Goal: Task Accomplishment & Management: Complete application form

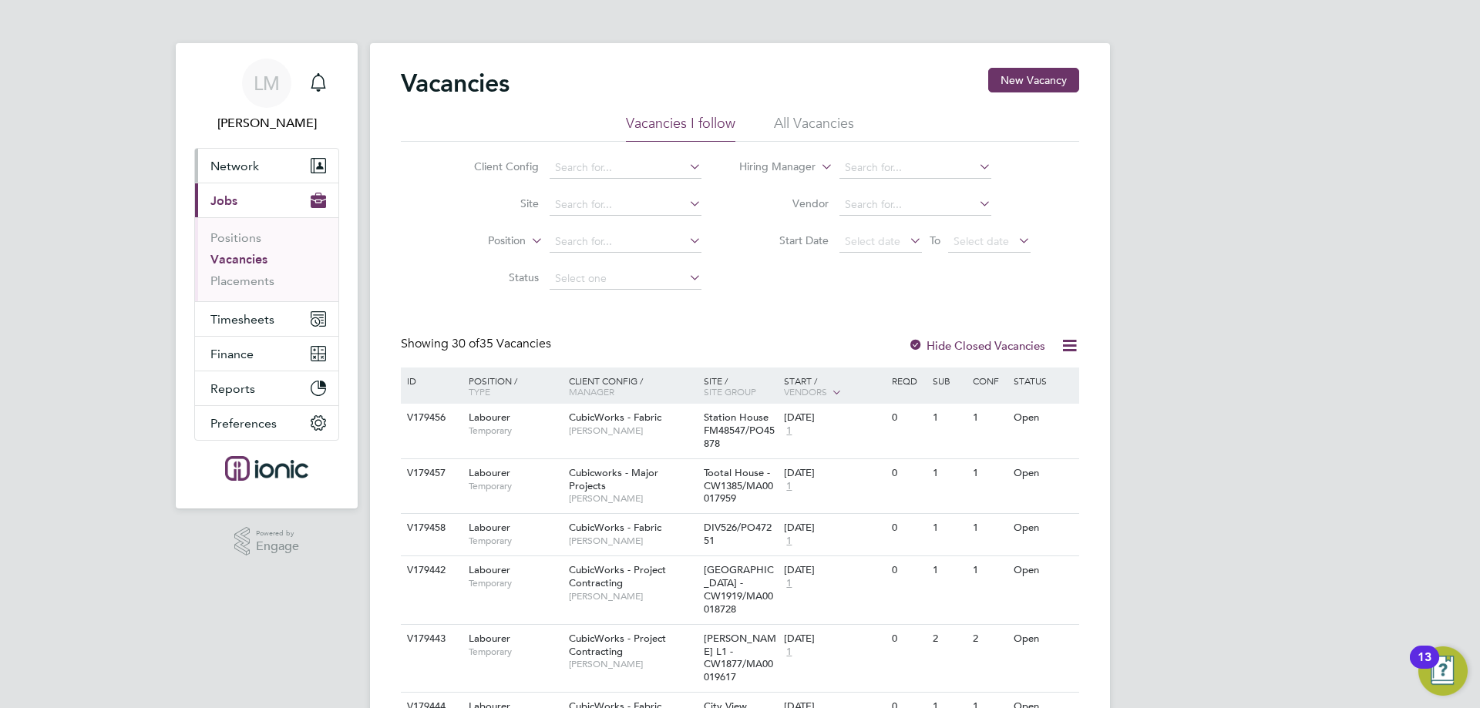
click at [229, 159] on span "Network" at bounding box center [234, 166] width 49 height 15
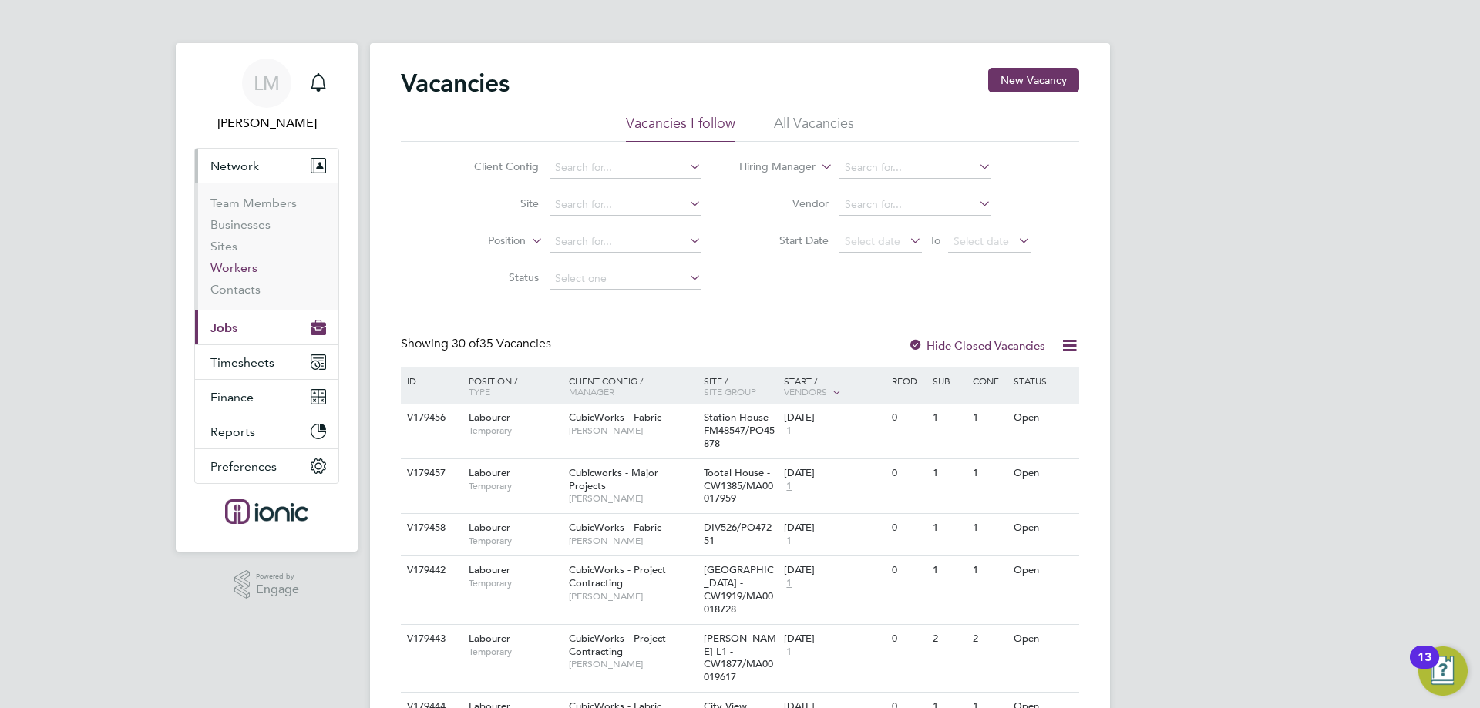
click at [239, 268] on link "Workers" at bounding box center [233, 267] width 47 height 15
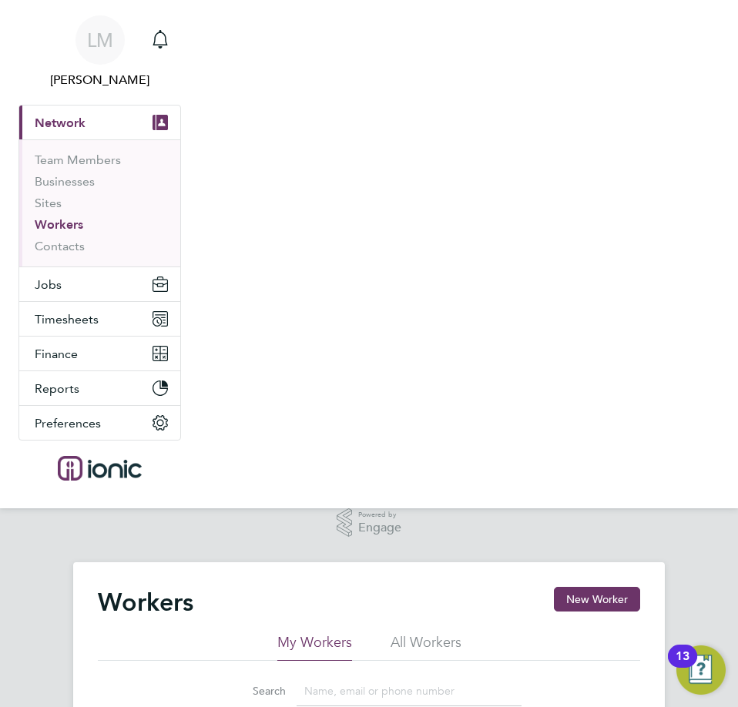
scroll to position [231, 0]
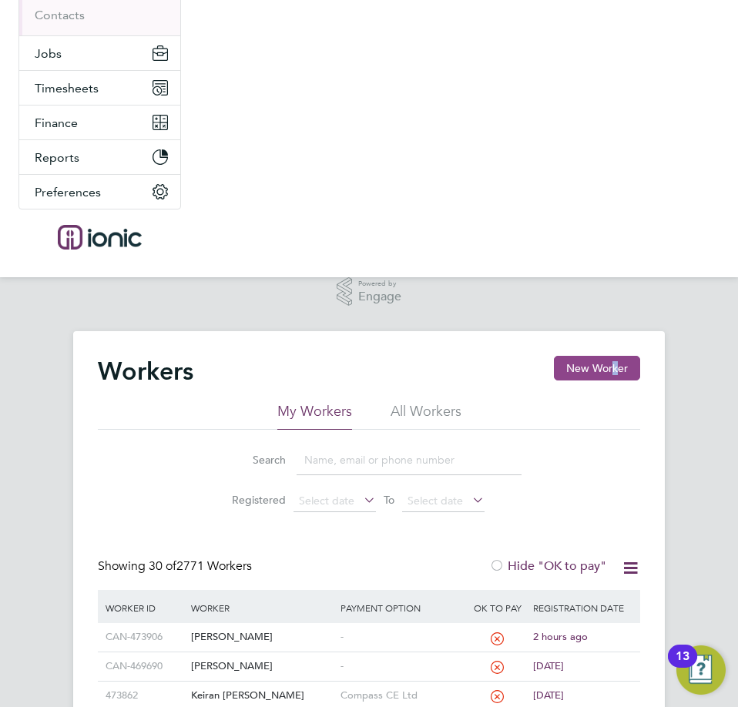
click at [562, 364] on button "New Worker" at bounding box center [597, 368] width 86 height 25
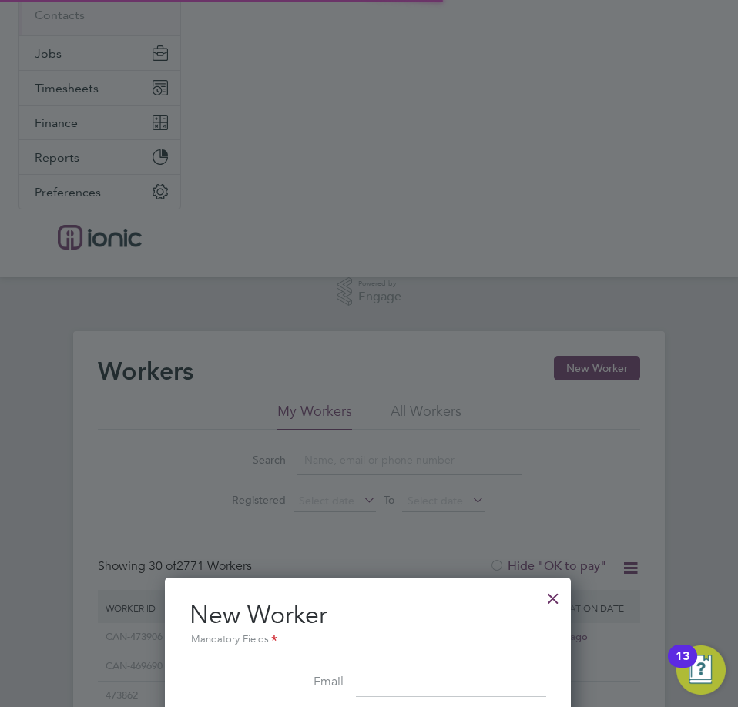
scroll to position [539, 0]
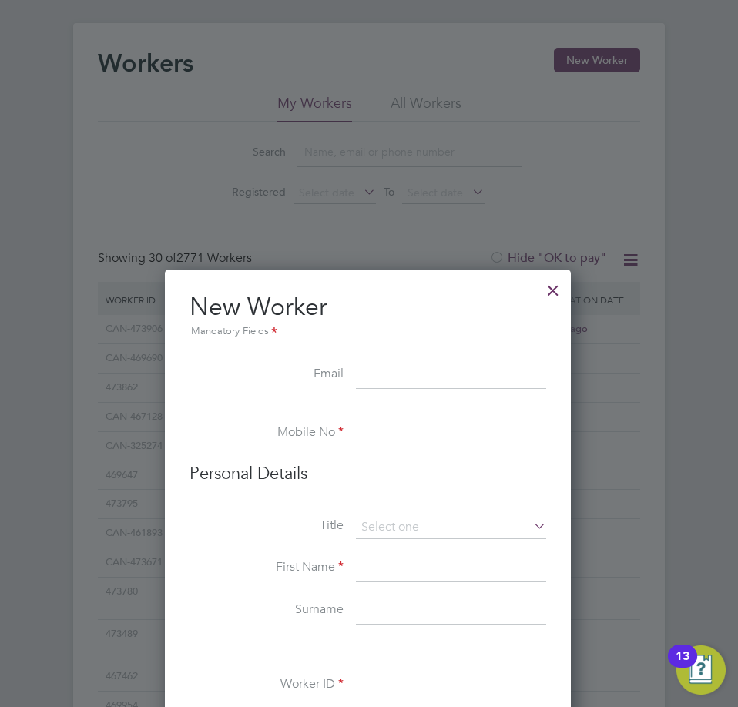
drag, startPoint x: 398, startPoint y: 378, endPoint x: 441, endPoint y: 360, distance: 46.9
click at [399, 379] on input at bounding box center [451, 376] width 190 height 28
paste input "[EMAIL_ADDRESS][DOMAIN_NAME]"
type input "[EMAIL_ADDRESS][DOMAIN_NAME]"
drag, startPoint x: 374, startPoint y: 441, endPoint x: 387, endPoint y: 444, distance: 13.5
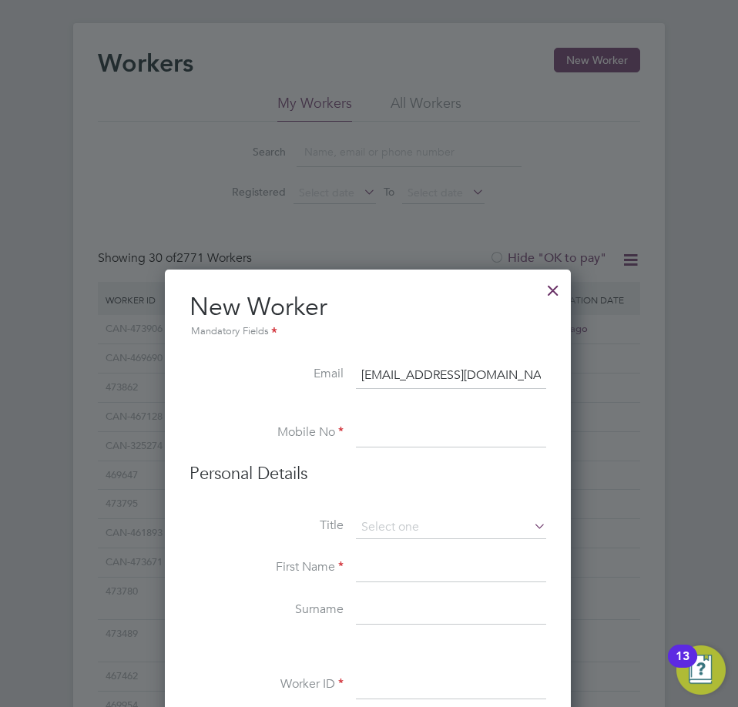
click at [374, 441] on input at bounding box center [451, 434] width 190 height 28
paste input "07404355633"
type input "07404355633"
click at [409, 529] on input at bounding box center [451, 527] width 190 height 23
click at [411, 543] on li "Mr" at bounding box center [451, 549] width 192 height 20
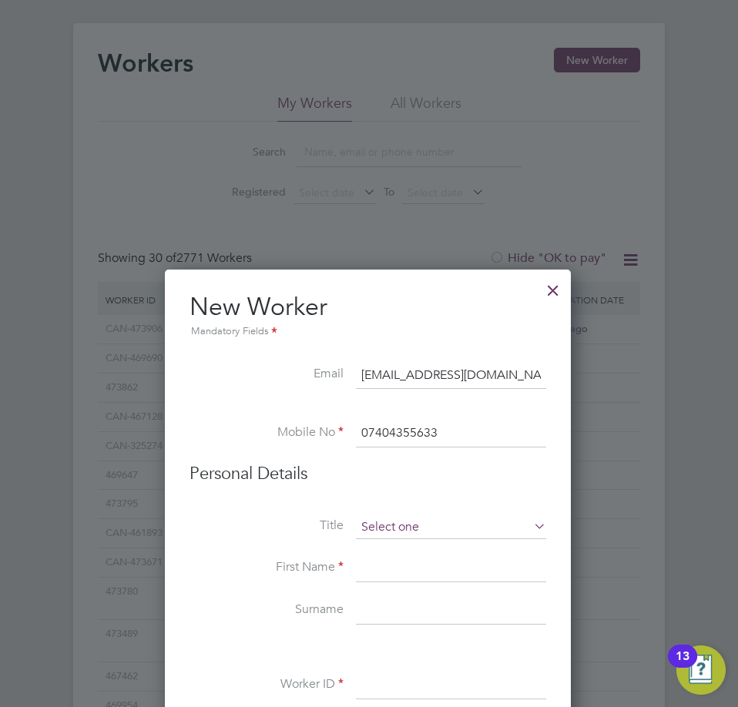
type input "Mr"
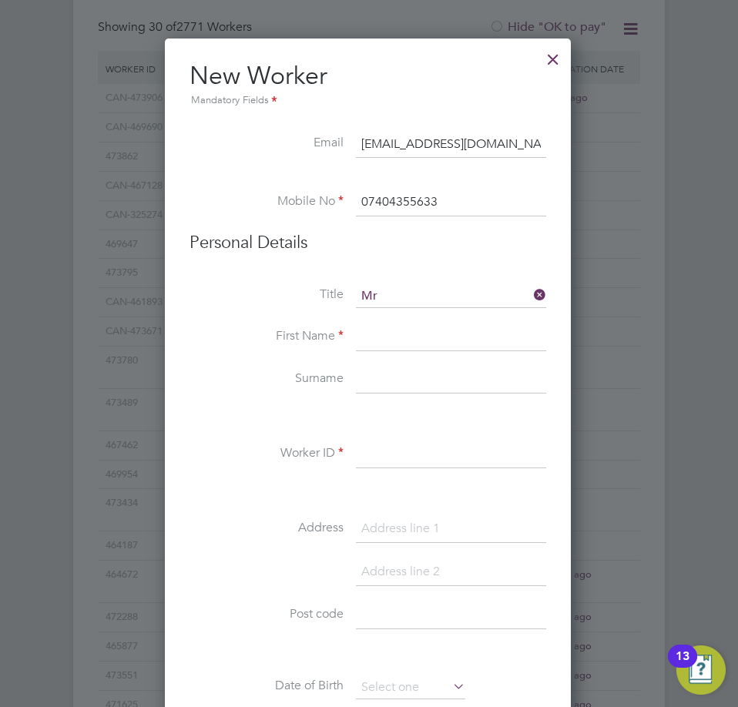
click at [381, 348] on input at bounding box center [451, 338] width 190 height 28
paste input "[PERSON_NAME]"
type input "[PERSON_NAME]"
drag, startPoint x: 432, startPoint y: 379, endPoint x: 505, endPoint y: 378, distance: 72.5
click at [432, 379] on input at bounding box center [451, 381] width 190 height 28
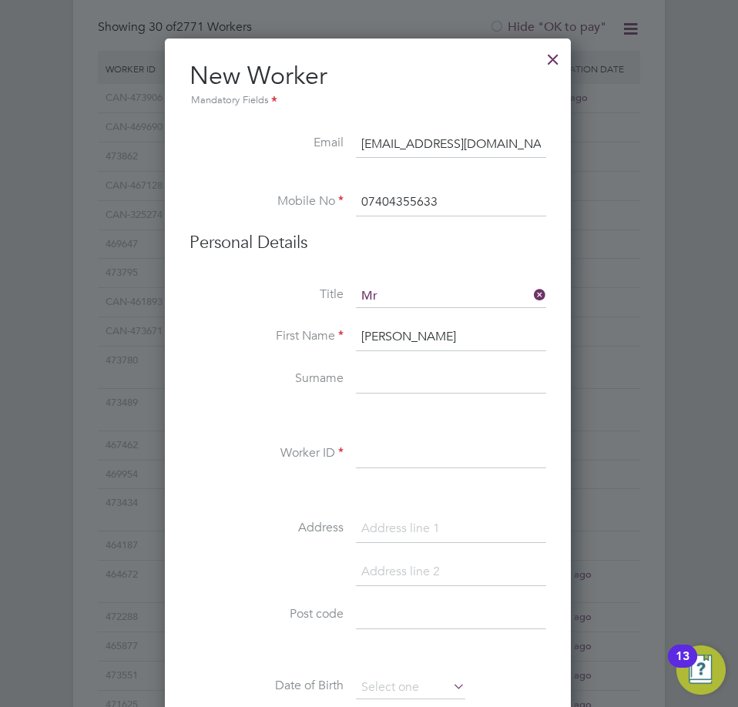
paste input "Ordish"
type input "Ordish"
drag, startPoint x: 420, startPoint y: 459, endPoint x: 430, endPoint y: 454, distance: 11.0
click at [420, 459] on input at bounding box center [451, 455] width 190 height 28
paste input "452568"
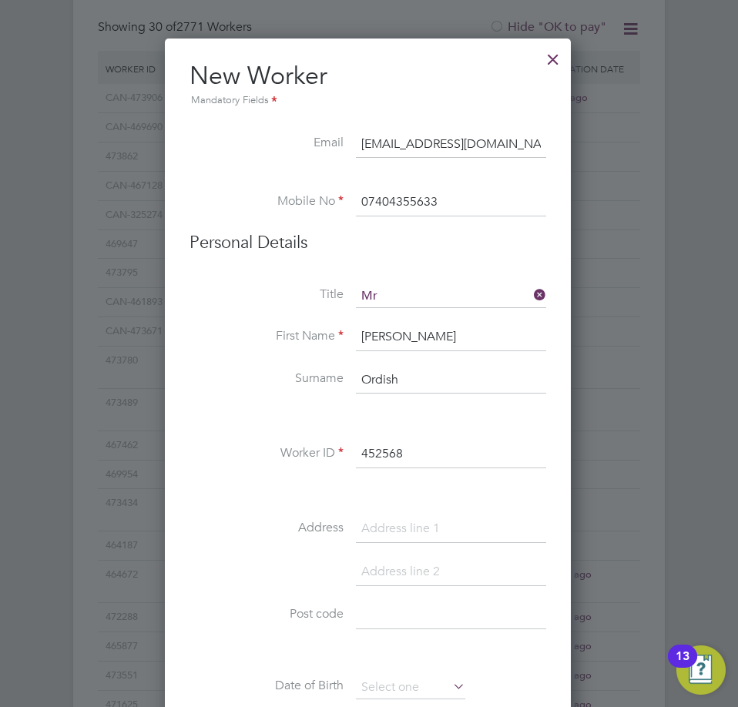
type input "452568"
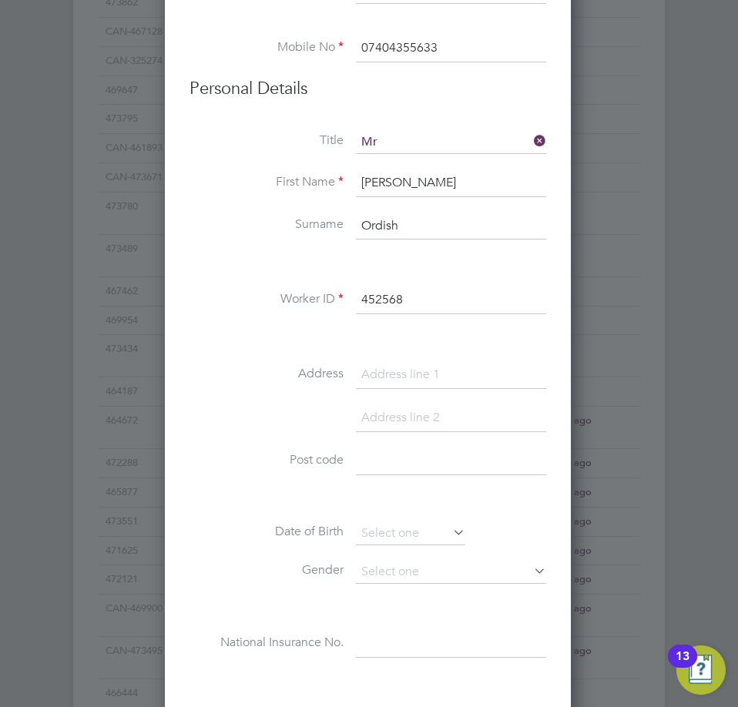
drag, startPoint x: 382, startPoint y: 378, endPoint x: 397, endPoint y: 383, distance: 15.6
click at [382, 378] on input at bounding box center [451, 375] width 190 height 28
paste input "[STREET_ADDRESS]"
type input "[STREET_ADDRESS]"
click at [384, 461] on input at bounding box center [451, 462] width 190 height 28
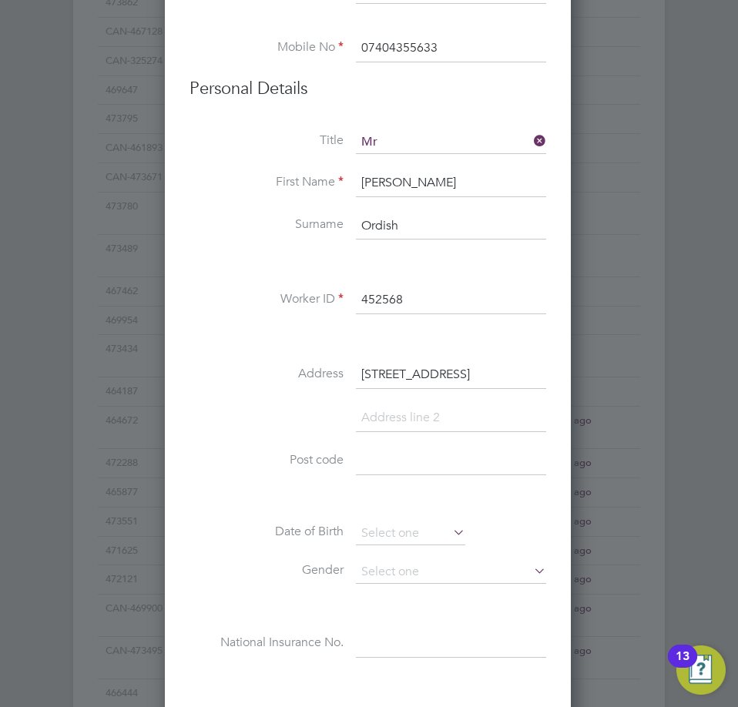
paste input "M7 2ZW"
type input "M7 2ZW"
click at [410, 526] on input at bounding box center [410, 533] width 109 height 23
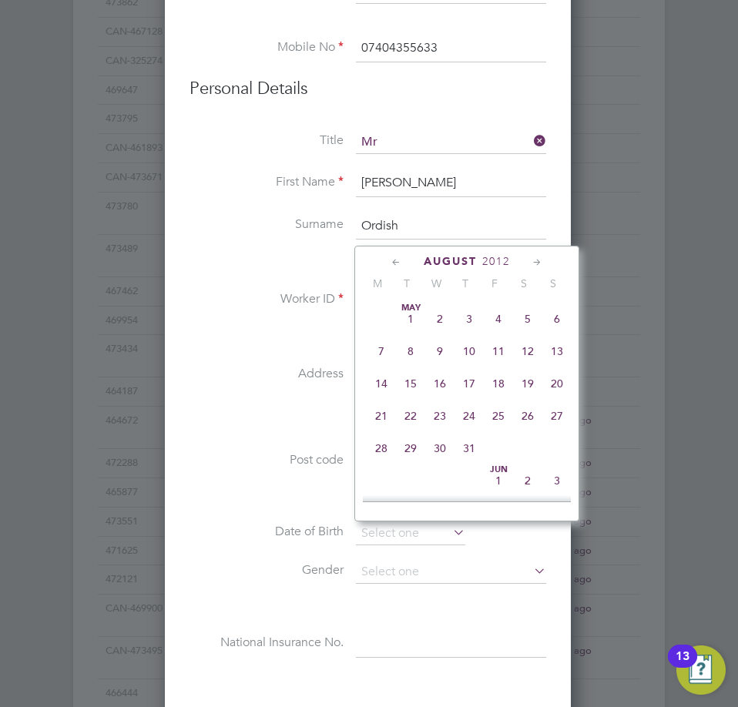
scroll to position [600, 0]
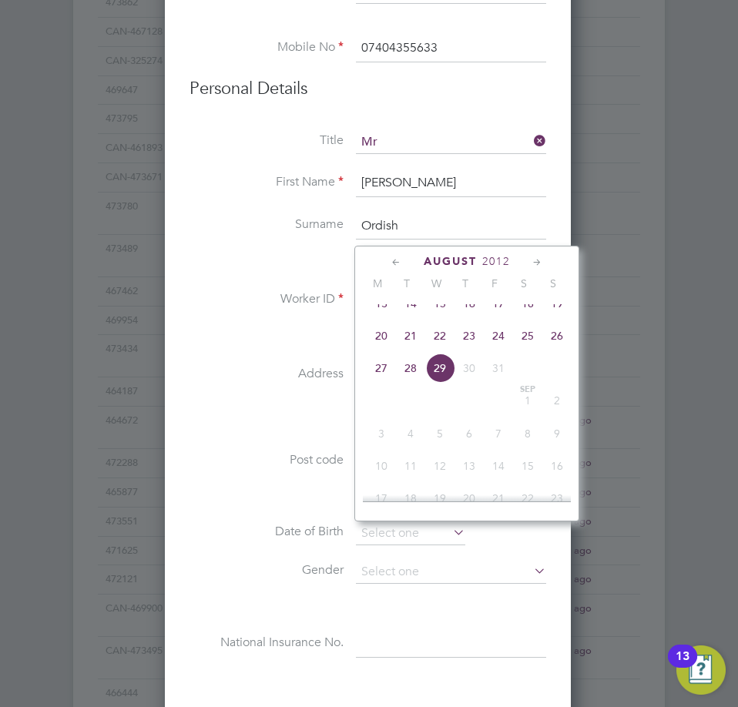
click at [498, 260] on span "2012" at bounding box center [496, 261] width 28 height 13
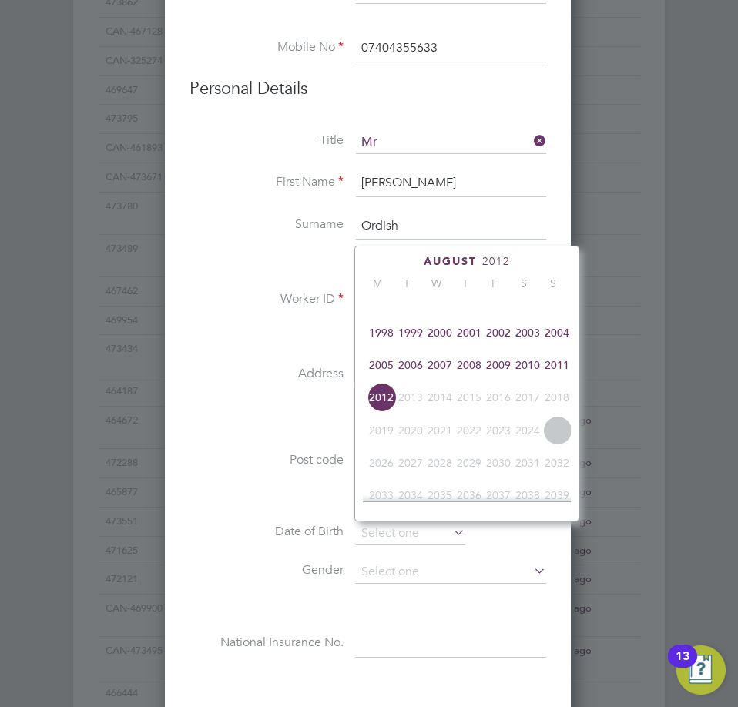
click at [498, 260] on span "2012" at bounding box center [496, 261] width 28 height 13
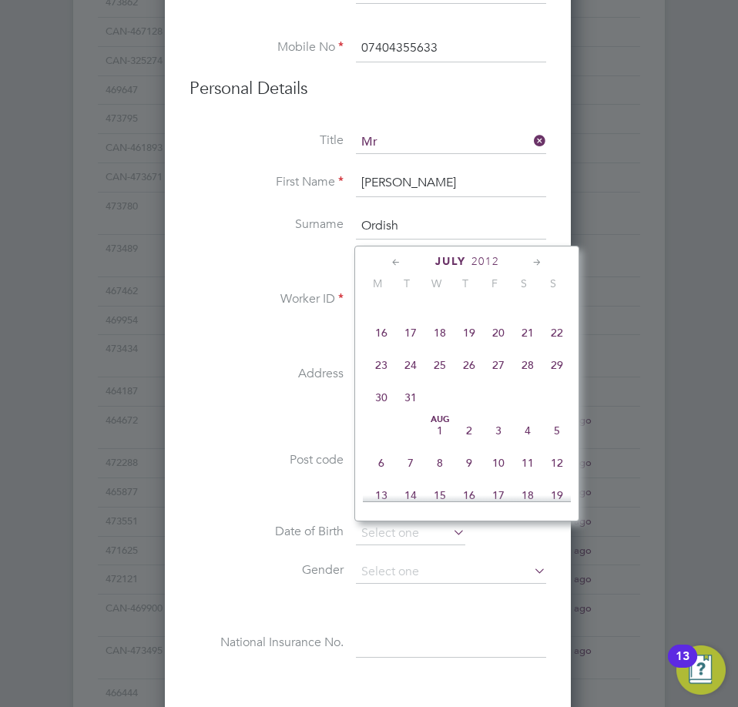
click at [485, 261] on span "2012" at bounding box center [486, 261] width 28 height 13
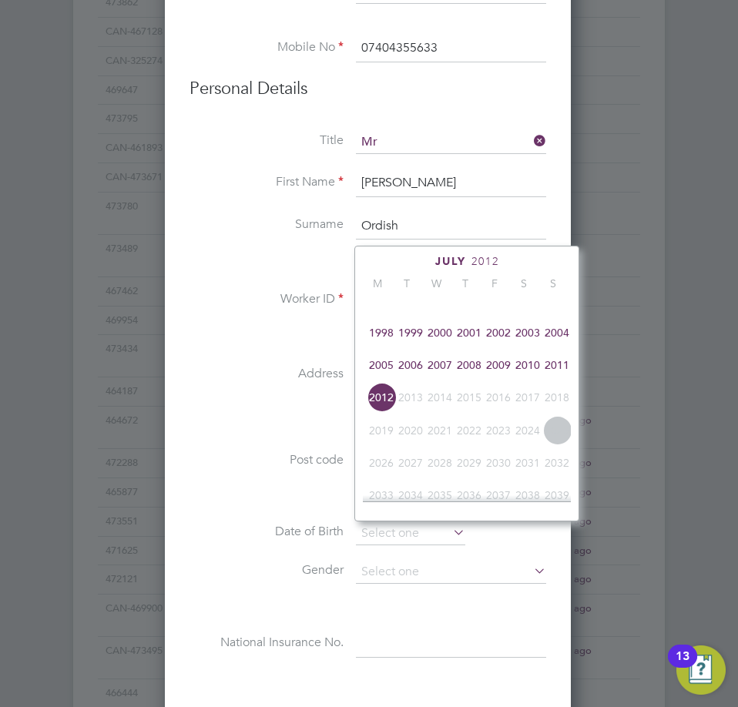
scroll to position [331, 0]
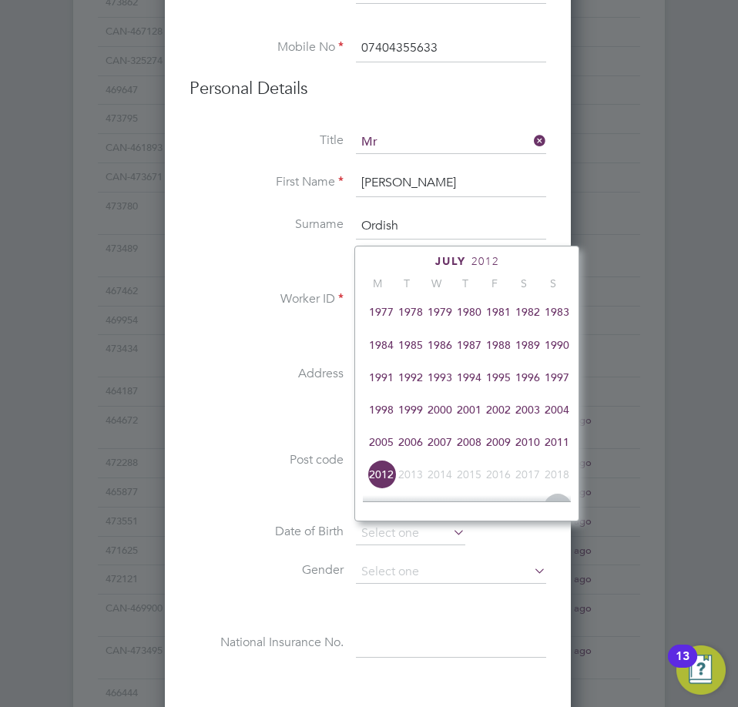
click at [499, 350] on span "1988" at bounding box center [498, 345] width 29 height 29
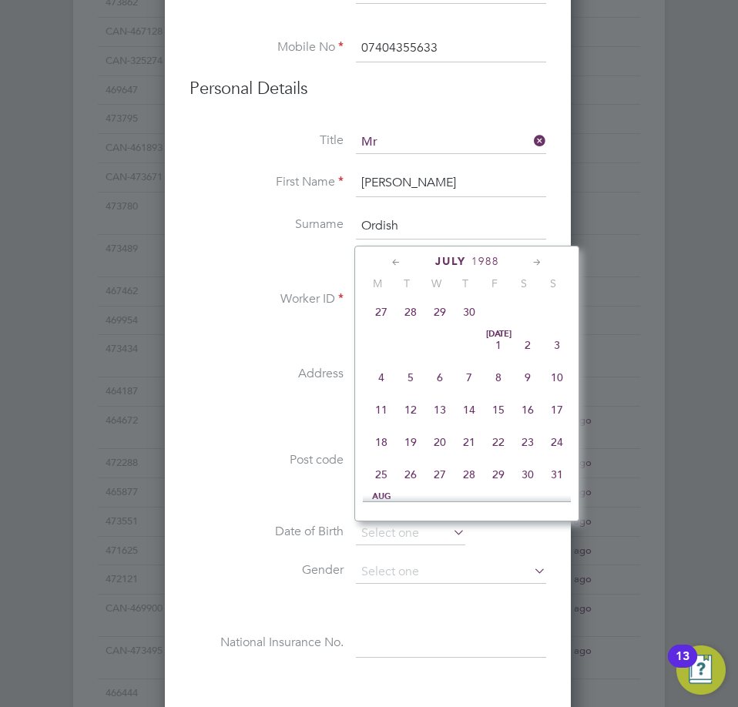
click at [541, 266] on icon at bounding box center [537, 262] width 15 height 17
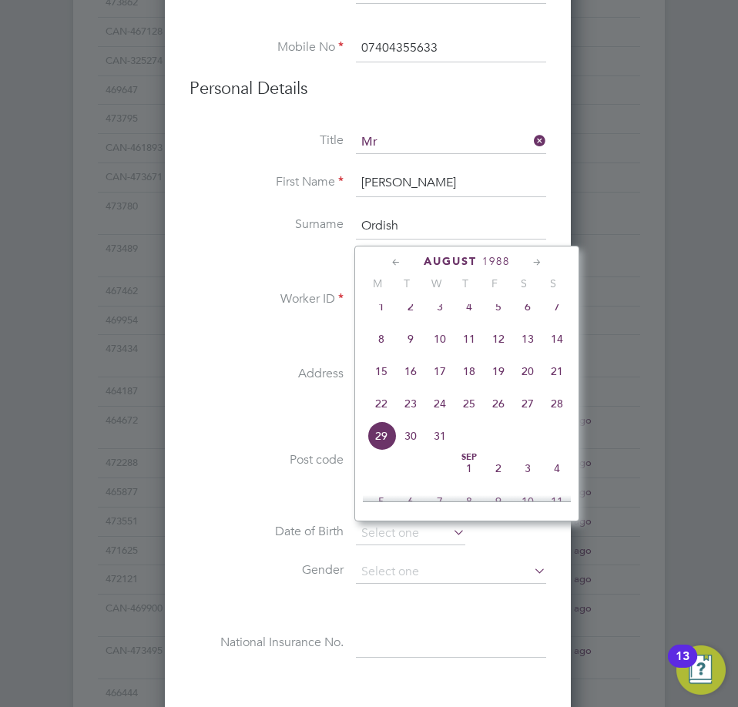
click at [539, 263] on icon at bounding box center [537, 262] width 15 height 17
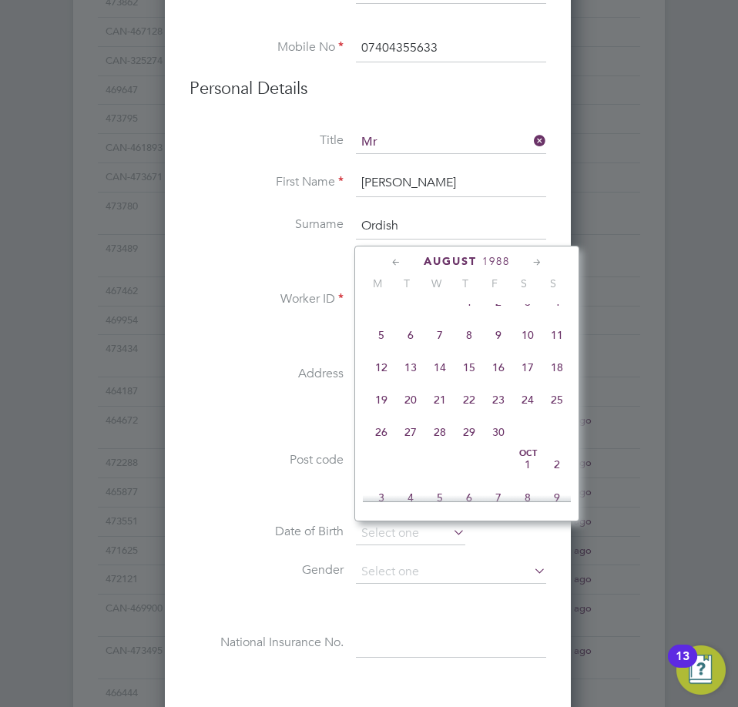
click at [539, 263] on icon at bounding box center [537, 262] width 15 height 17
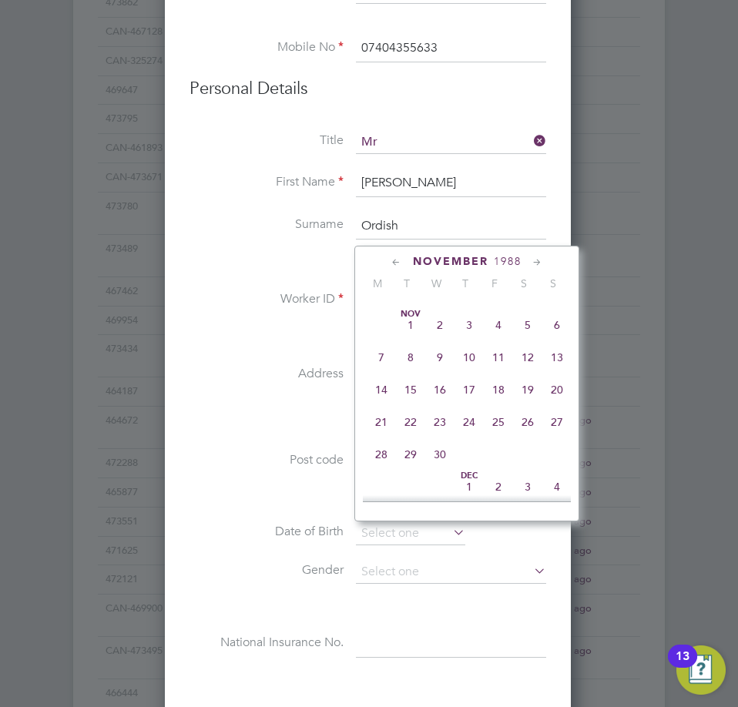
click at [539, 263] on icon at bounding box center [537, 262] width 15 height 17
click at [386, 401] on span "12" at bounding box center [381, 385] width 29 height 29
type input "[DATE]"
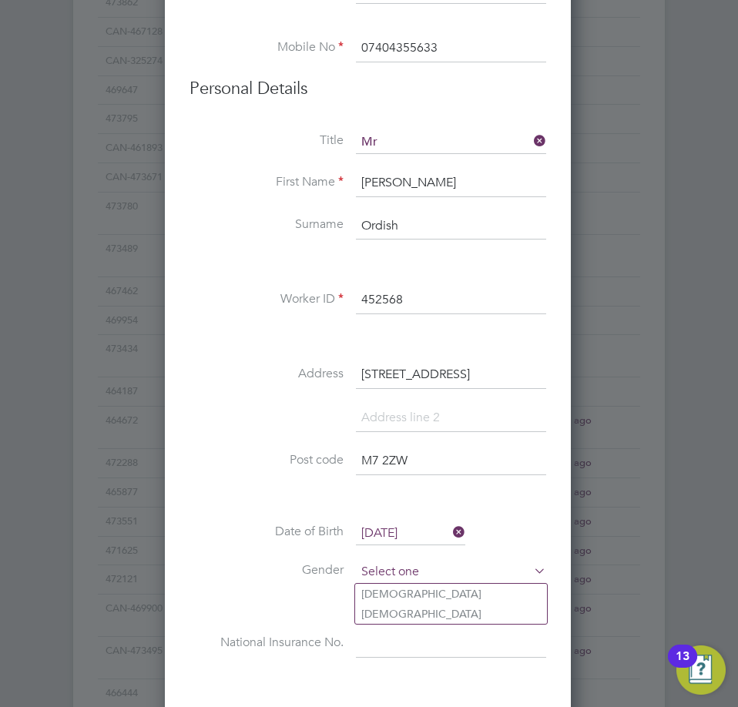
drag, startPoint x: 436, startPoint y: 563, endPoint x: 428, endPoint y: 575, distance: 13.9
click at [436, 564] on input at bounding box center [451, 572] width 190 height 23
click at [422, 586] on li "[DEMOGRAPHIC_DATA]" at bounding box center [451, 594] width 192 height 20
type input "[DEMOGRAPHIC_DATA]"
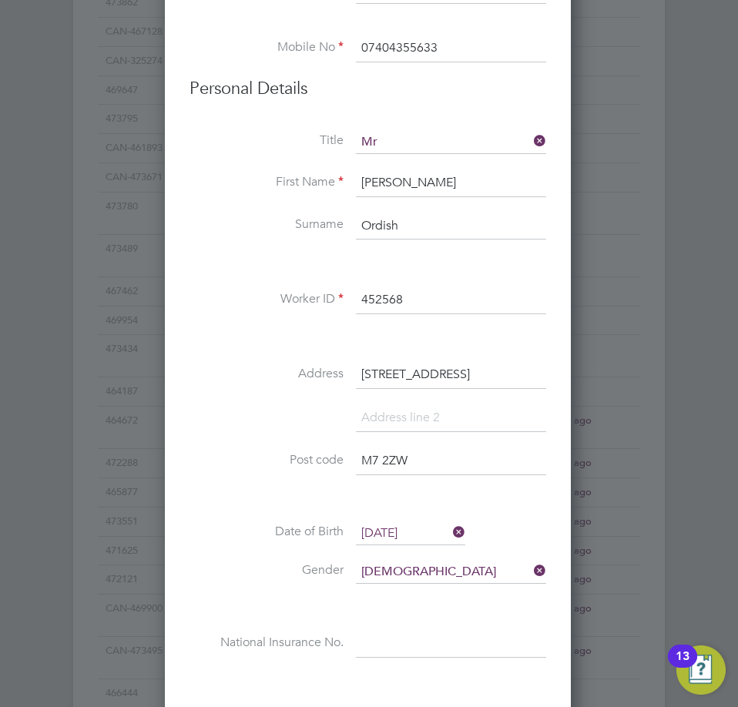
scroll to position [1310, 0]
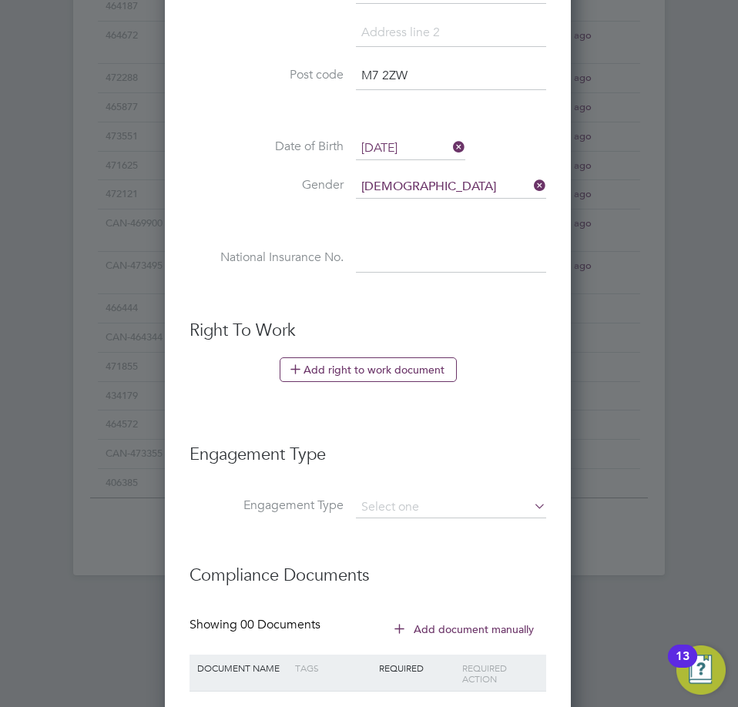
click at [401, 257] on input at bounding box center [451, 260] width 190 height 28
paste input "JL248366C"
type input "JL 24 83 66 C"
click at [434, 506] on input at bounding box center [451, 508] width 190 height 22
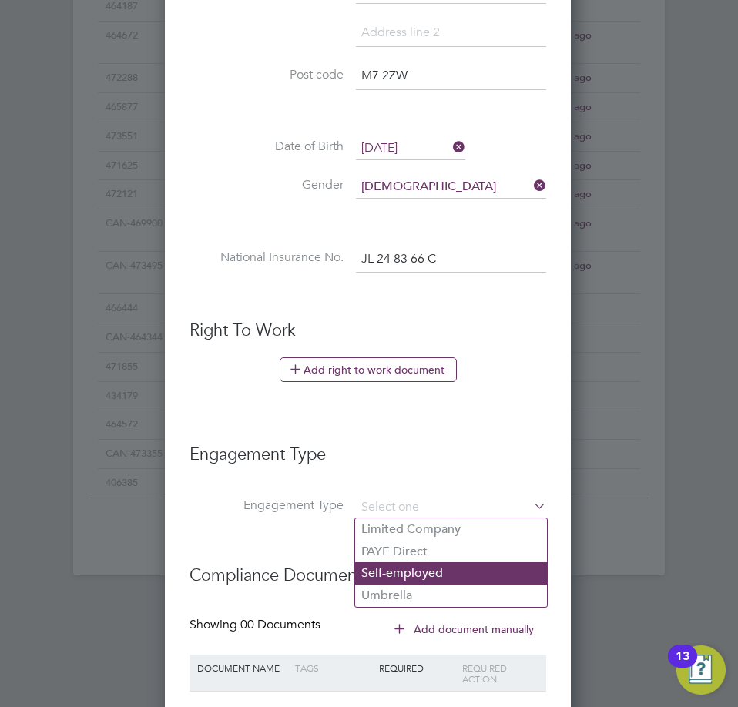
scroll to position [1387, 0]
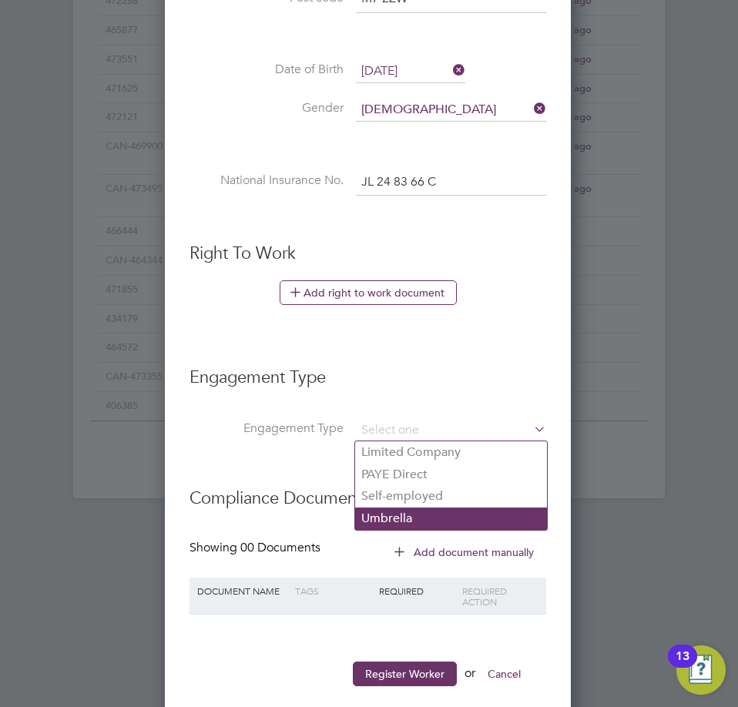
click at [408, 519] on li "Umbrella" at bounding box center [451, 519] width 192 height 22
type input "Umbrella"
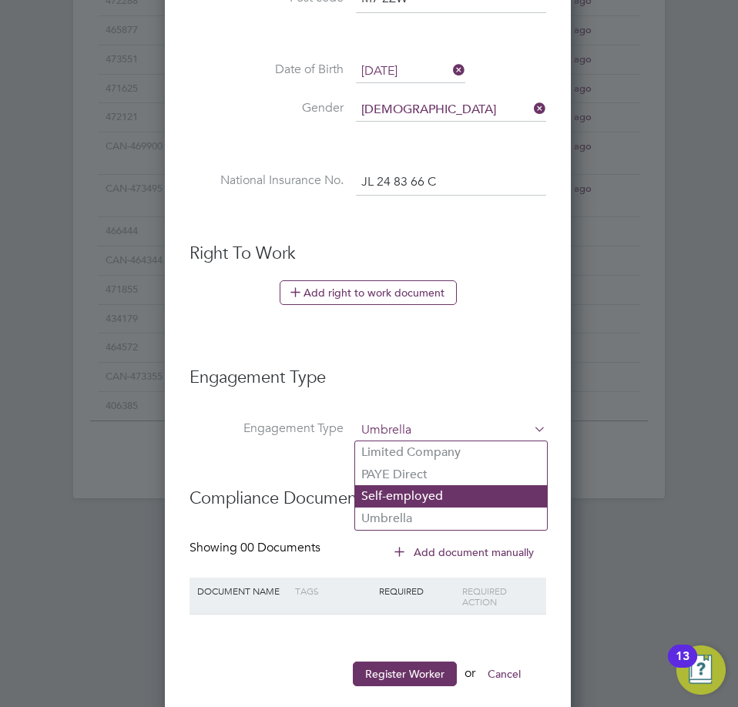
scroll to position [1597, 408]
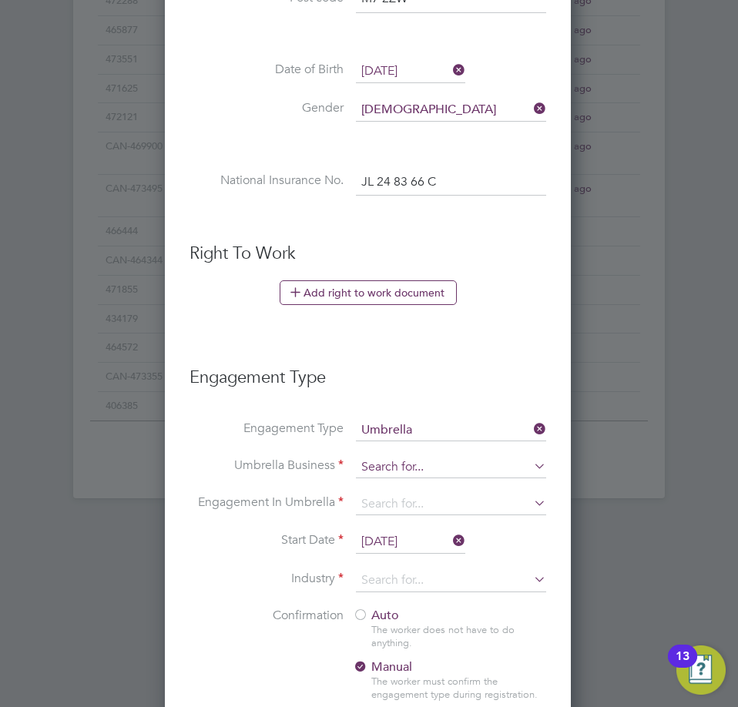
click at [415, 465] on input at bounding box center [451, 468] width 190 height 22
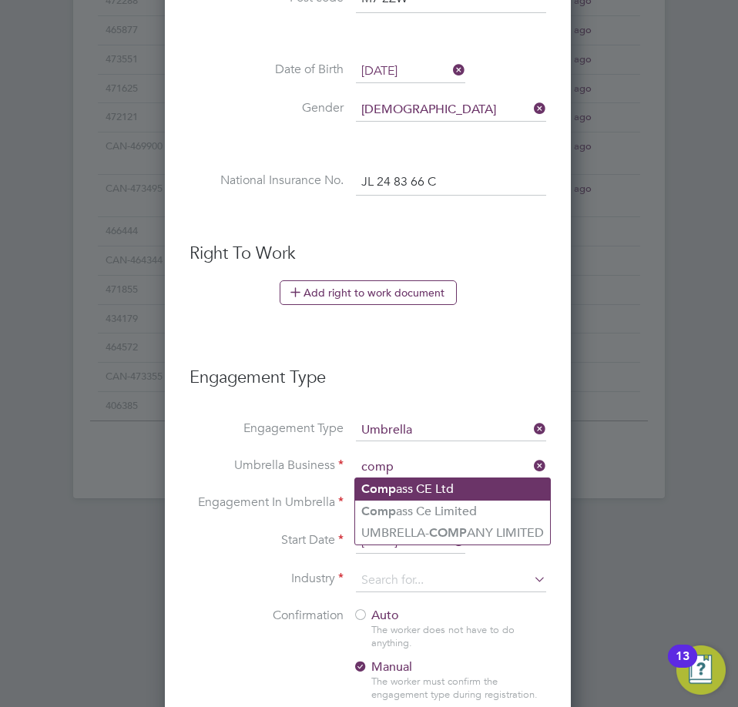
click at [422, 489] on li "Comp ass CE Ltd" at bounding box center [452, 490] width 195 height 22
type input "Compass CE Ltd"
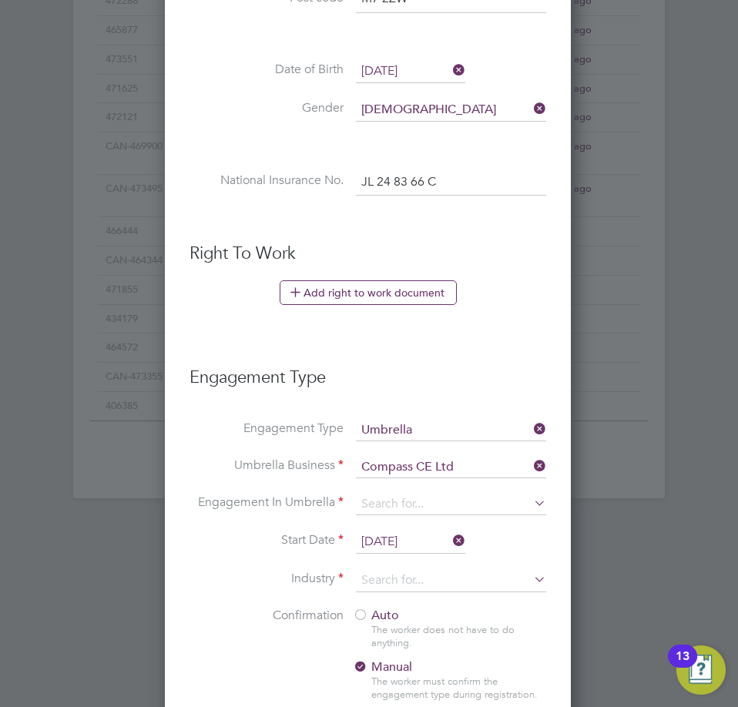
scroll to position [1464, 0]
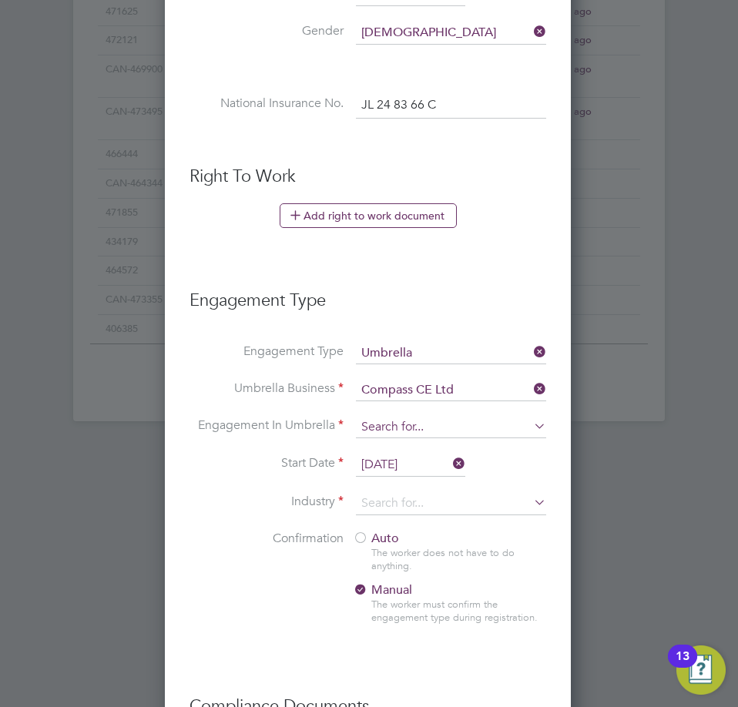
click at [401, 428] on input at bounding box center [451, 428] width 190 height 22
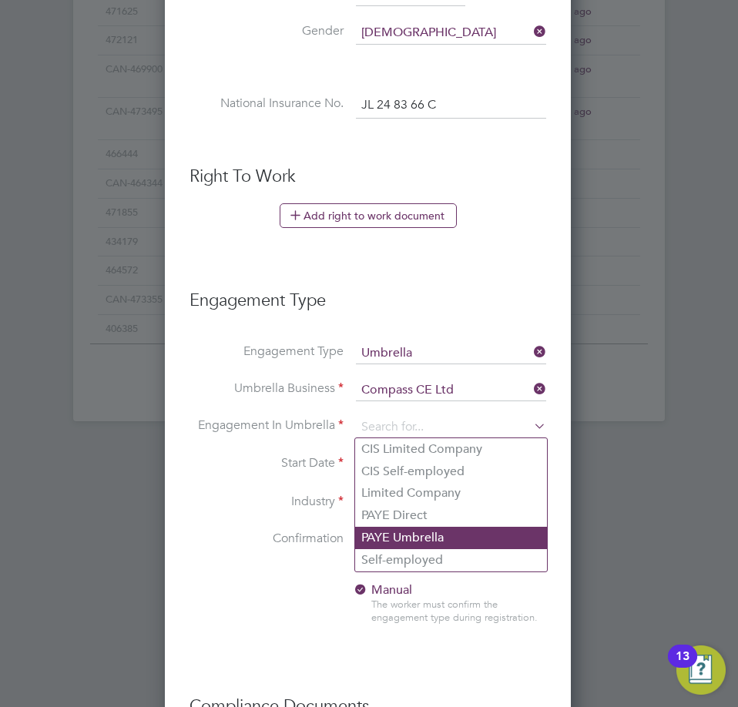
click at [426, 539] on li "PAYE Umbrella" at bounding box center [451, 538] width 192 height 22
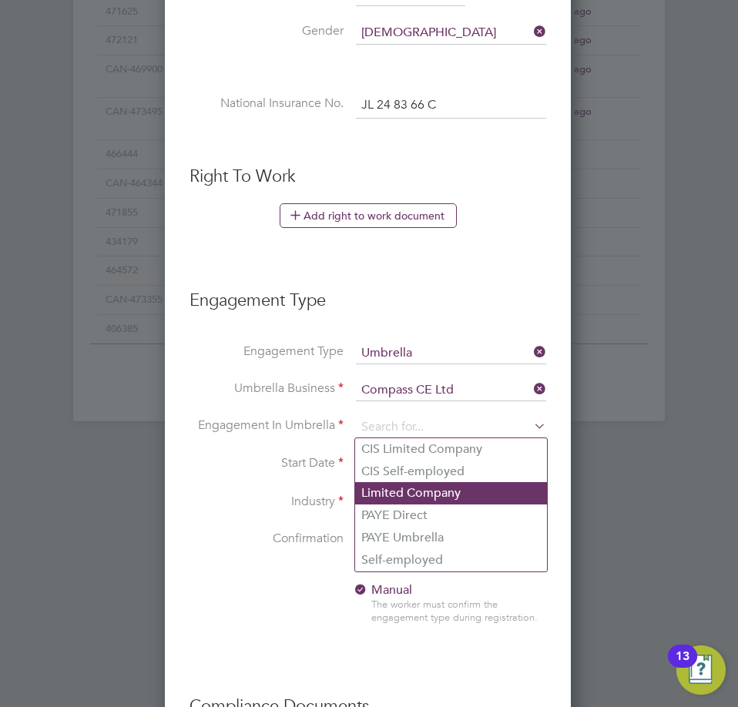
type input "PAYE Umbrella"
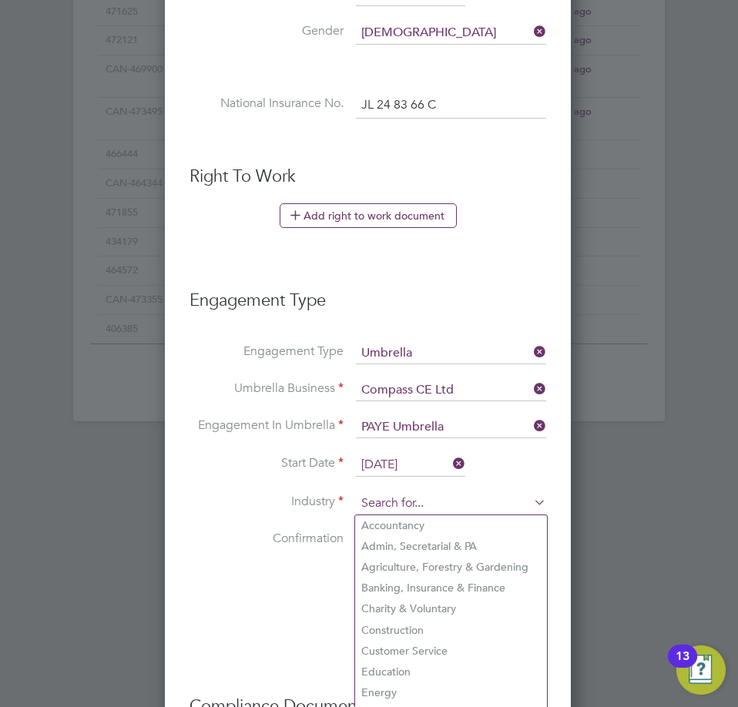
click at [403, 506] on input at bounding box center [451, 503] width 190 height 23
click at [395, 623] on li "Construction" at bounding box center [451, 630] width 192 height 21
type input "Construction"
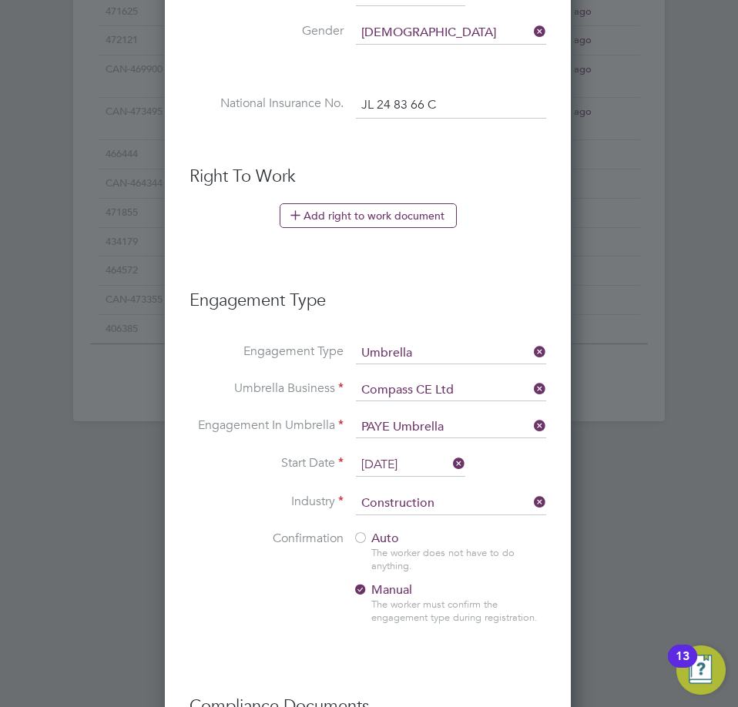
click at [357, 538] on div at bounding box center [360, 539] width 15 height 15
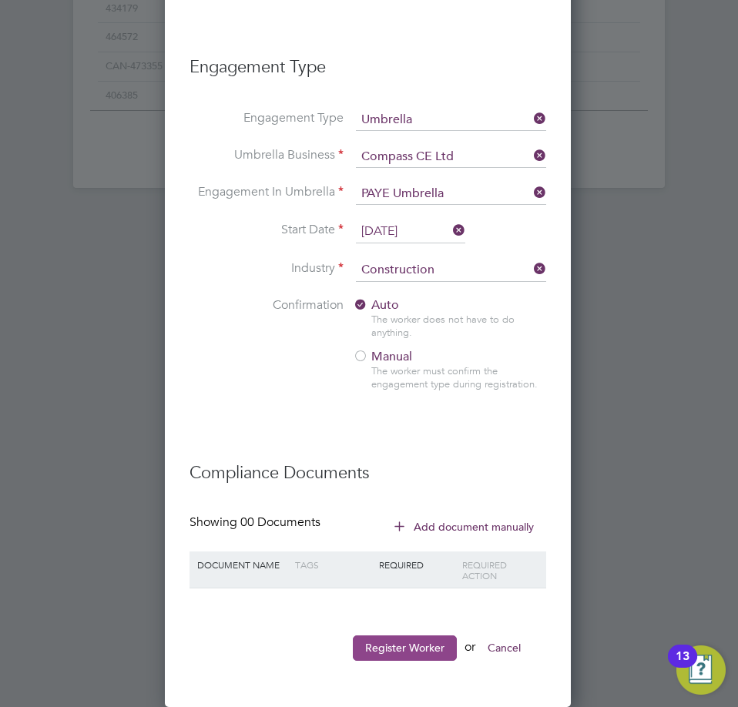
click at [407, 655] on button "Register Worker" at bounding box center [405, 648] width 104 height 25
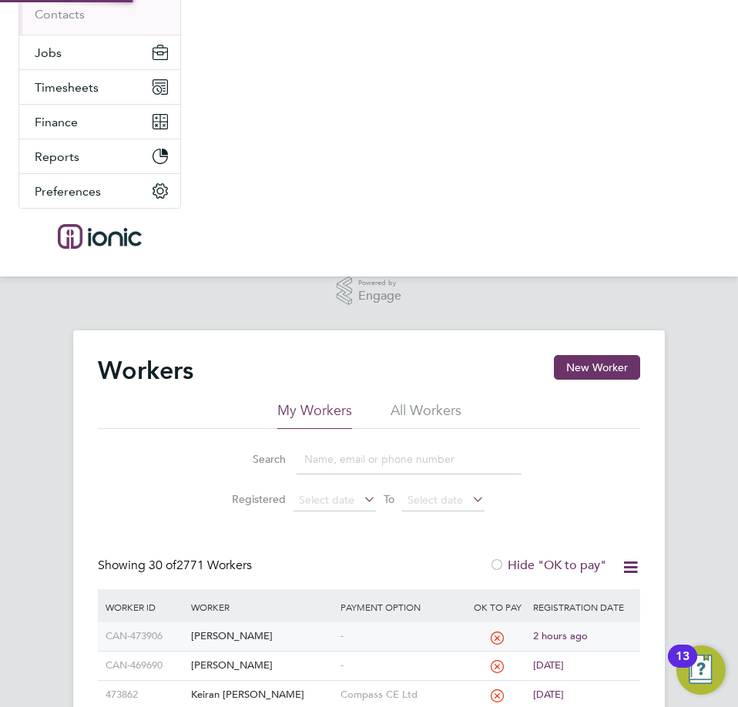
scroll to position [231, 0]
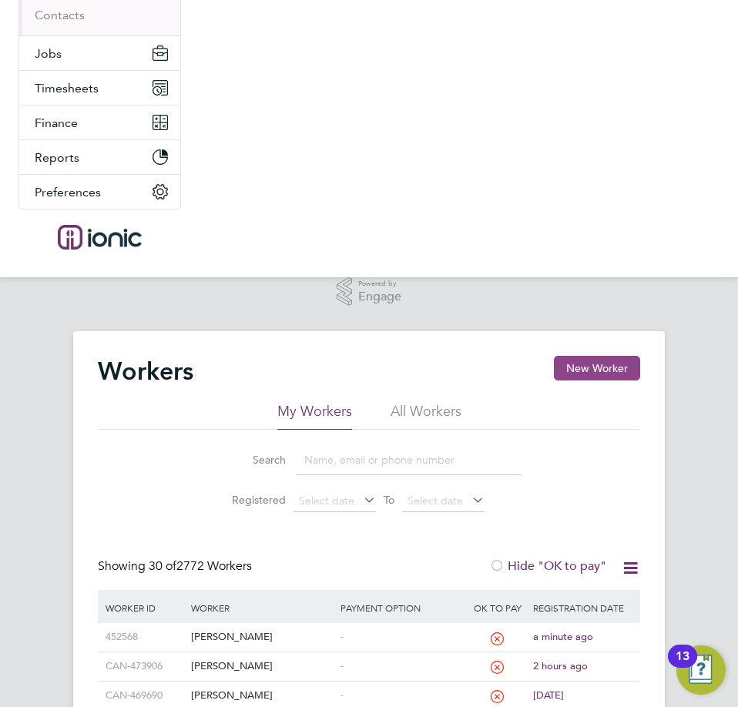
click at [593, 371] on button "New Worker" at bounding box center [597, 368] width 86 height 25
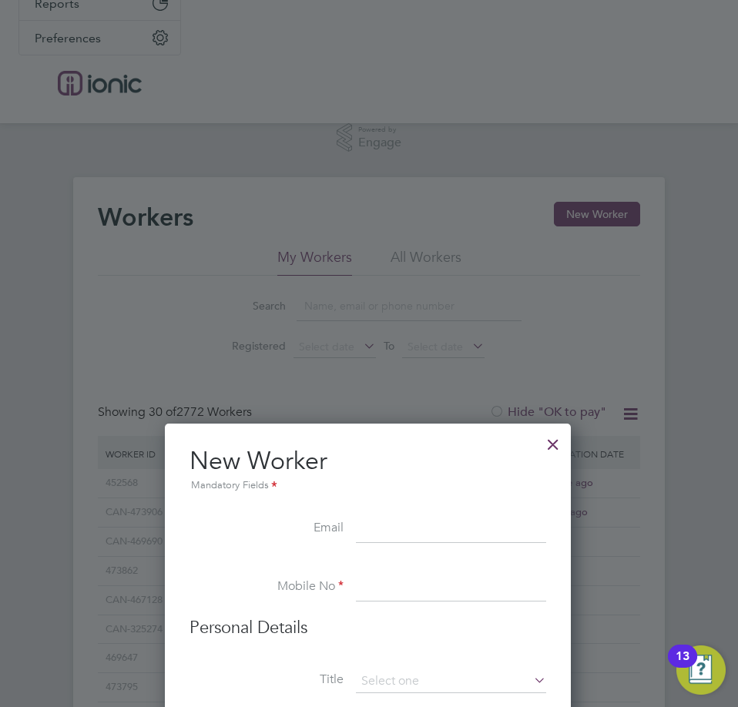
scroll to position [462, 0]
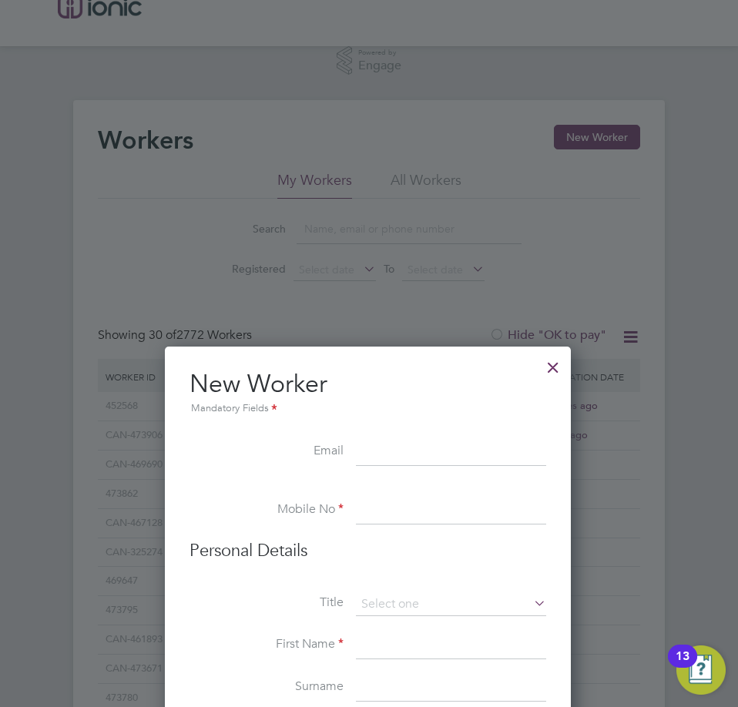
click at [434, 450] on input at bounding box center [451, 453] width 190 height 28
paste input "[EMAIL_ADDRESS][DOMAIN_NAME]"
type input "[EMAIL_ADDRESS][DOMAIN_NAME]"
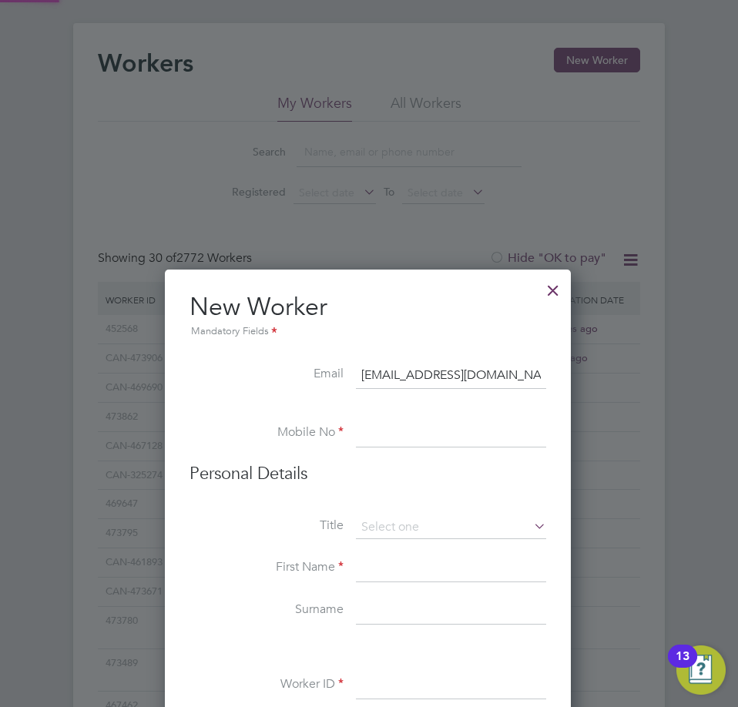
scroll to position [616, 0]
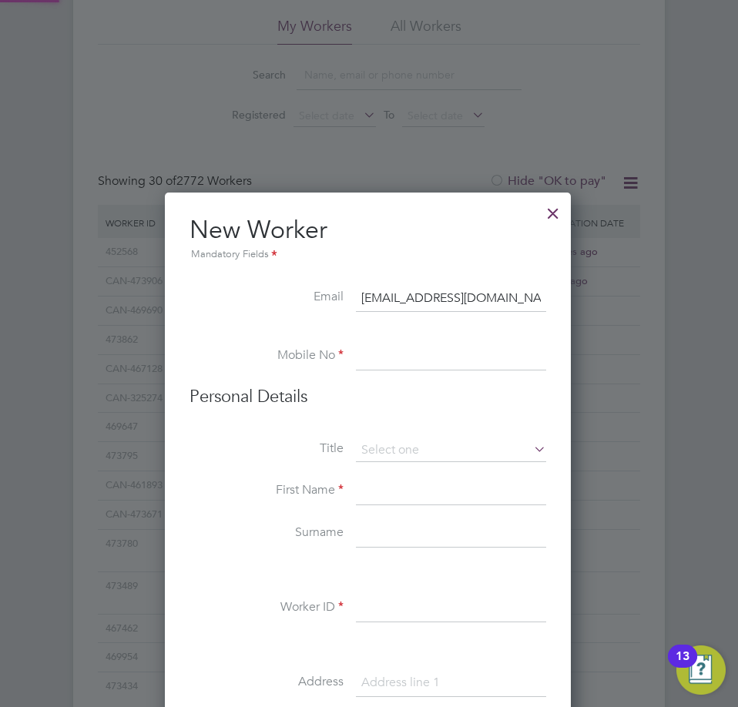
drag, startPoint x: 421, startPoint y: 357, endPoint x: 454, endPoint y: 378, distance: 39.5
click at [421, 357] on input at bounding box center [451, 357] width 190 height 28
paste input "07939939429"
type input "07939939429"
click at [403, 442] on input at bounding box center [451, 450] width 190 height 23
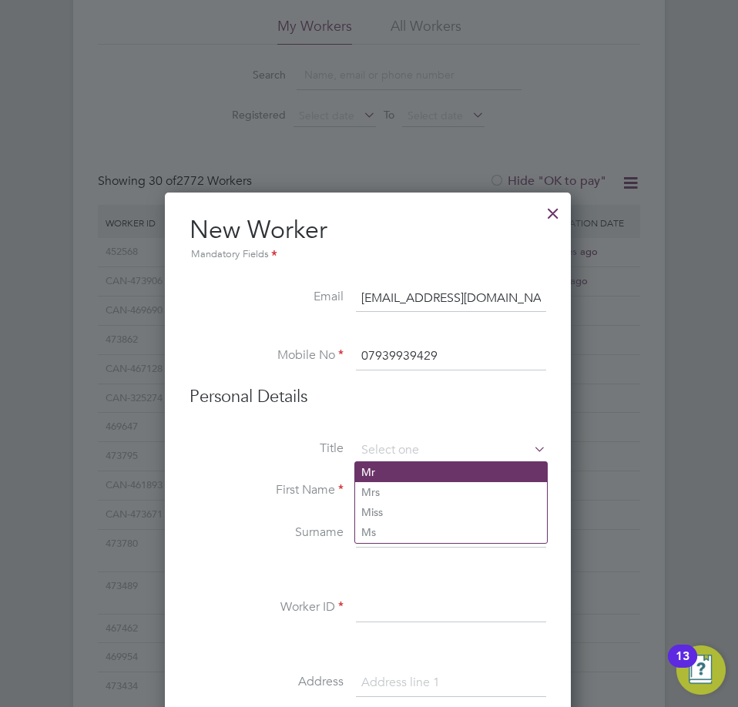
click at [400, 465] on li "Mr" at bounding box center [451, 472] width 192 height 20
type input "Mr"
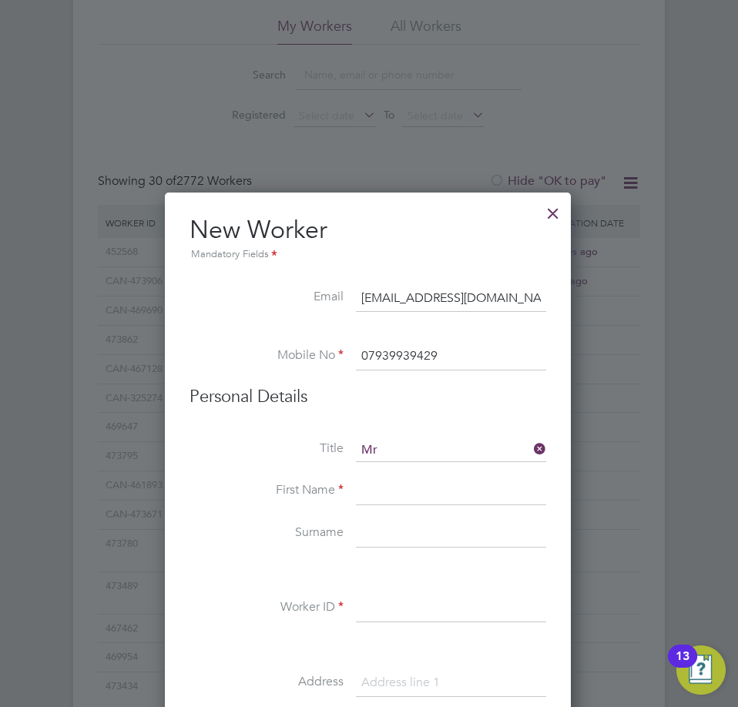
click at [370, 496] on input at bounding box center [451, 492] width 190 height 28
paste input "[PERSON_NAME]"
type input "[PERSON_NAME]"
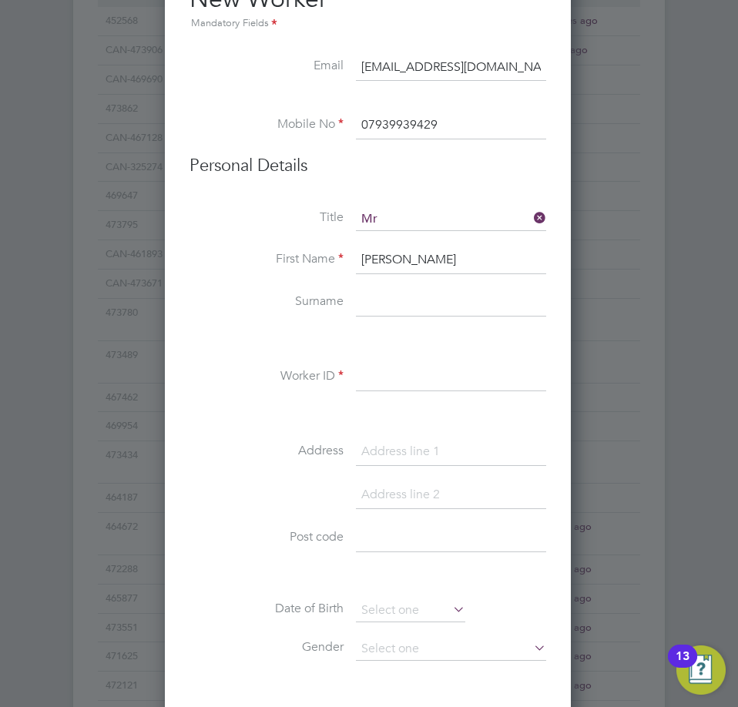
drag, startPoint x: 394, startPoint y: 314, endPoint x: 410, endPoint y: 308, distance: 17.3
click at [394, 314] on input at bounding box center [451, 304] width 190 height 28
paste input "[PERSON_NAME]"
type input "[PERSON_NAME]"
click at [435, 381] on input at bounding box center [451, 378] width 190 height 28
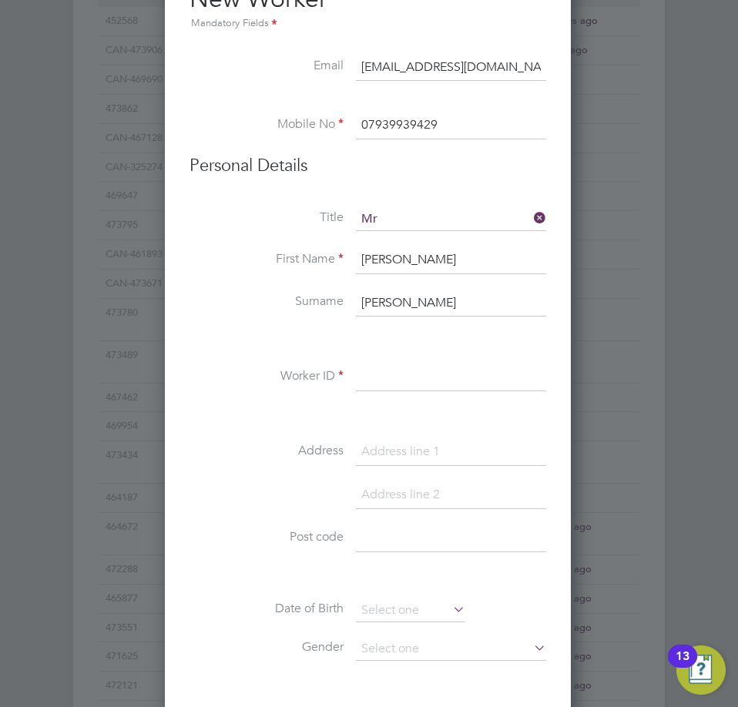
paste input "462864"
type input "462864"
click at [478, 452] on input at bounding box center [451, 452] width 190 height 28
paste input "40 Galsworthy"
type input "40 Galsworthy"
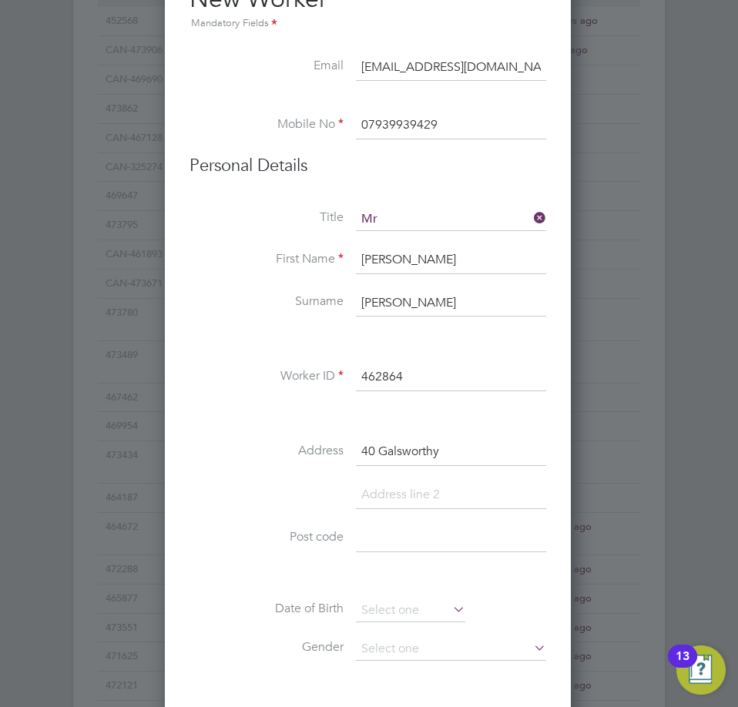
click at [394, 536] on input at bounding box center [451, 539] width 190 height 28
paste input "M8 0ST"
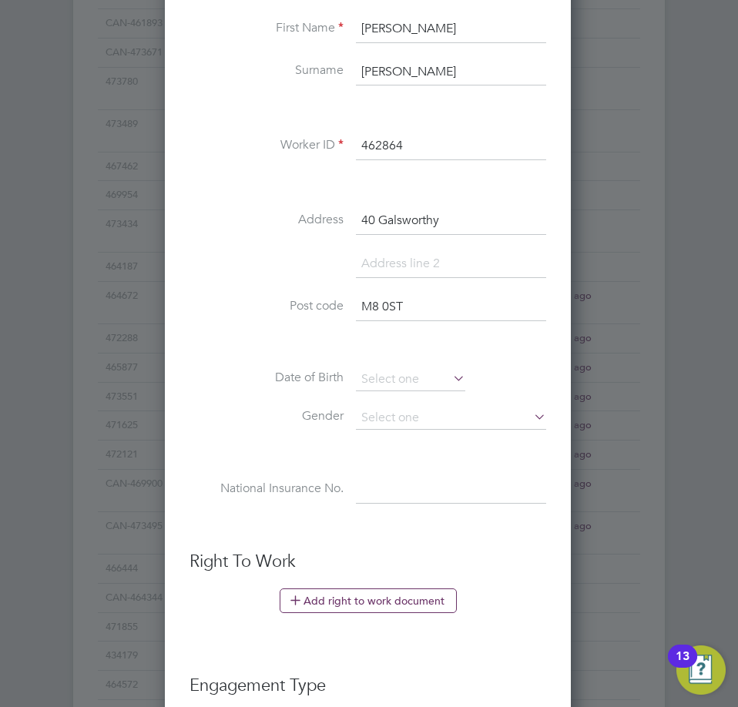
scroll to position [1156, 0]
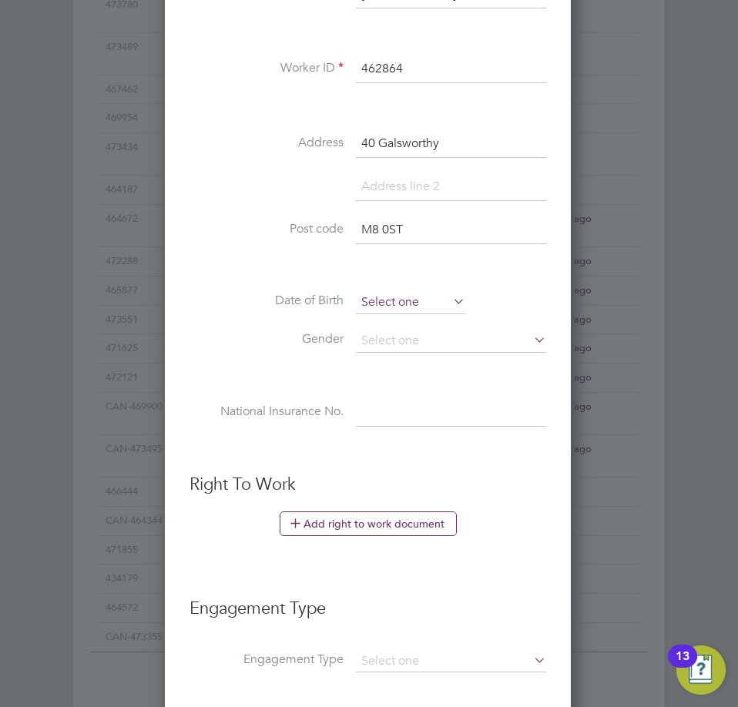
type input "M8 0ST"
click at [423, 311] on input at bounding box center [410, 302] width 109 height 23
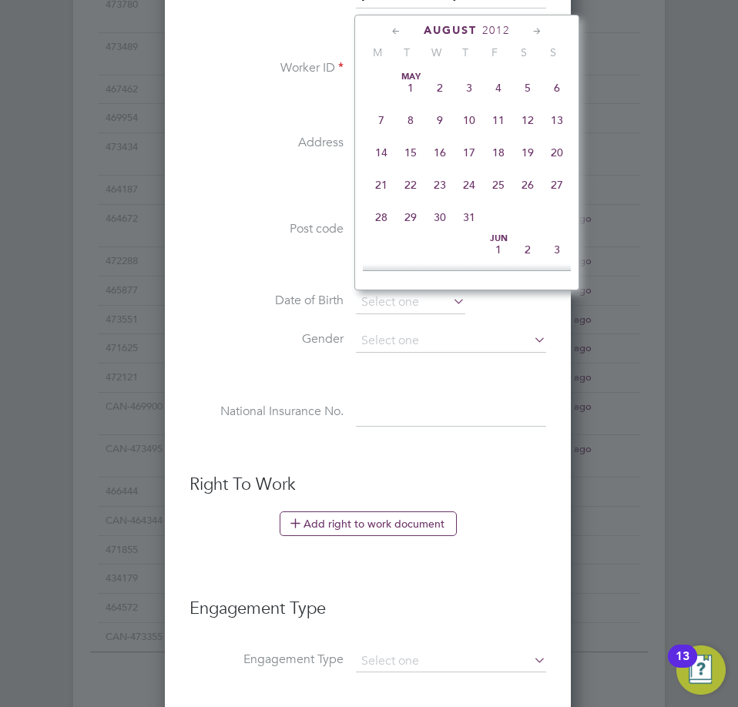
scroll to position [600, 0]
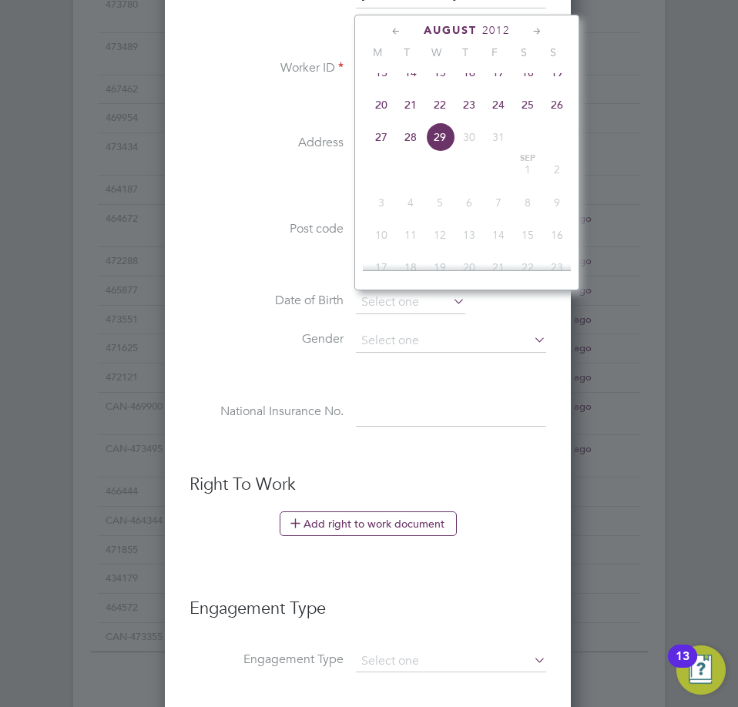
click at [499, 30] on span "2012" at bounding box center [496, 30] width 28 height 13
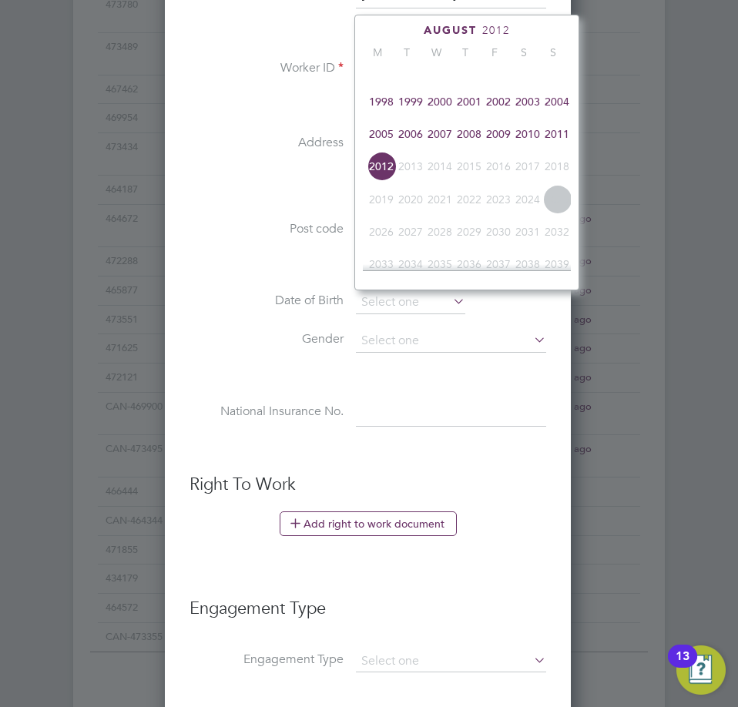
scroll to position [331, 0]
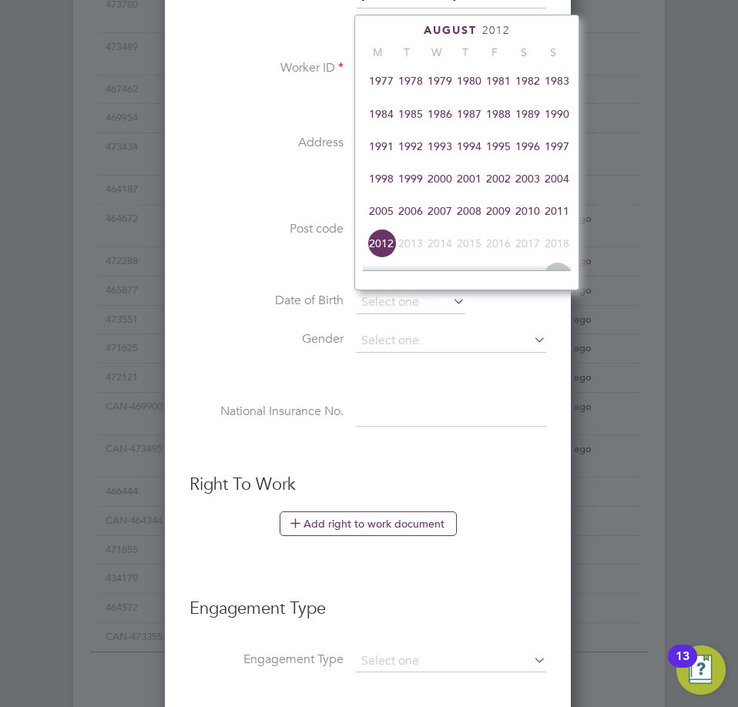
click at [411, 153] on span "1992" at bounding box center [410, 146] width 29 height 29
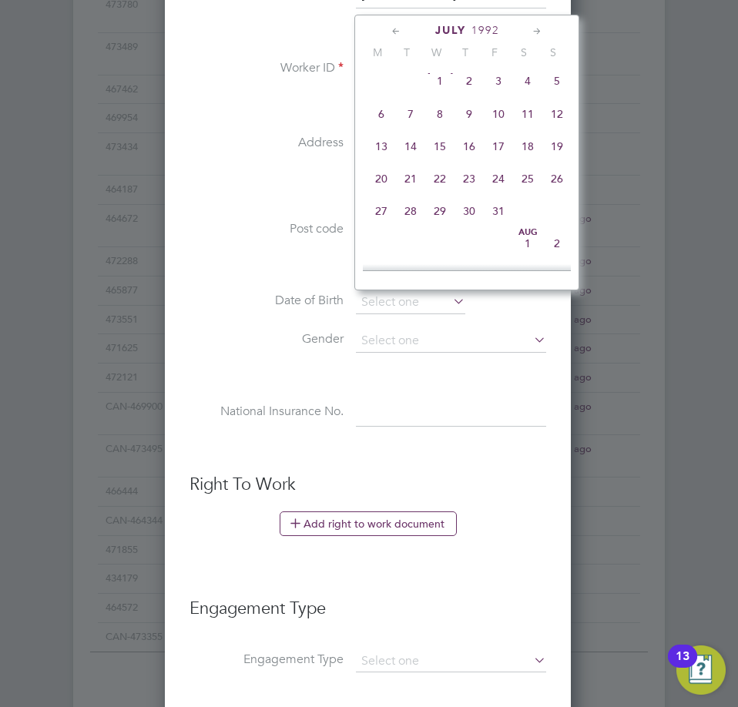
click at [537, 32] on icon at bounding box center [537, 31] width 15 height 17
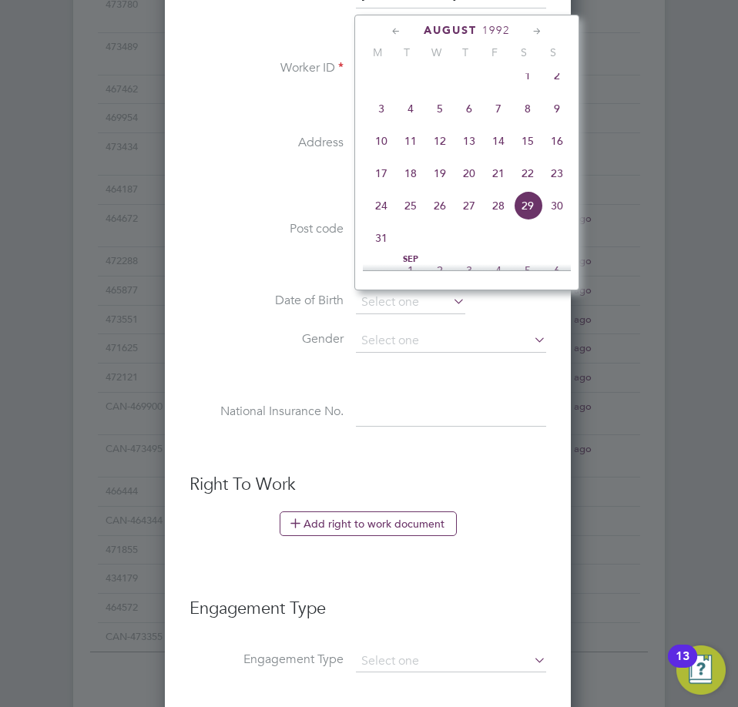
click at [537, 32] on icon at bounding box center [537, 31] width 15 height 17
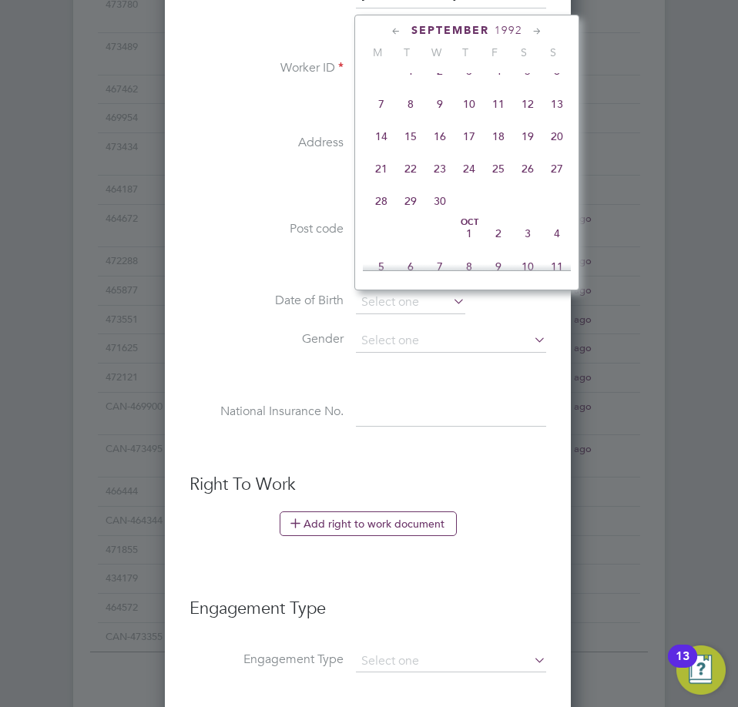
click at [501, 151] on span "18" at bounding box center [498, 136] width 29 height 29
type input "[DATE]"
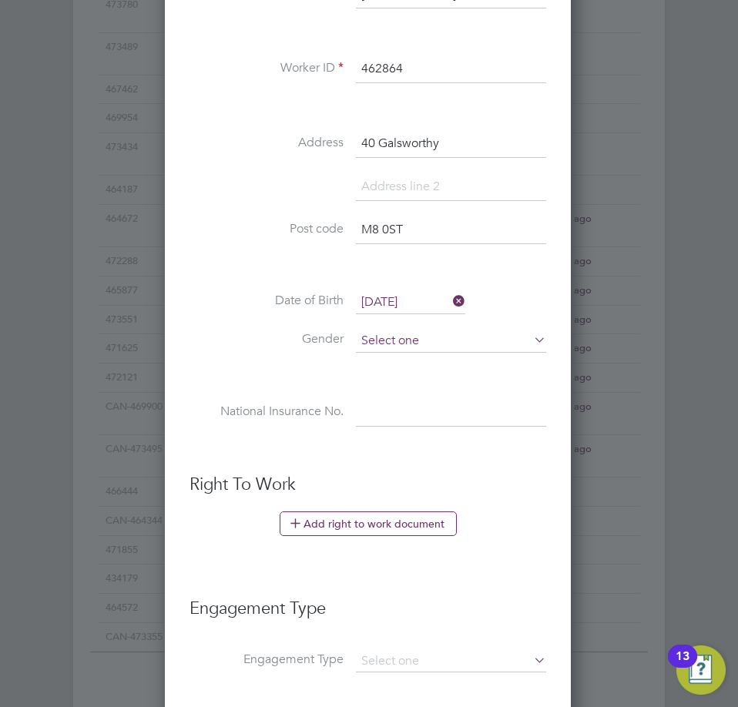
click at [384, 345] on input at bounding box center [451, 341] width 190 height 23
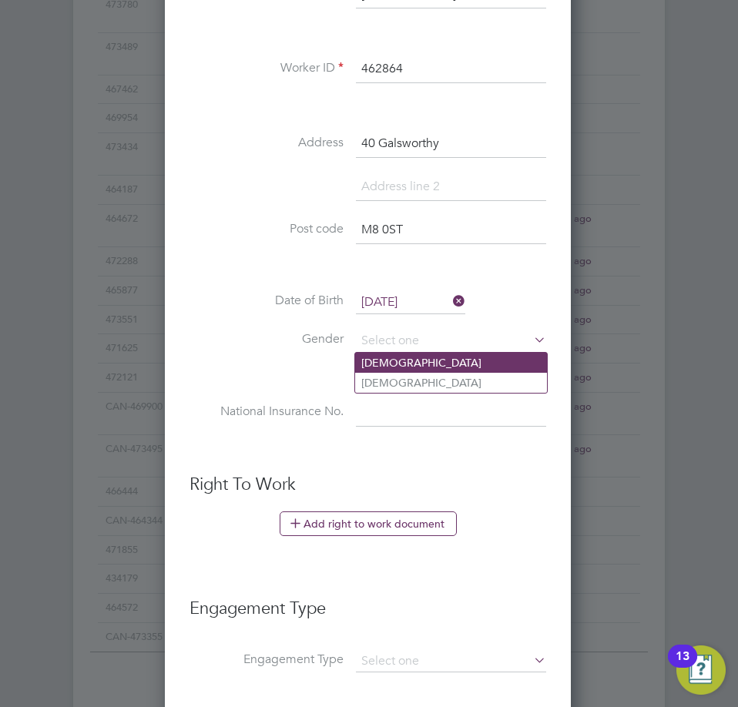
click at [388, 365] on li "[DEMOGRAPHIC_DATA]" at bounding box center [451, 363] width 192 height 20
type input "[DEMOGRAPHIC_DATA]"
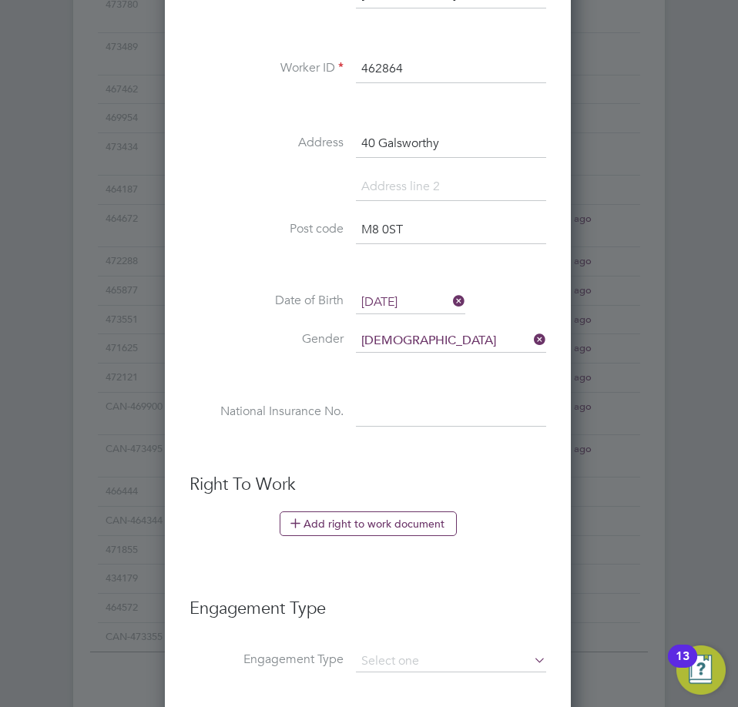
click at [376, 407] on input at bounding box center [451, 414] width 190 height 28
paste input "SW921332A"
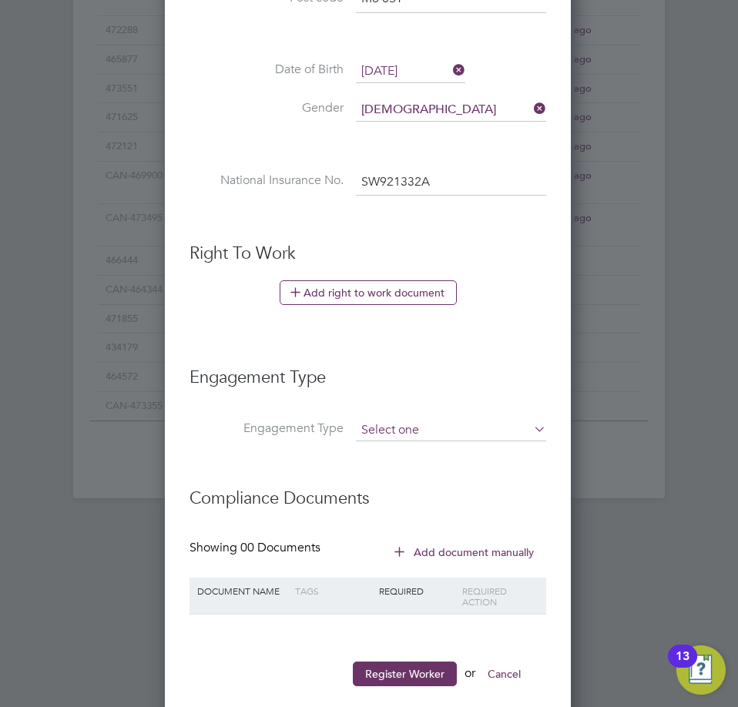
type input "SW 92 13 32 A"
click at [415, 437] on input at bounding box center [451, 431] width 190 height 22
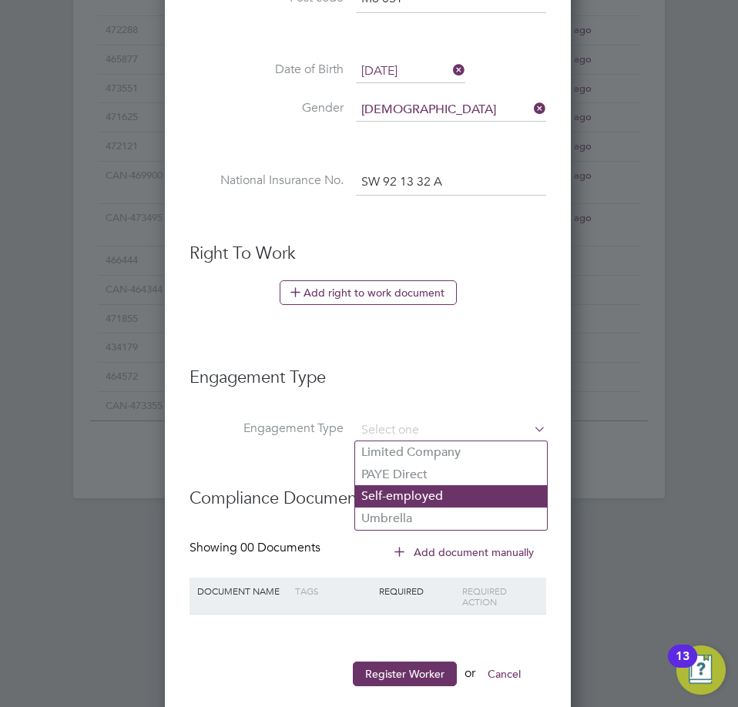
drag, startPoint x: 422, startPoint y: 516, endPoint x: 408, endPoint y: 485, distance: 33.5
click at [419, 516] on li "Umbrella" at bounding box center [451, 519] width 192 height 22
type input "Umbrella"
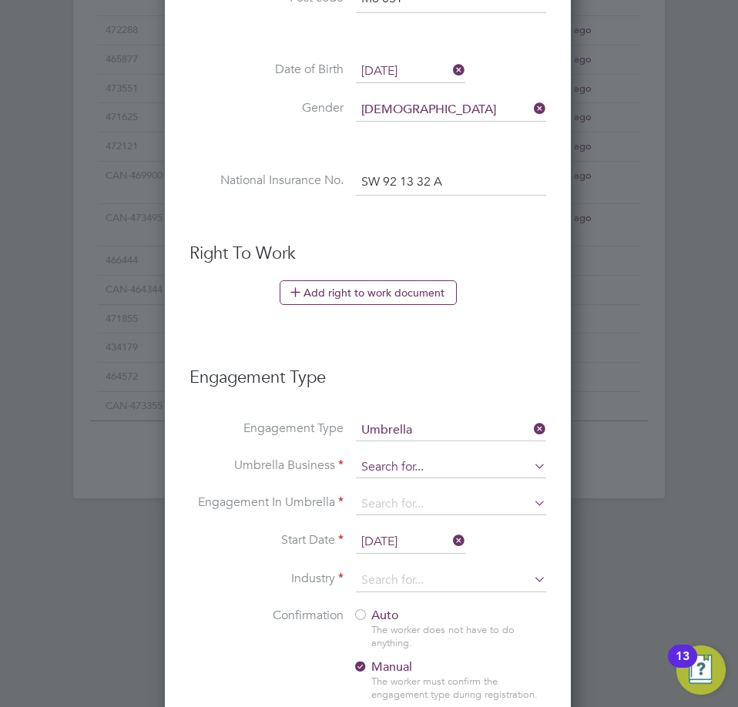
scroll to position [1597, 408]
click at [402, 469] on input at bounding box center [451, 468] width 190 height 22
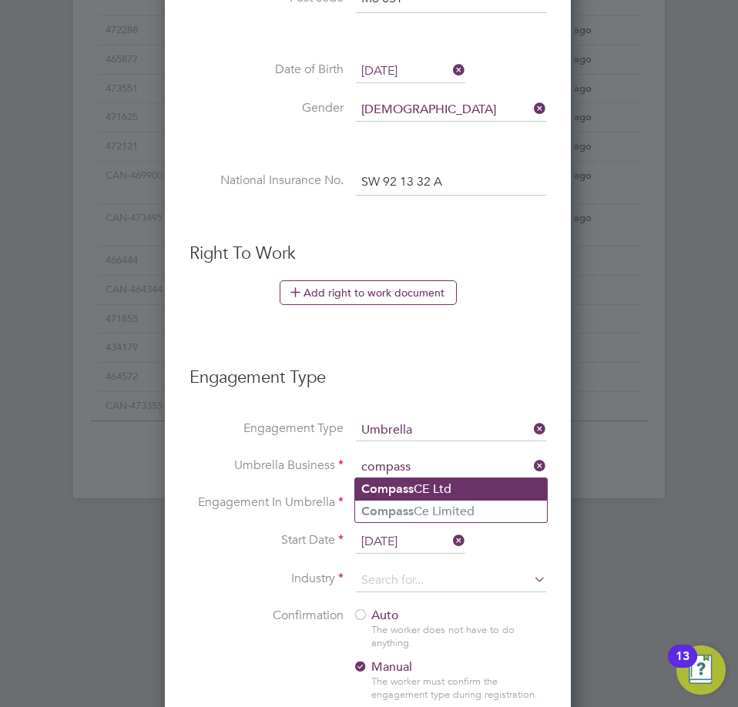
click at [425, 485] on li "Compass CE Ltd" at bounding box center [451, 490] width 192 height 22
type input "Compass CE Ltd"
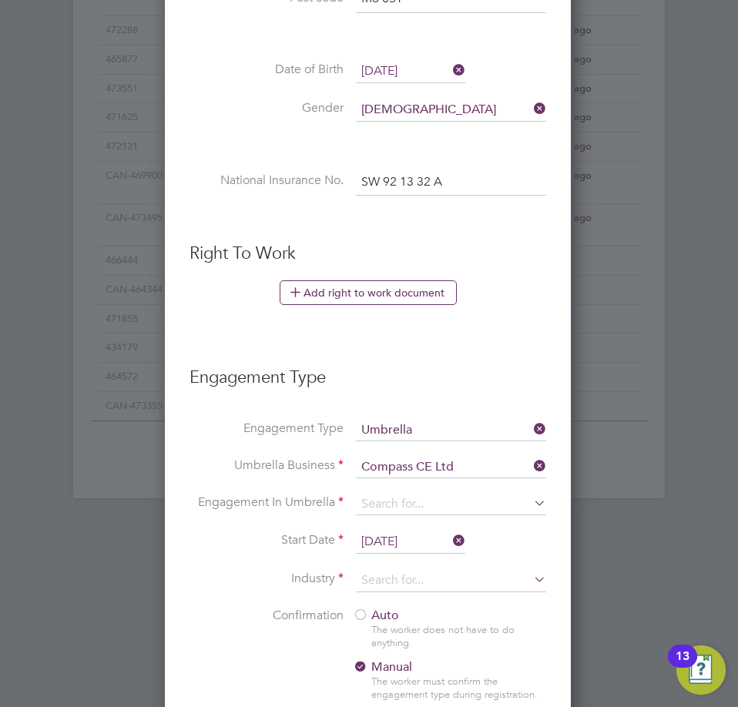
scroll to position [1464, 0]
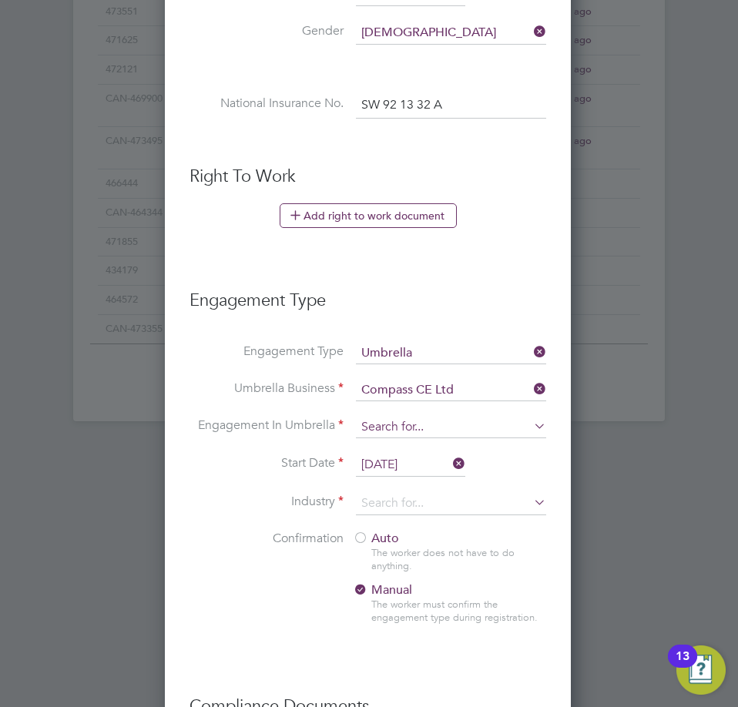
click at [405, 420] on input at bounding box center [451, 428] width 190 height 22
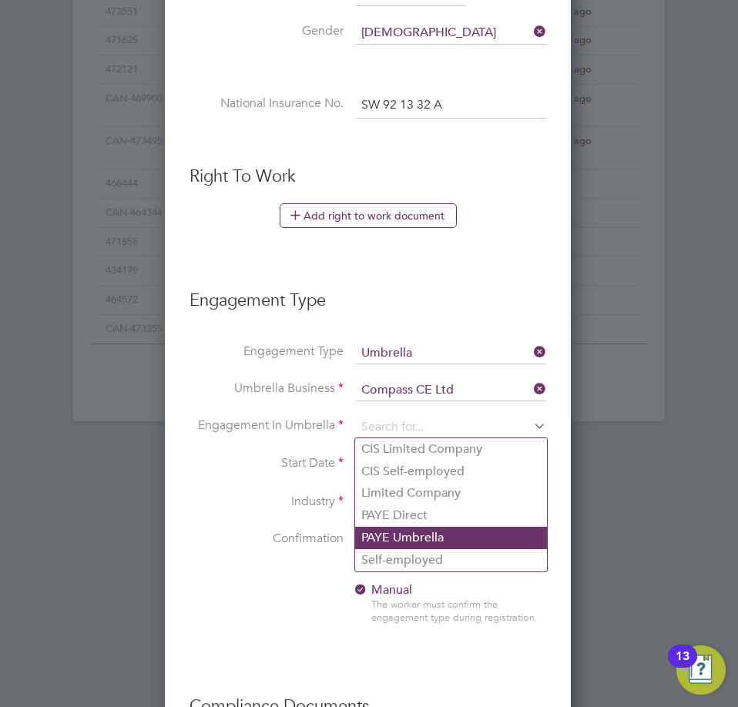
click at [404, 537] on li "PAYE Umbrella" at bounding box center [451, 538] width 192 height 22
type input "PAYE Umbrella"
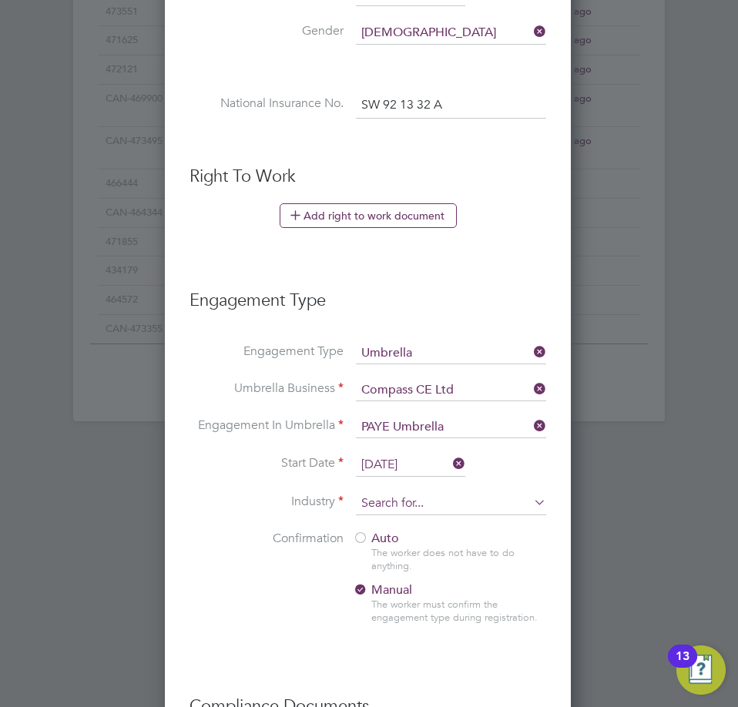
click at [408, 499] on input at bounding box center [451, 503] width 190 height 23
click at [397, 623] on li "Construction" at bounding box center [451, 630] width 192 height 21
type input "Construction"
click at [358, 538] on div at bounding box center [360, 539] width 15 height 15
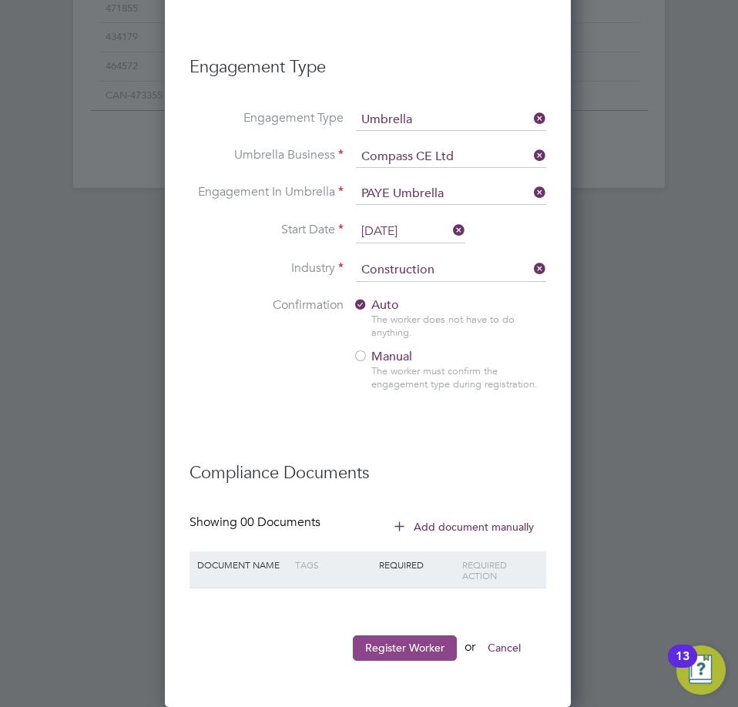
click at [403, 643] on button "Register Worker" at bounding box center [405, 648] width 104 height 25
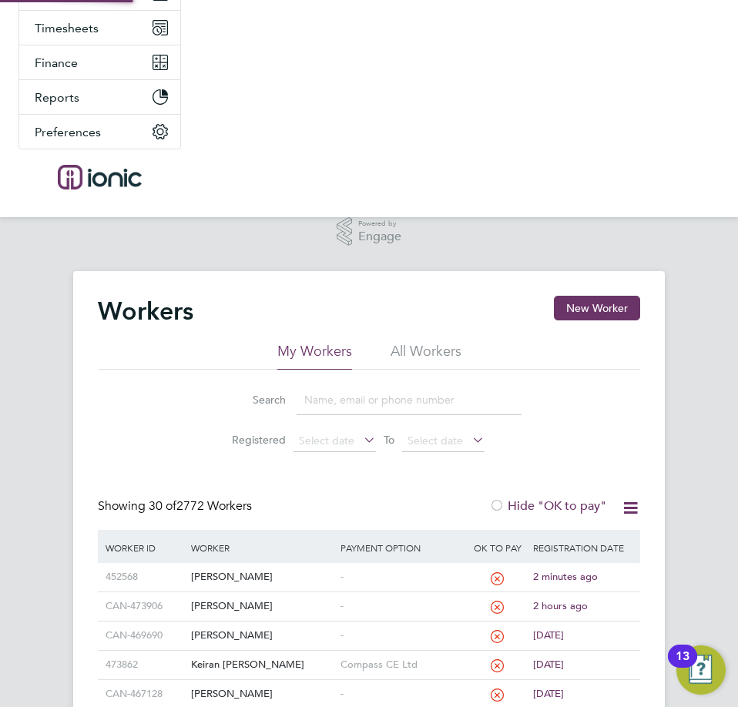
scroll to position [231, 0]
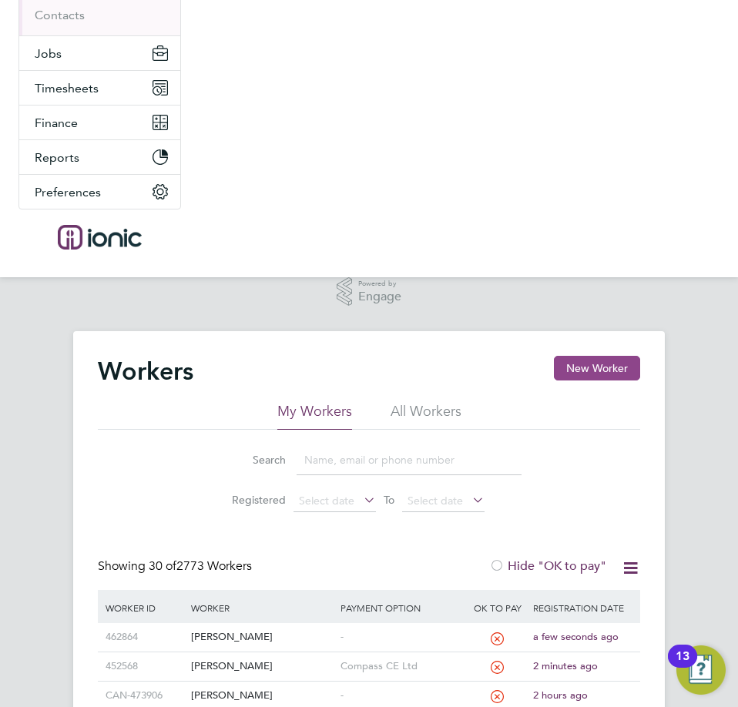
click at [626, 367] on button "New Worker" at bounding box center [597, 368] width 86 height 25
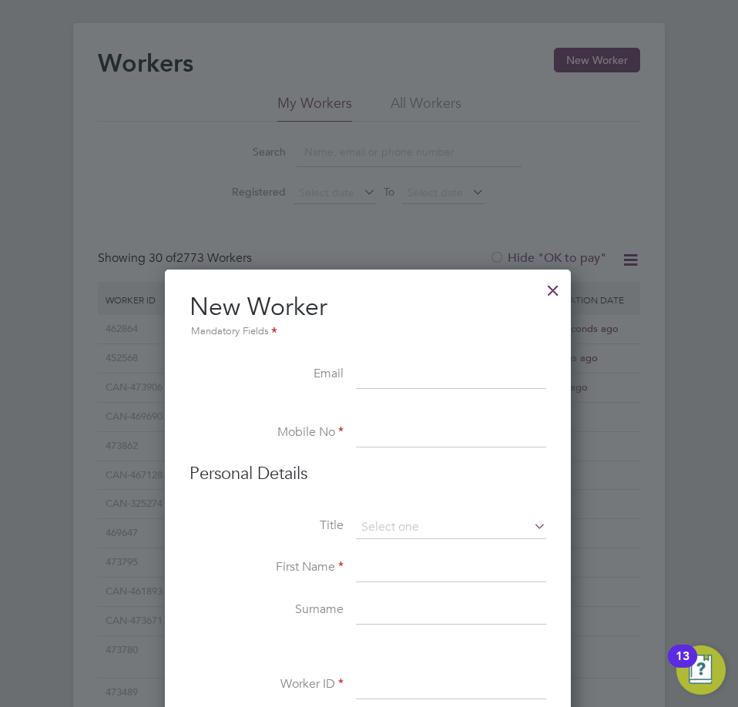
scroll to position [616, 0]
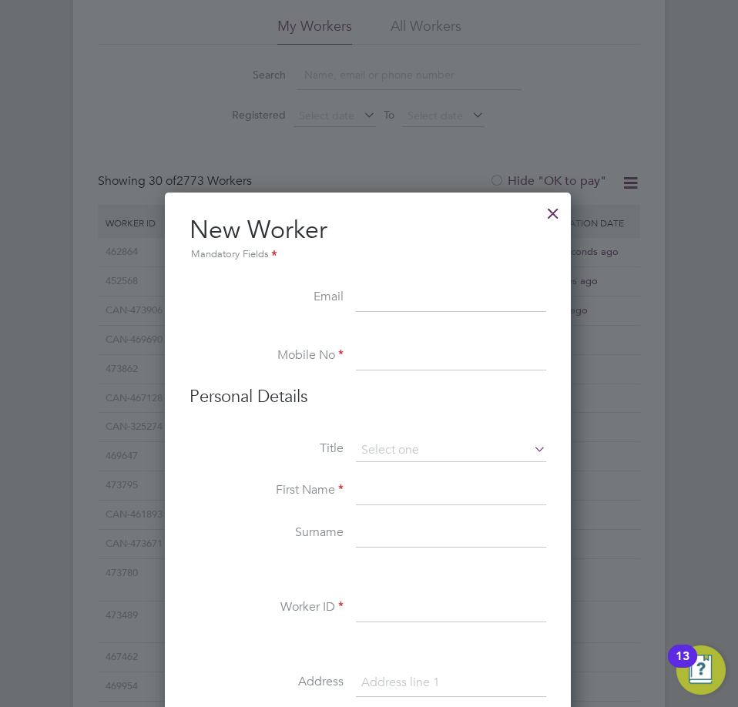
drag, startPoint x: 434, startPoint y: 306, endPoint x: 441, endPoint y: 300, distance: 9.3
click at [434, 306] on input at bounding box center [451, 299] width 190 height 28
paste input "[EMAIL_ADDRESS][DOMAIN_NAME]"
type input "[EMAIL_ADDRESS][DOMAIN_NAME]"
click at [385, 360] on input at bounding box center [451, 357] width 190 height 28
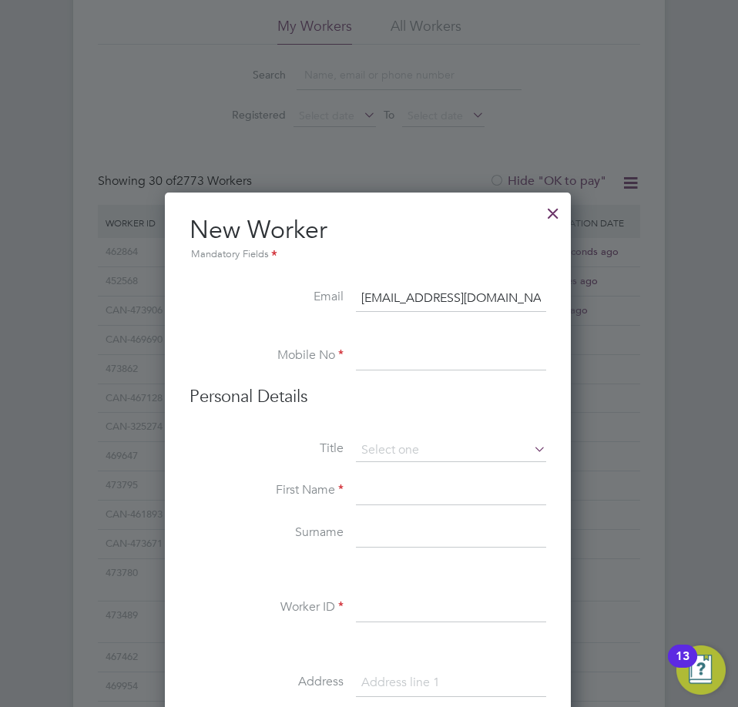
paste input "07949762940"
type input "07949762940"
click at [415, 439] on input at bounding box center [451, 450] width 190 height 23
click at [411, 457] on input at bounding box center [451, 450] width 190 height 23
click at [411, 470] on li "Mr" at bounding box center [451, 472] width 192 height 20
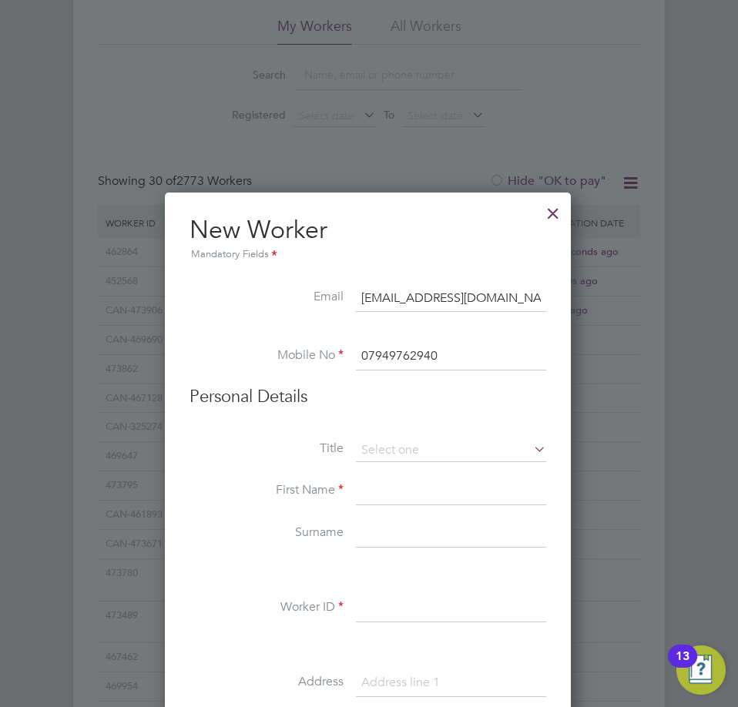
type input "Mr"
click at [383, 485] on input at bounding box center [451, 492] width 190 height 28
paste input "Eze"
type input "Eze"
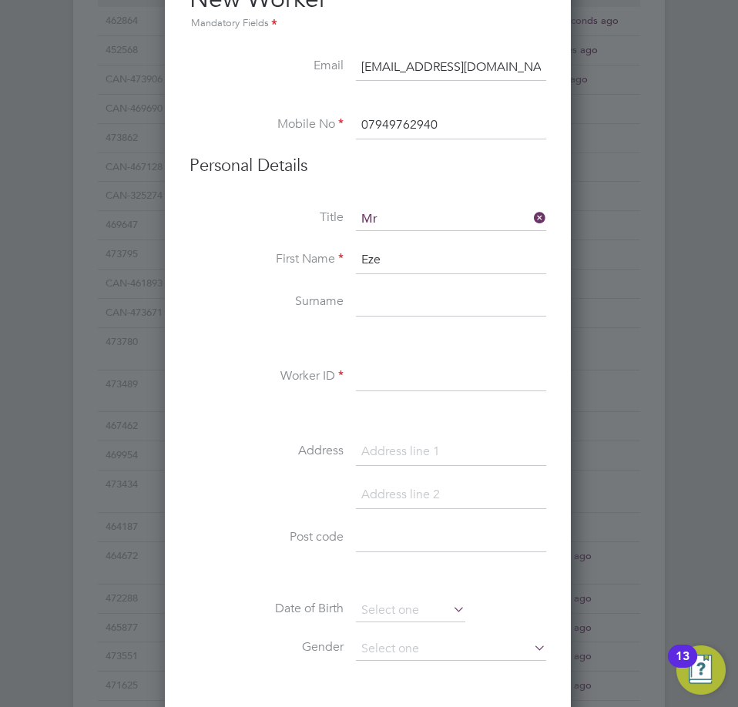
click at [385, 303] on input at bounding box center [451, 304] width 190 height 28
paste input "Ndukwe"
type input "Ndukwe"
click at [445, 383] on input at bounding box center [451, 378] width 190 height 28
paste input "467257"
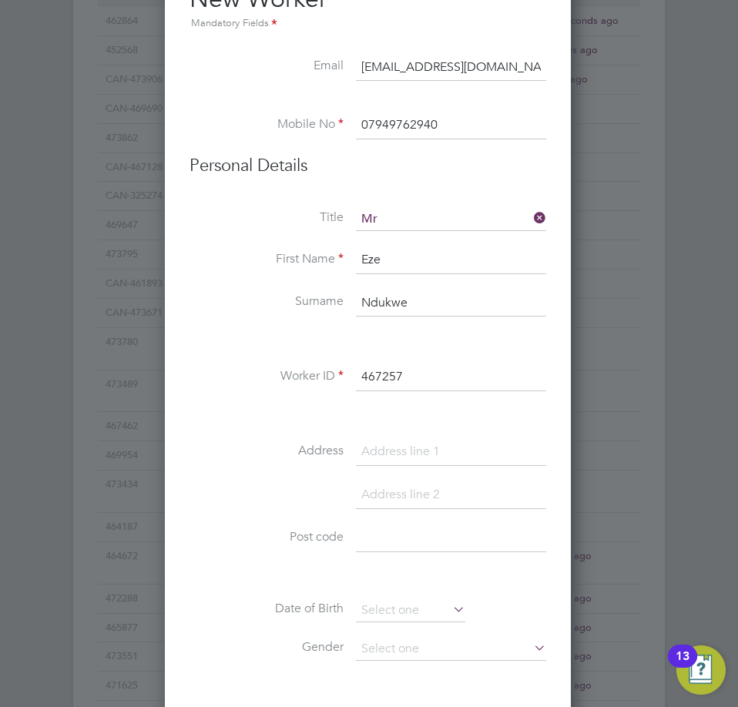
type input "467257"
click at [424, 439] on div "Title Mr First Name Eze Surname [PERSON_NAME] Worker ID 467257 Address Post cod…" at bounding box center [368, 487] width 357 height 559
click at [430, 455] on input at bounding box center [451, 452] width 190 height 28
paste input "Flat [STREET_ADDRESS]"
type input "Flat [STREET_ADDRESS]"
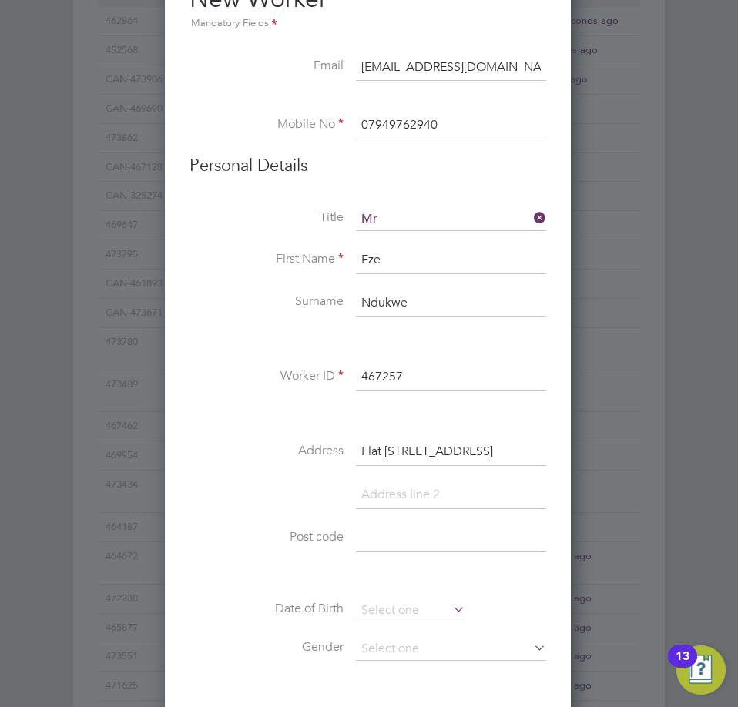
click at [417, 532] on input at bounding box center [451, 539] width 190 height 28
paste input "M12 6BY"
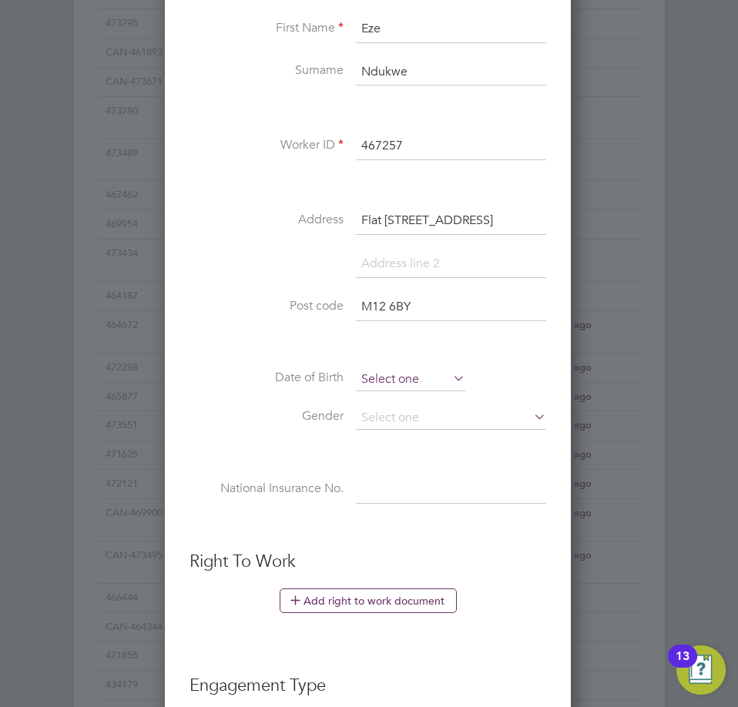
type input "M12 6BY"
click at [415, 372] on input at bounding box center [410, 379] width 109 height 23
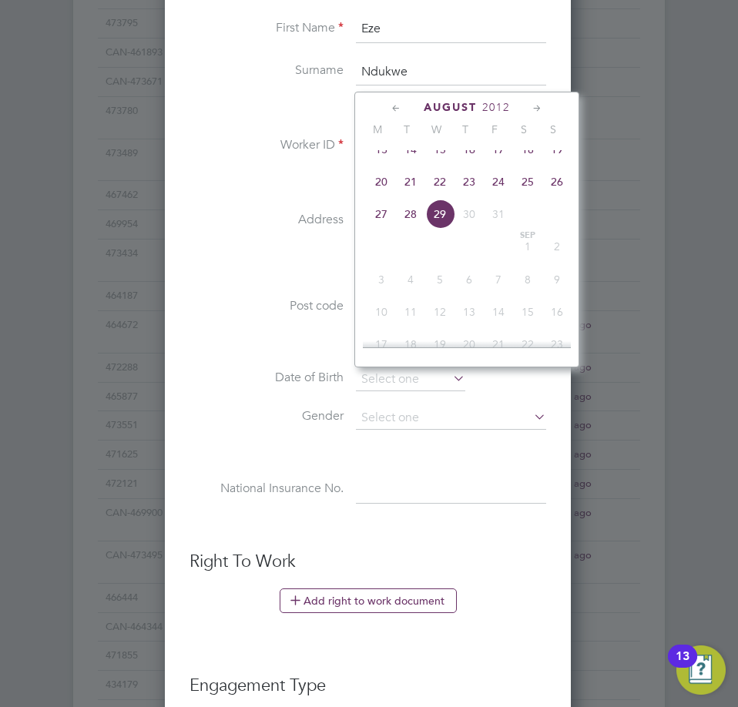
click at [495, 113] on span "2012" at bounding box center [496, 107] width 28 height 13
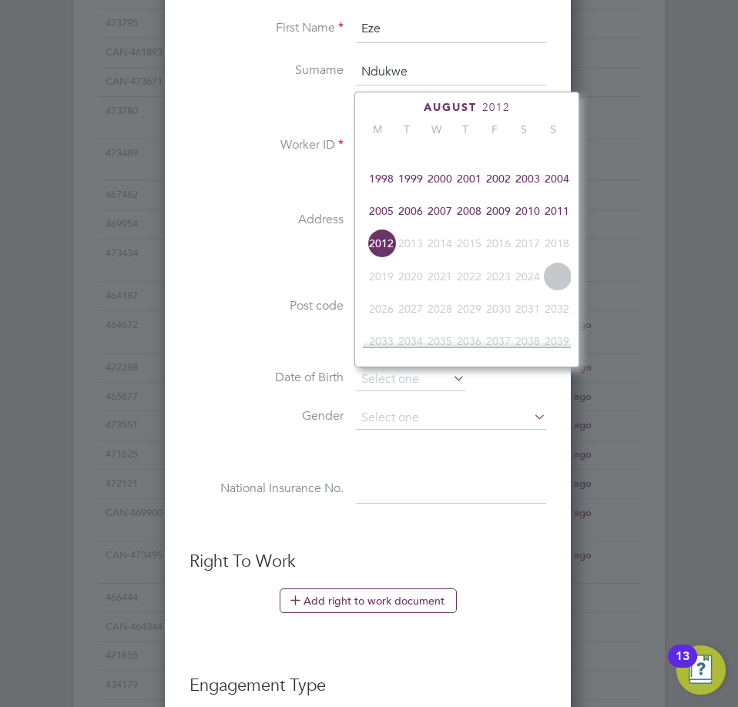
scroll to position [254, 0]
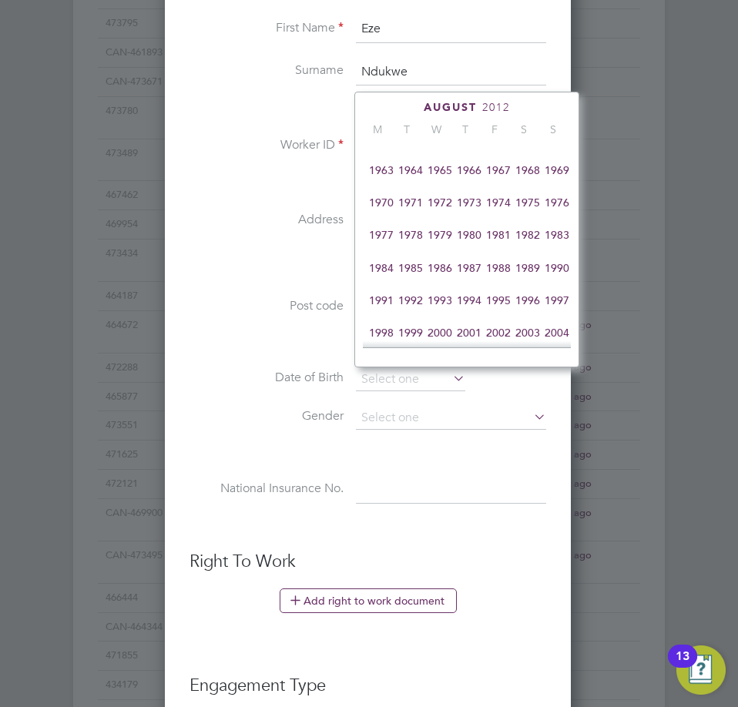
click at [383, 241] on span "1977" at bounding box center [381, 234] width 29 height 29
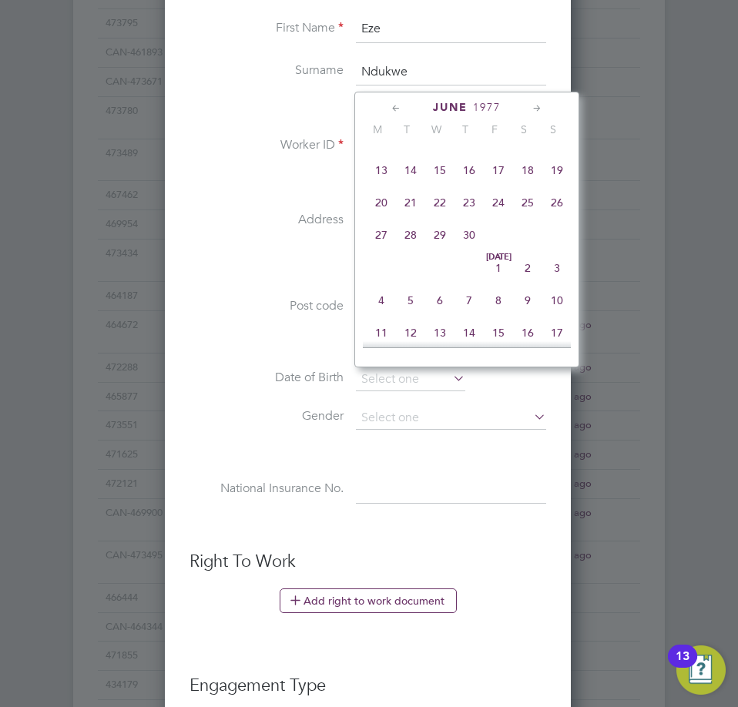
click at [405, 110] on div "[DATE]" at bounding box center [467, 107] width 208 height 15
click at [401, 109] on icon at bounding box center [396, 108] width 15 height 17
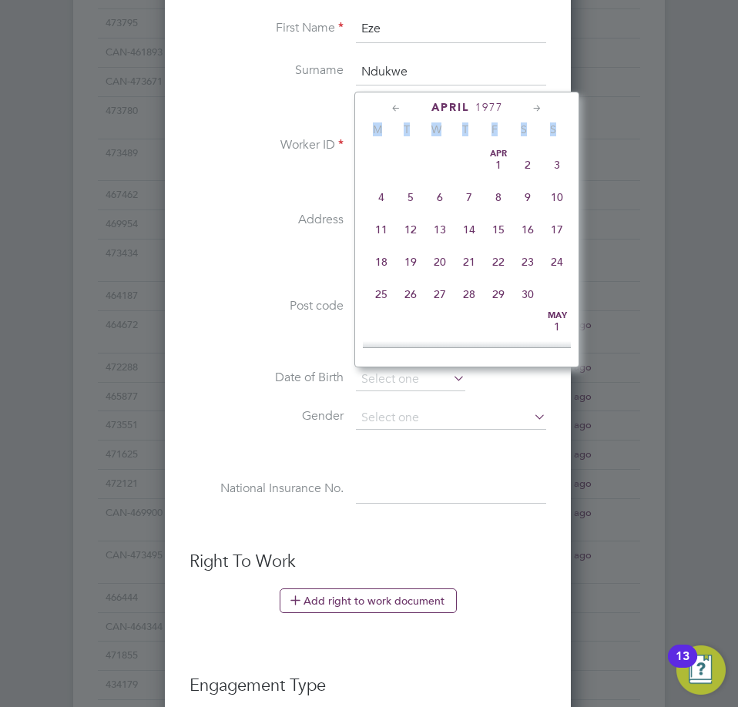
click at [401, 109] on icon at bounding box center [396, 108] width 15 height 17
click at [531, 107] on icon at bounding box center [537, 108] width 15 height 17
click at [423, 230] on span "12" at bounding box center [410, 225] width 29 height 29
type input "[DATE]"
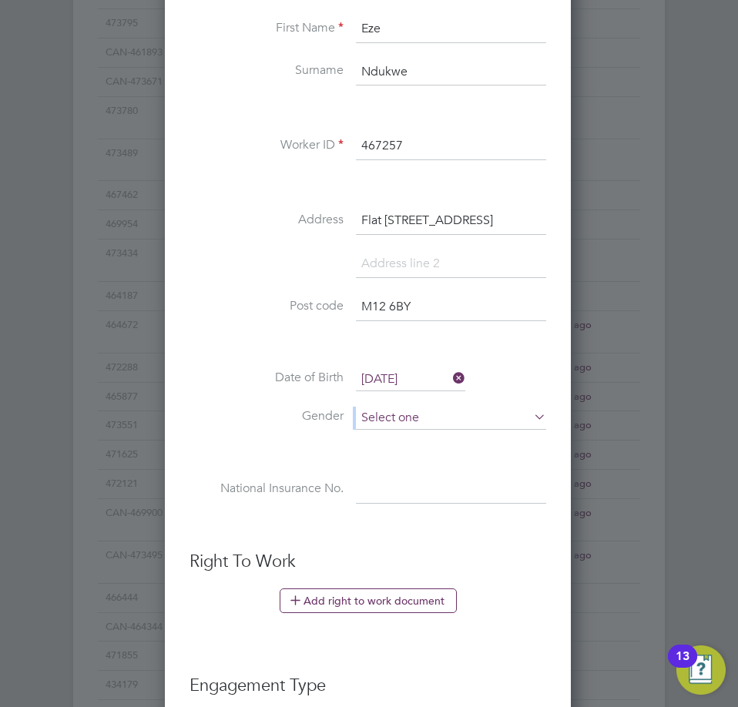
click at [408, 408] on div "Title Mr First Name Eze Surname [PERSON_NAME] Worker ID 467257 Address [STREET_…" at bounding box center [368, 256] width 357 height 559
click at [407, 411] on input at bounding box center [451, 418] width 190 height 23
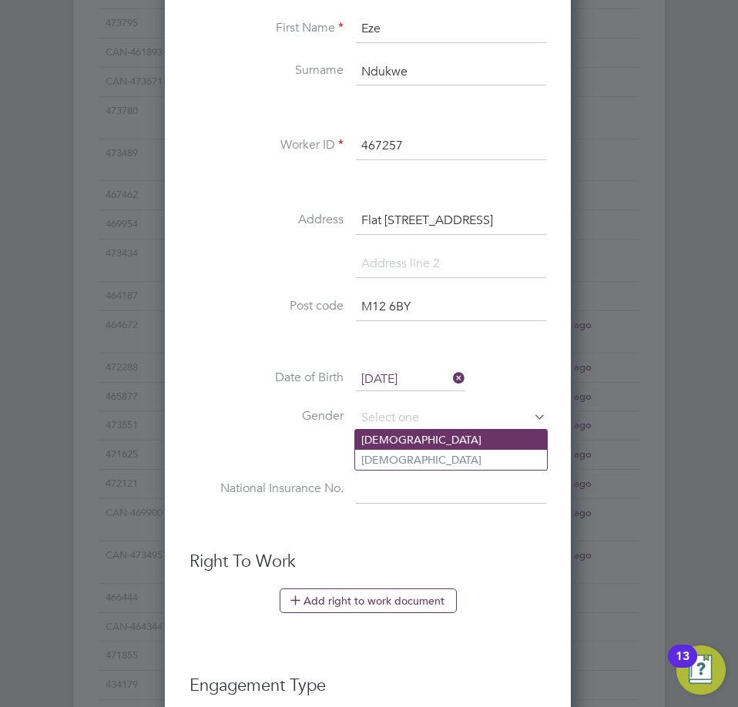
click at [402, 440] on li "[DEMOGRAPHIC_DATA]" at bounding box center [451, 440] width 192 height 20
type input "[DEMOGRAPHIC_DATA]"
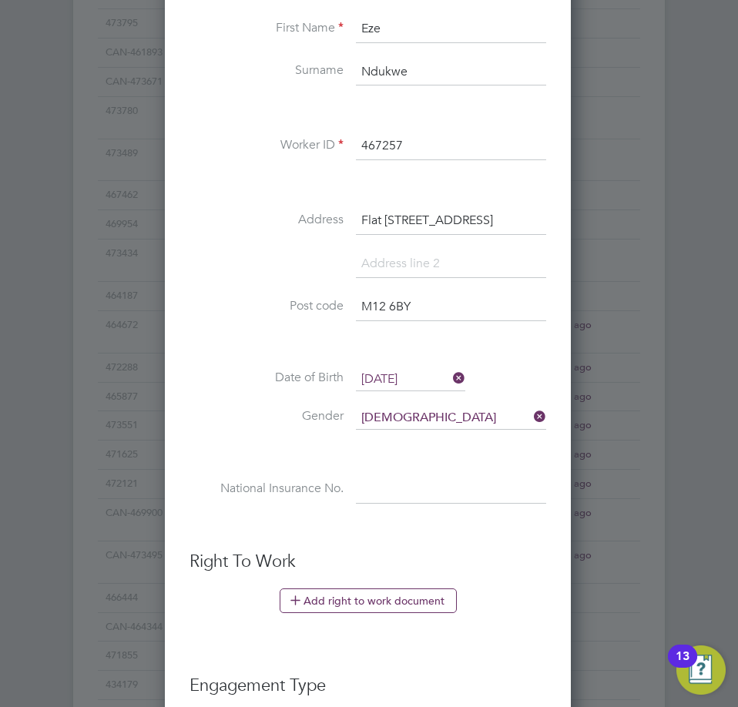
click at [435, 502] on input at bounding box center [451, 491] width 190 height 28
paste input "th216228a"
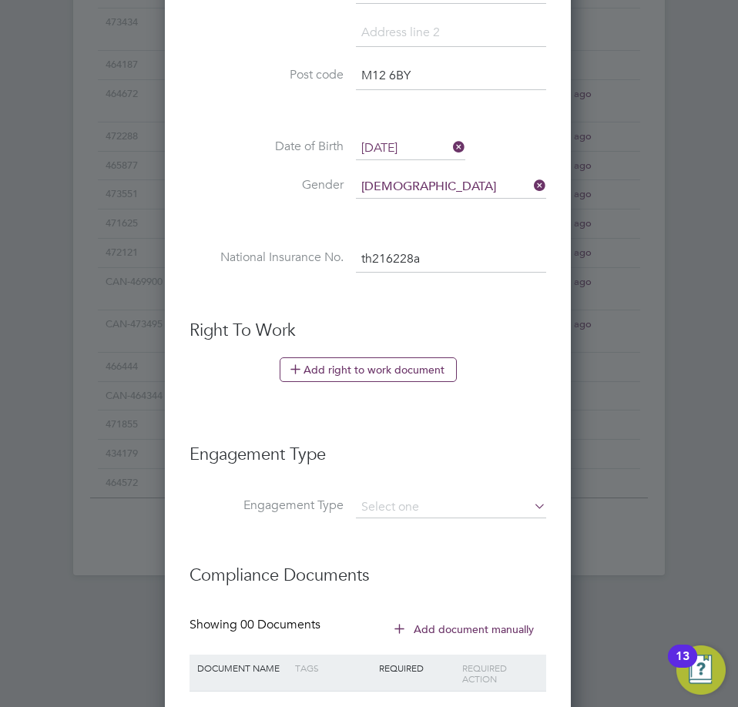
type input "TH 21 62 28 A"
drag, startPoint x: 399, startPoint y: 491, endPoint x: 395, endPoint y: 481, distance: 11.0
click at [398, 492] on li "Engagement Type" at bounding box center [368, 462] width 357 height 69
click at [401, 497] on input at bounding box center [451, 508] width 190 height 22
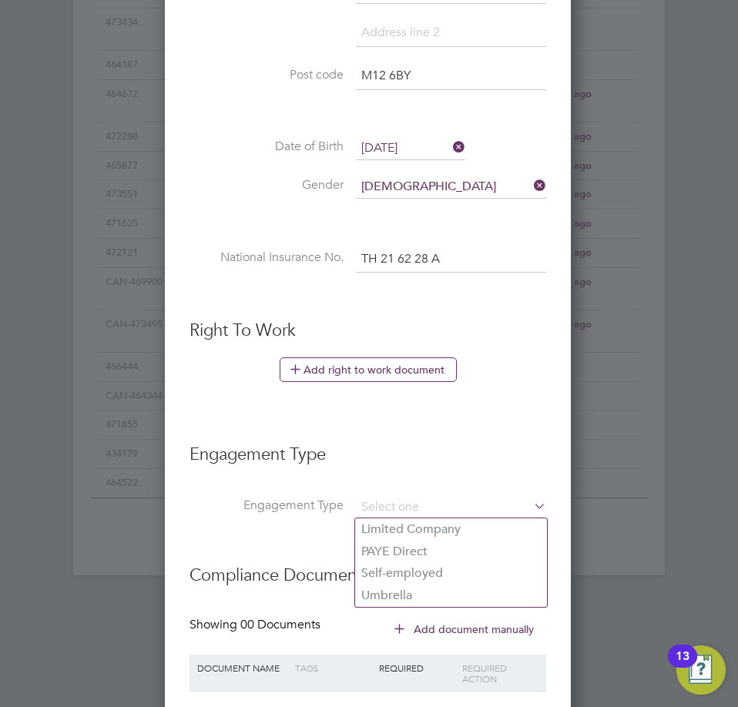
scroll to position [1413, 0]
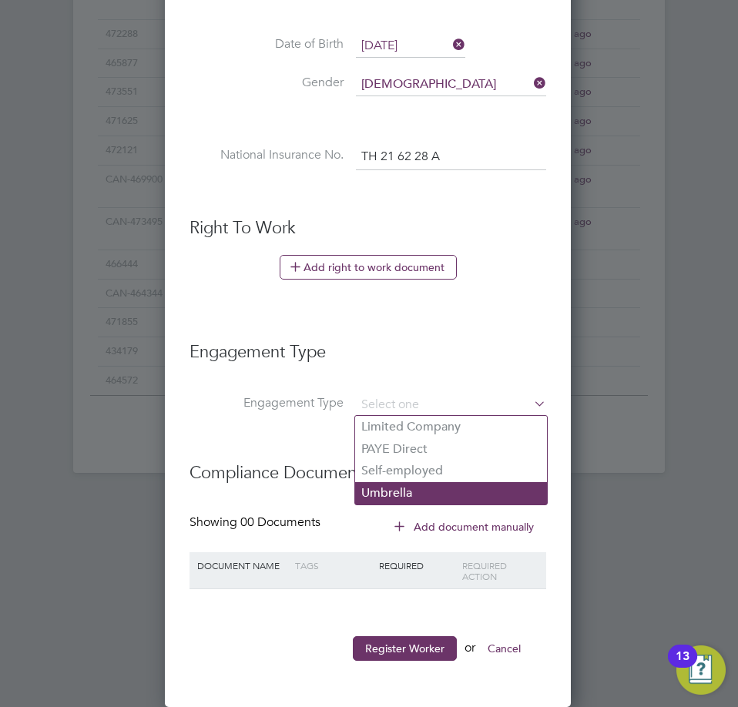
click at [426, 488] on li "Umbrella" at bounding box center [451, 493] width 192 height 22
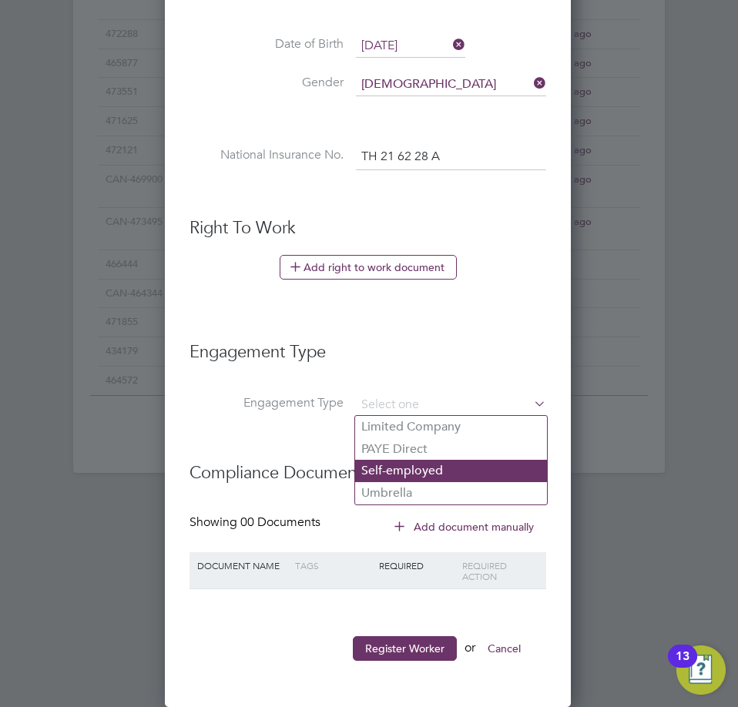
type input "Umbrella"
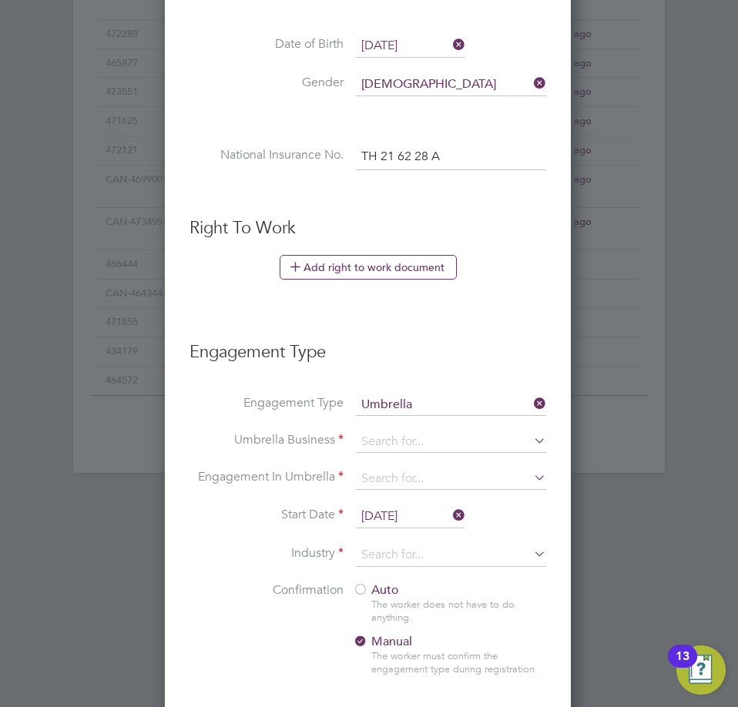
scroll to position [1597, 408]
click at [412, 443] on input at bounding box center [451, 443] width 190 height 22
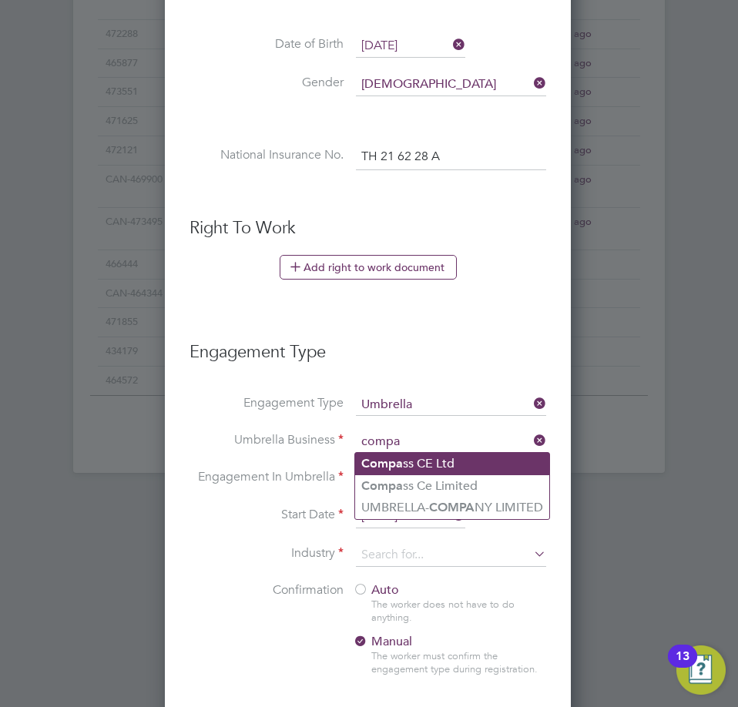
click at [409, 465] on li "Compa ss CE Ltd" at bounding box center [452, 464] width 194 height 22
type input "Compass CE Ltd"
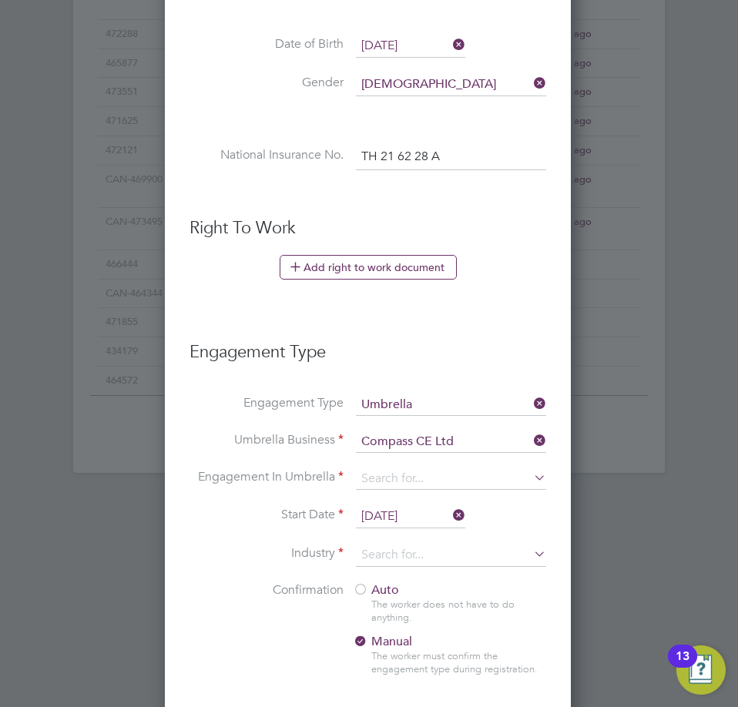
scroll to position [1490, 0]
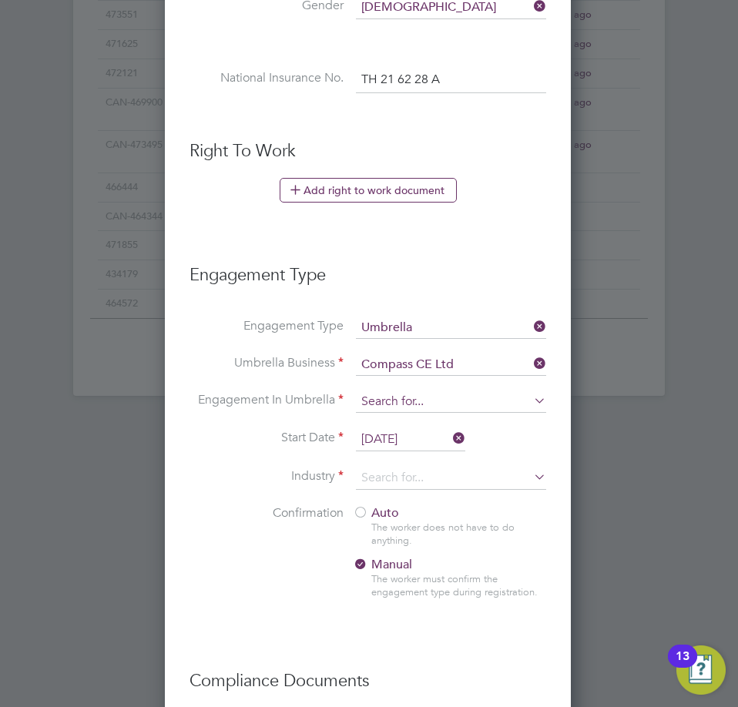
click at [398, 402] on input at bounding box center [451, 402] width 190 height 22
click at [416, 512] on li "PAYE Umbrella" at bounding box center [451, 513] width 192 height 22
type input "PAYE Umbrella"
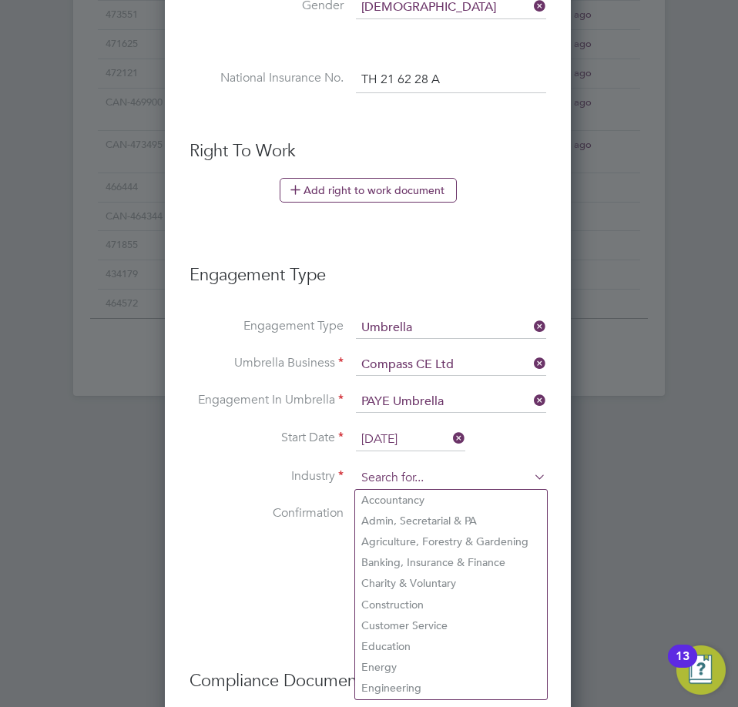
click at [401, 469] on input at bounding box center [451, 478] width 190 height 23
click at [398, 601] on li "Construction" at bounding box center [451, 605] width 192 height 21
type input "Construction"
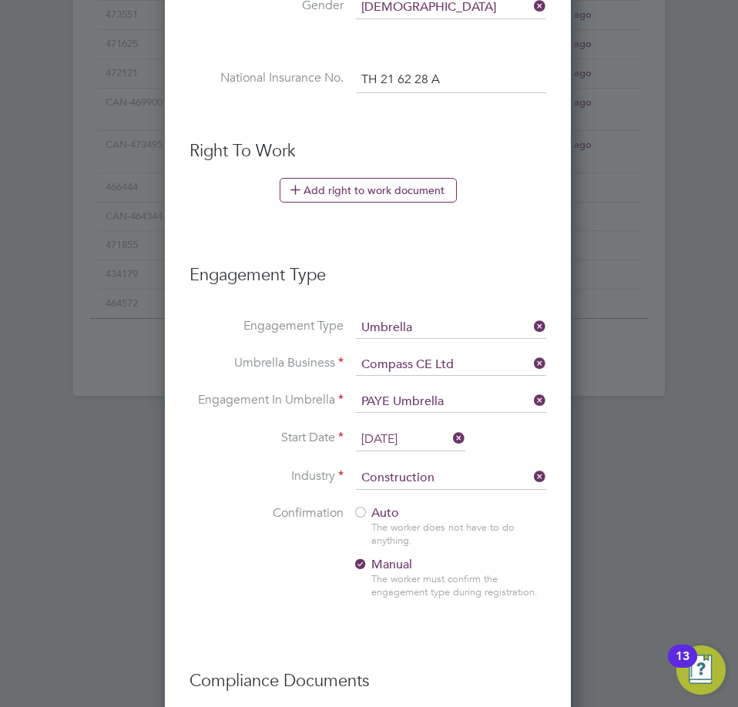
click at [361, 519] on div at bounding box center [360, 513] width 15 height 15
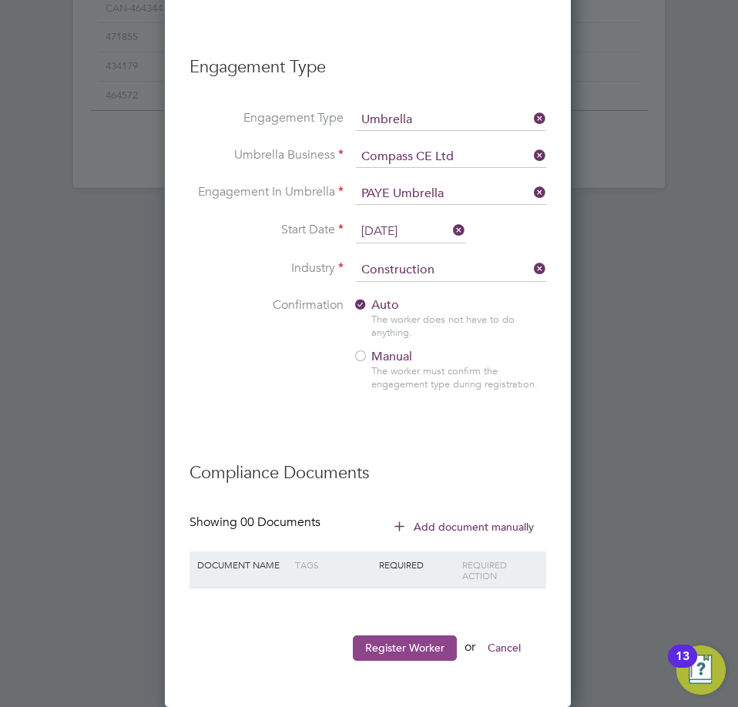
click at [388, 637] on button "Register Worker" at bounding box center [405, 648] width 104 height 25
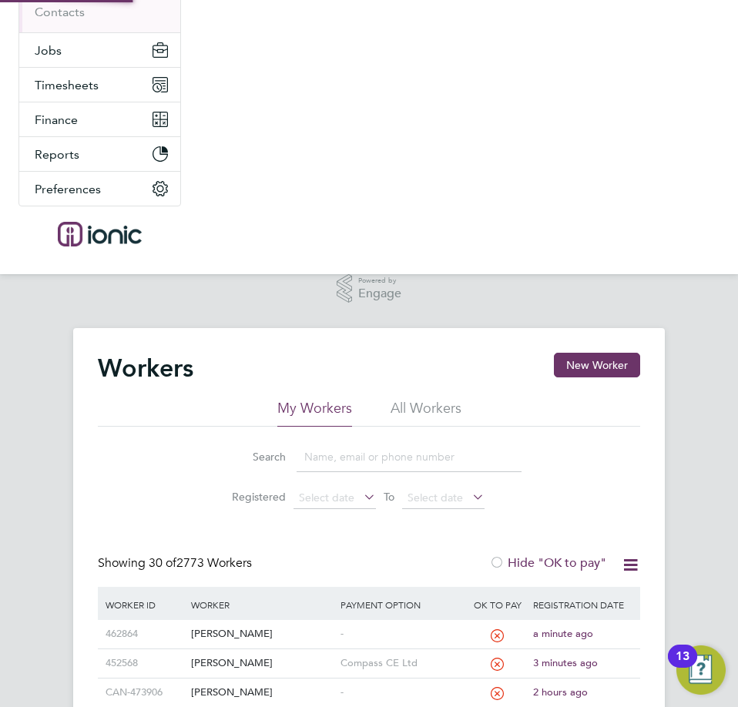
scroll to position [231, 0]
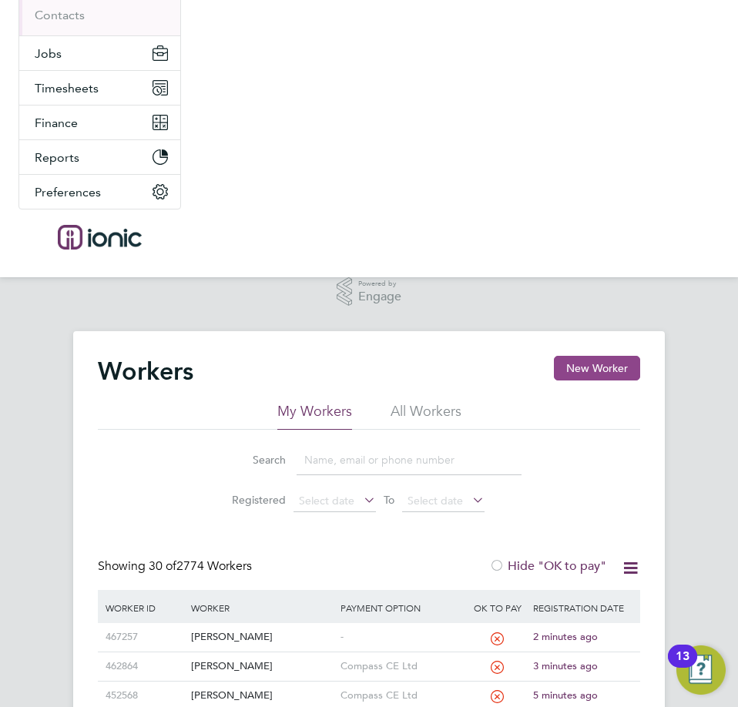
click at [603, 371] on button "New Worker" at bounding box center [597, 368] width 86 height 25
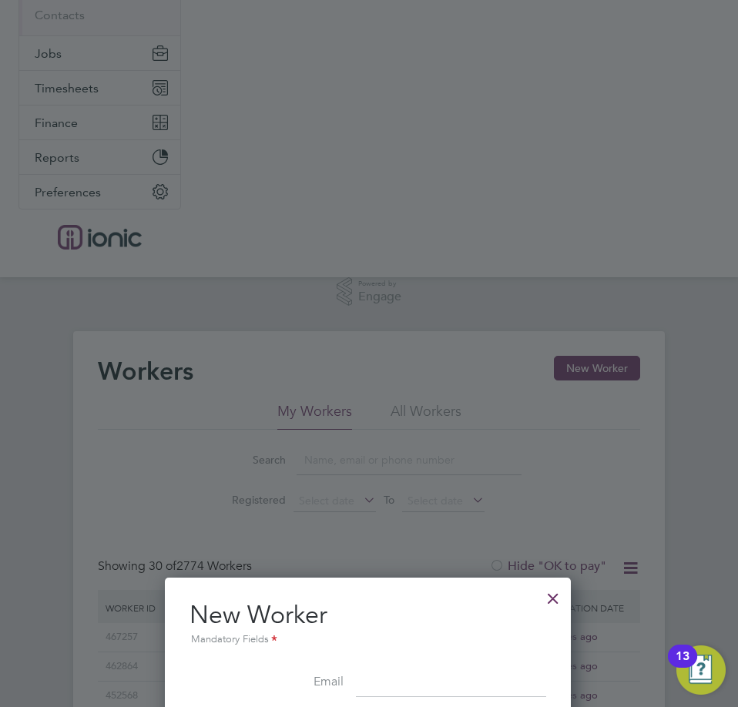
scroll to position [616, 0]
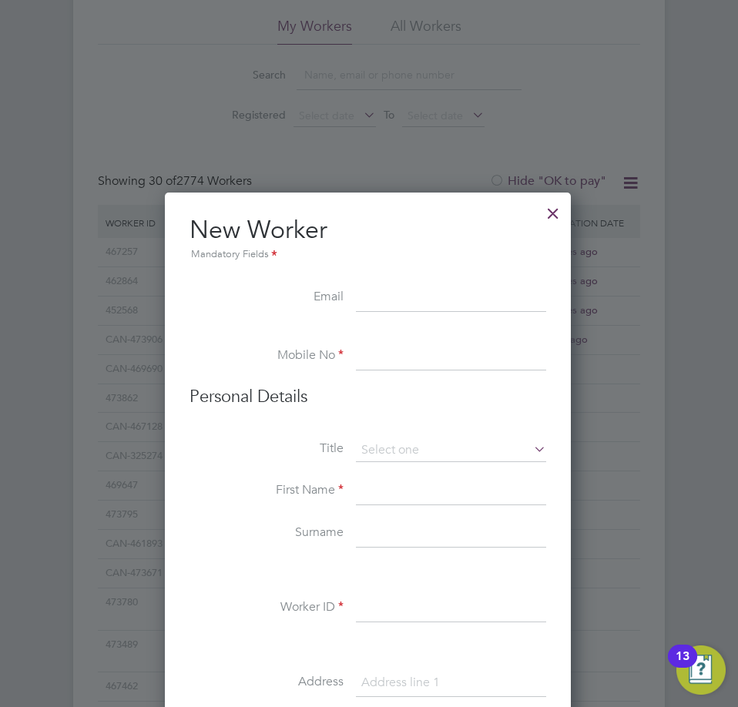
click at [387, 304] on input at bounding box center [451, 299] width 190 height 28
paste input "[EMAIL_ADDRESS][DOMAIN_NAME]"
type input "[EMAIL_ADDRESS][DOMAIN_NAME]"
click at [425, 347] on input at bounding box center [451, 357] width 190 height 28
paste input "07845536903"
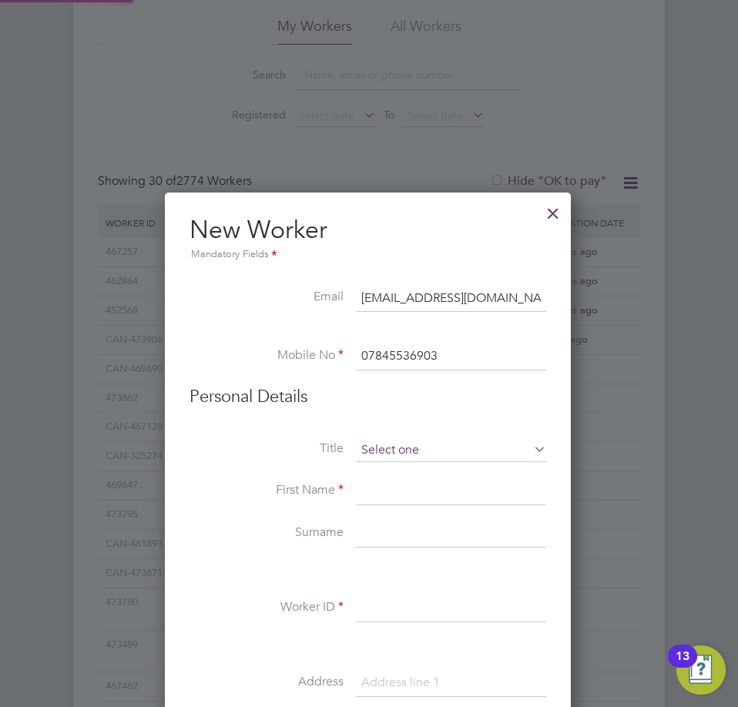
type input "07845536903"
click at [435, 447] on input at bounding box center [451, 450] width 190 height 23
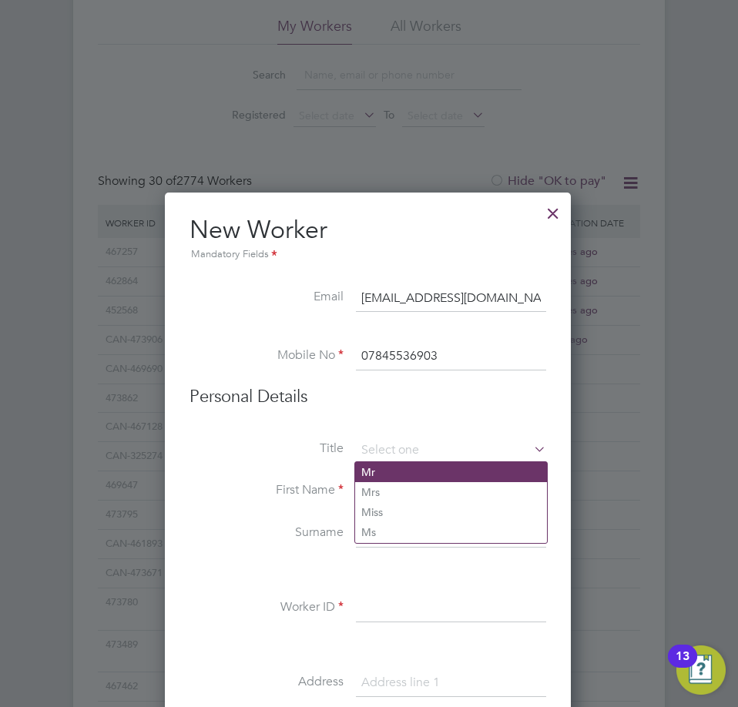
click at [428, 479] on li "Mr" at bounding box center [451, 472] width 192 height 20
type input "Mr"
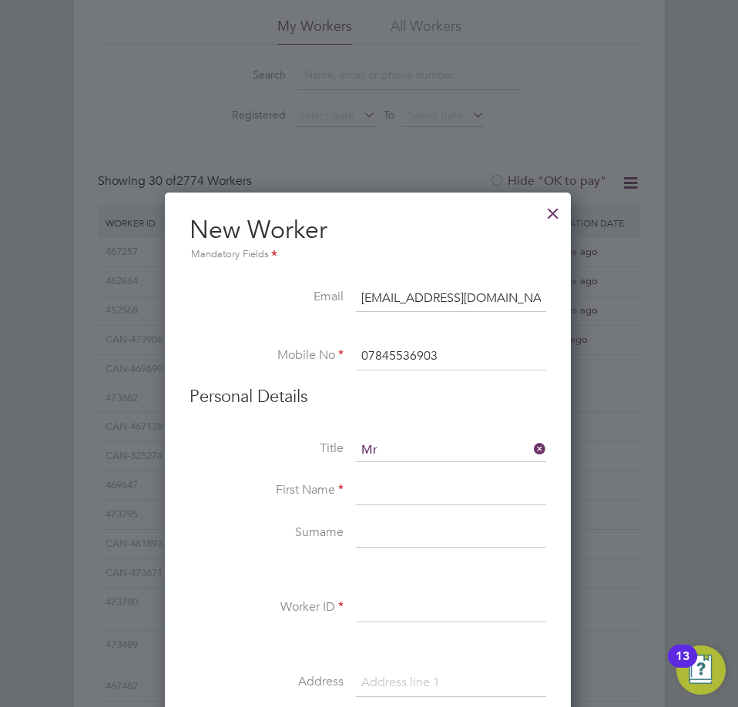
click at [461, 501] on input at bounding box center [451, 492] width 190 height 28
paste input "Ailand"
type input "Ailand"
click at [457, 525] on input at bounding box center [451, 535] width 190 height 28
paste input "Burkevics"
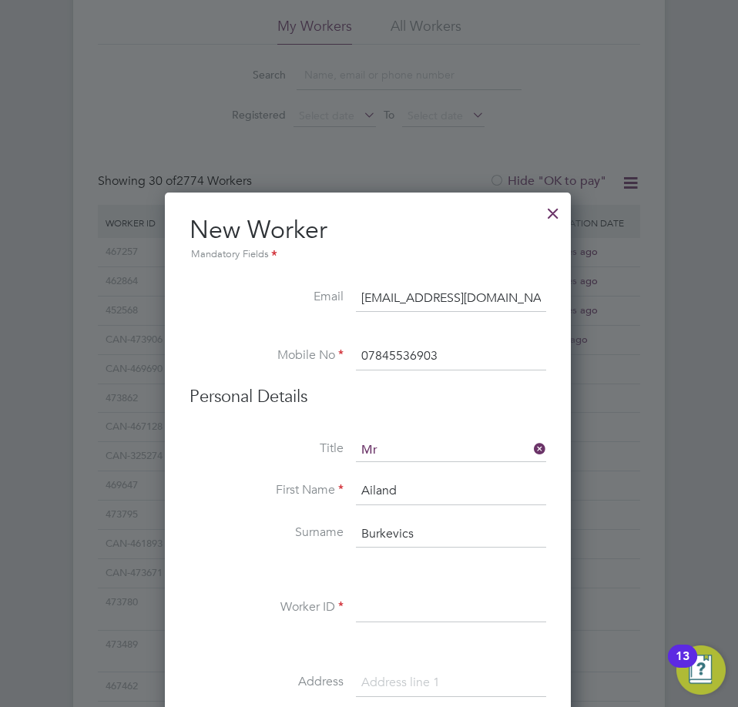
type input "Burkevics"
click at [445, 607] on input at bounding box center [451, 609] width 190 height 28
paste input "473870"
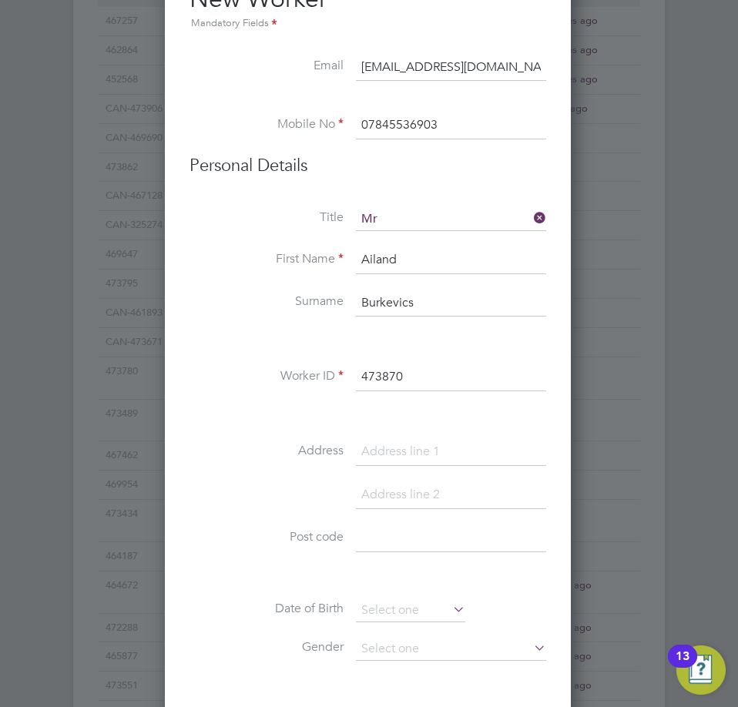
type input "473870"
click at [422, 444] on input at bounding box center [451, 452] width 190 height 28
paste input "[STREET_ADDRESS]"
type input "[STREET_ADDRESS]"
click at [397, 539] on input at bounding box center [451, 539] width 190 height 28
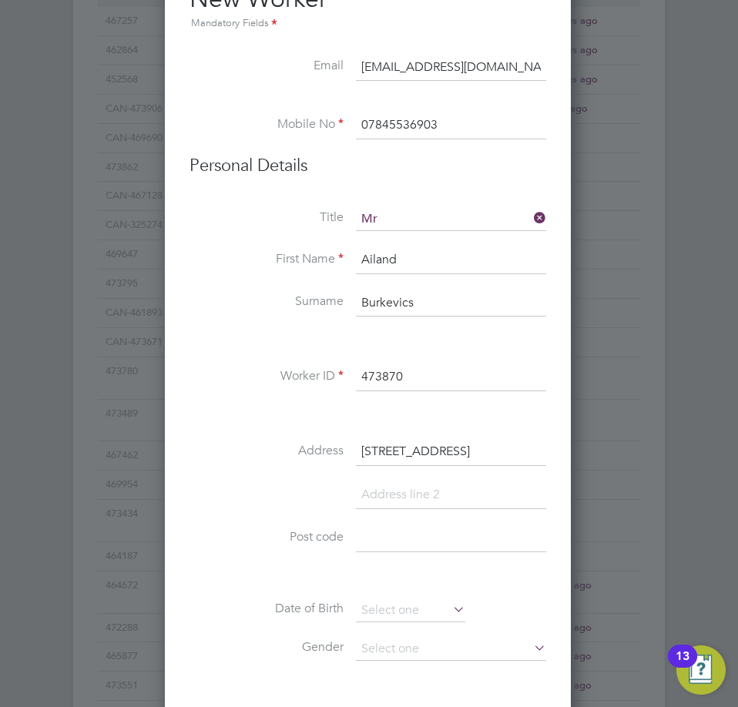
paste input "M11 1DX"
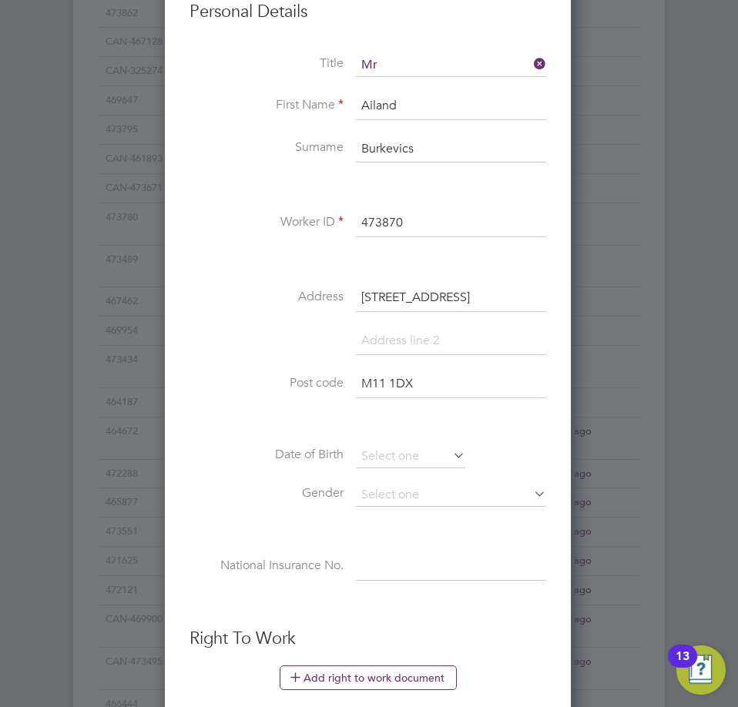
scroll to position [1079, 0]
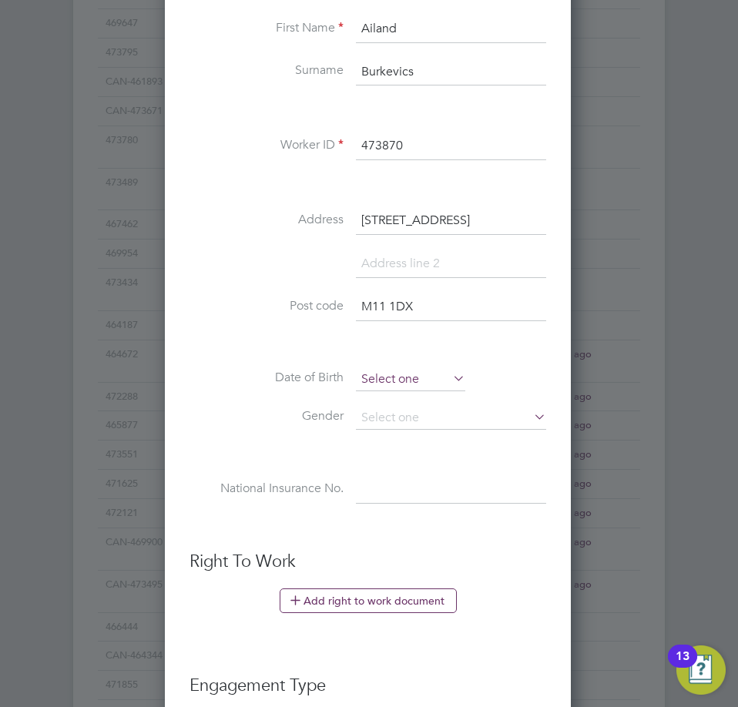
type input "M11 1DX"
click at [413, 375] on input at bounding box center [410, 379] width 109 height 23
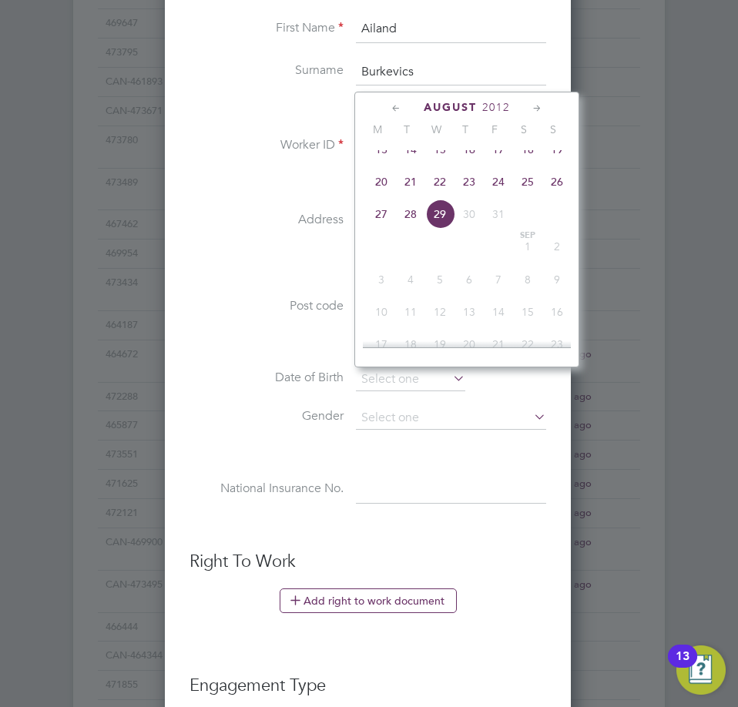
click at [495, 109] on span "2012" at bounding box center [496, 107] width 28 height 13
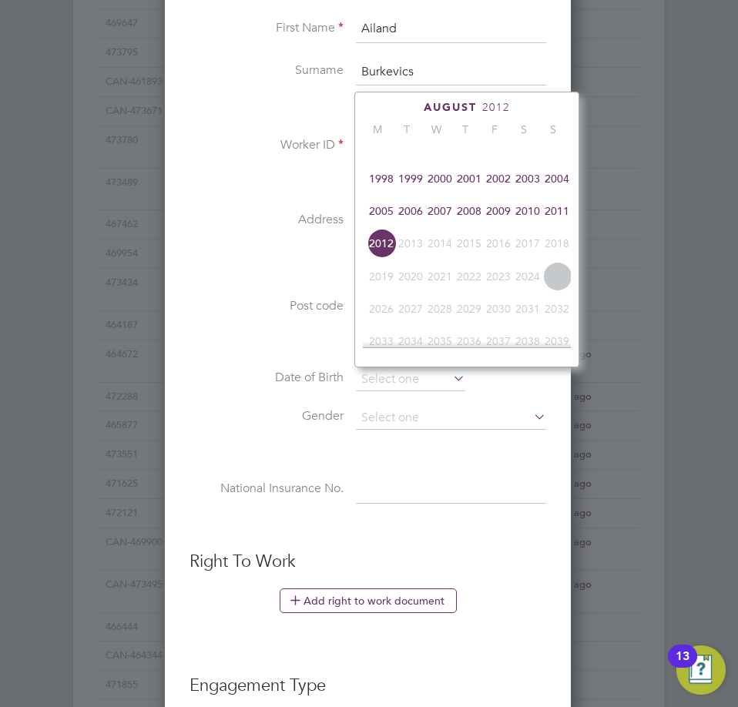
click at [412, 219] on span "2006" at bounding box center [410, 211] width 29 height 29
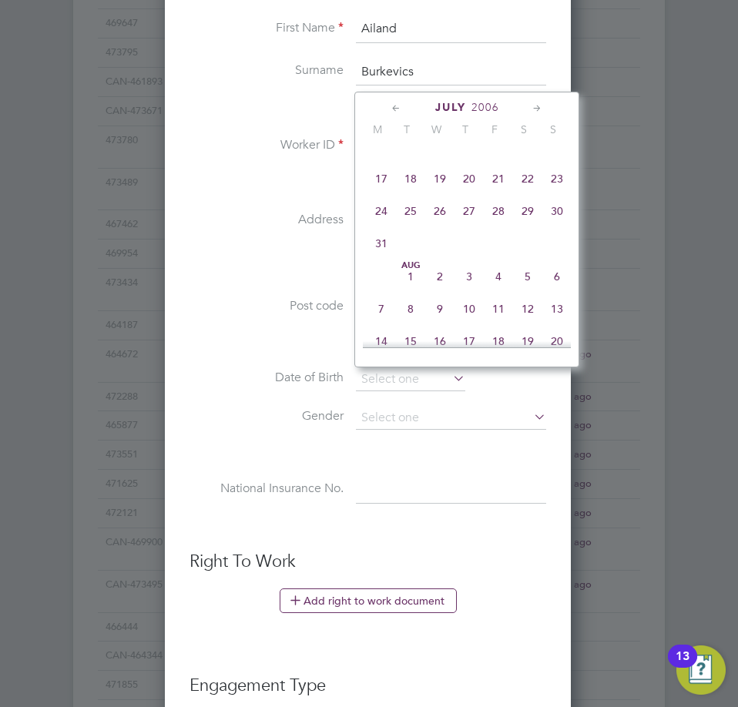
click at [536, 109] on icon at bounding box center [537, 108] width 15 height 17
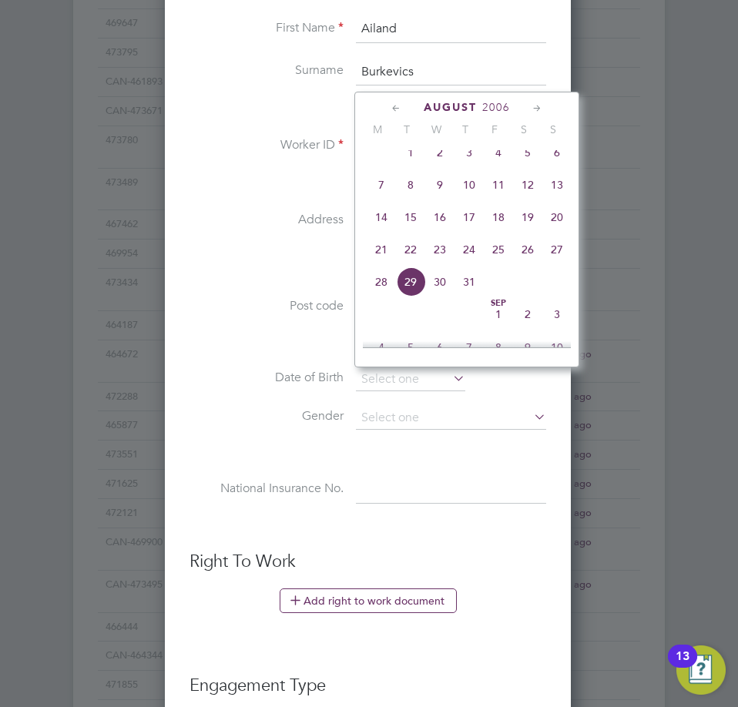
click at [412, 197] on span "8" at bounding box center [410, 184] width 29 height 29
type input "[DATE]"
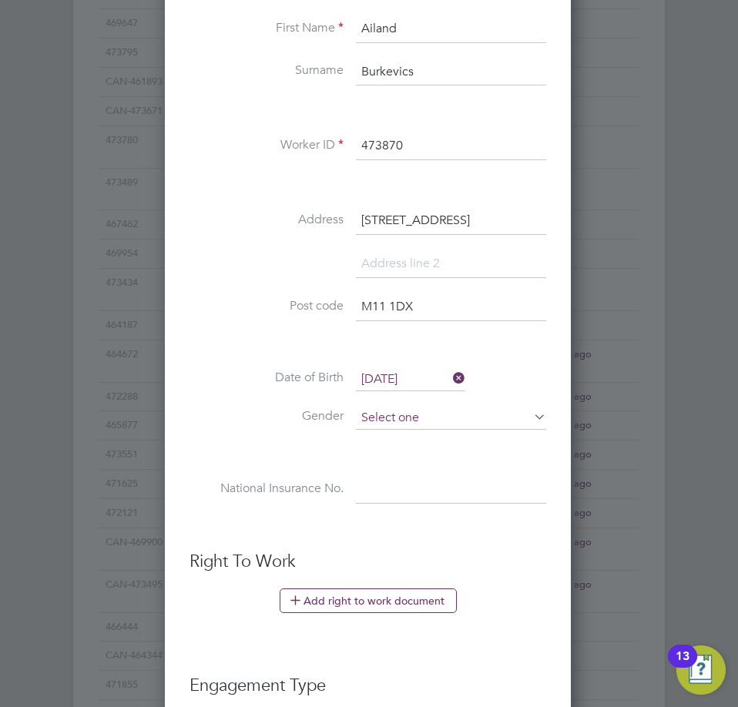
click at [442, 419] on input at bounding box center [451, 418] width 190 height 23
click at [442, 445] on li "[DEMOGRAPHIC_DATA]" at bounding box center [451, 440] width 192 height 20
type input "[DEMOGRAPHIC_DATA]"
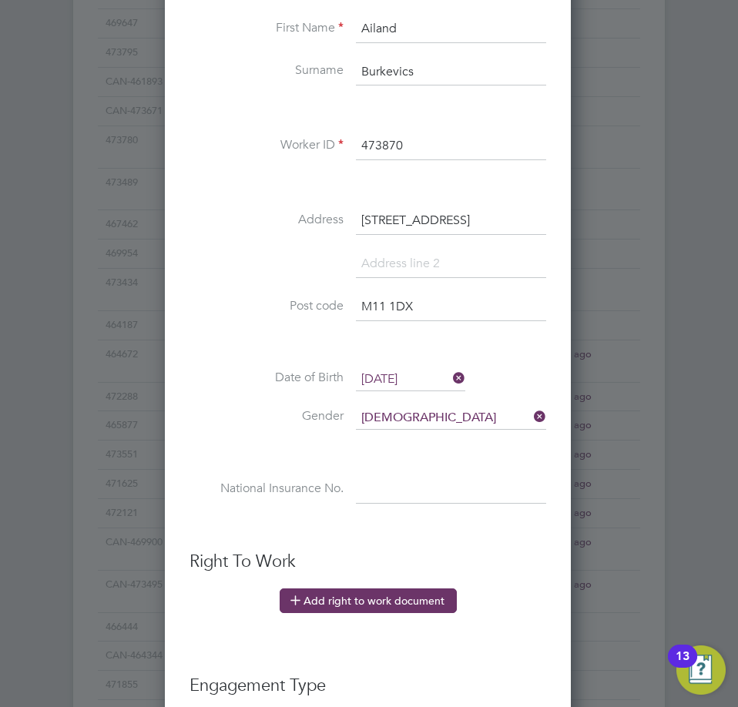
scroll to position [1413, 0]
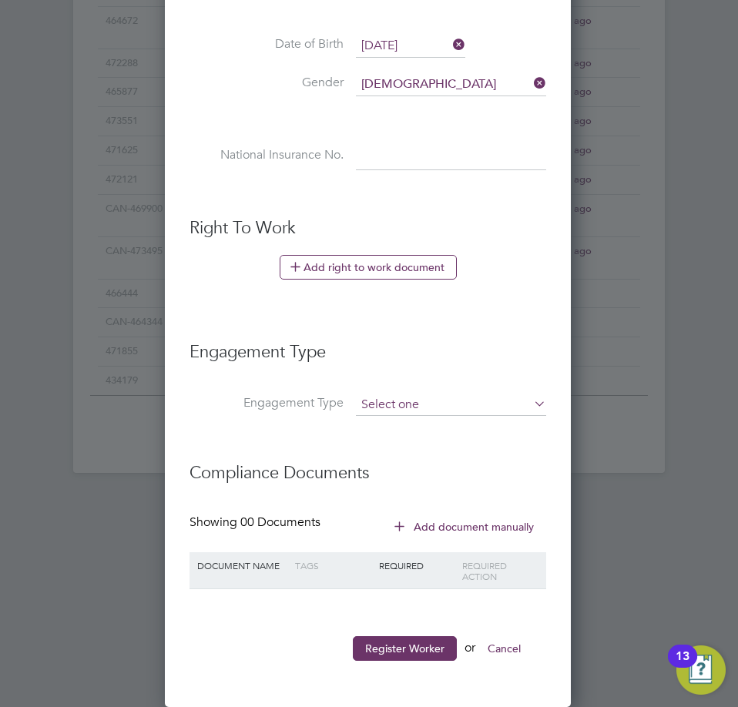
click at [464, 405] on input at bounding box center [451, 406] width 190 height 22
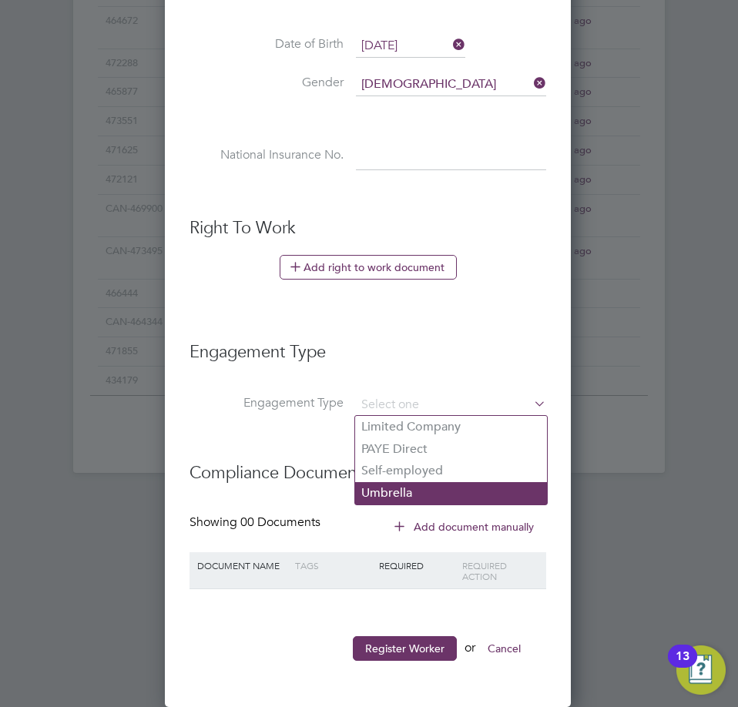
click at [409, 494] on li "Umbrella" at bounding box center [451, 493] width 192 height 22
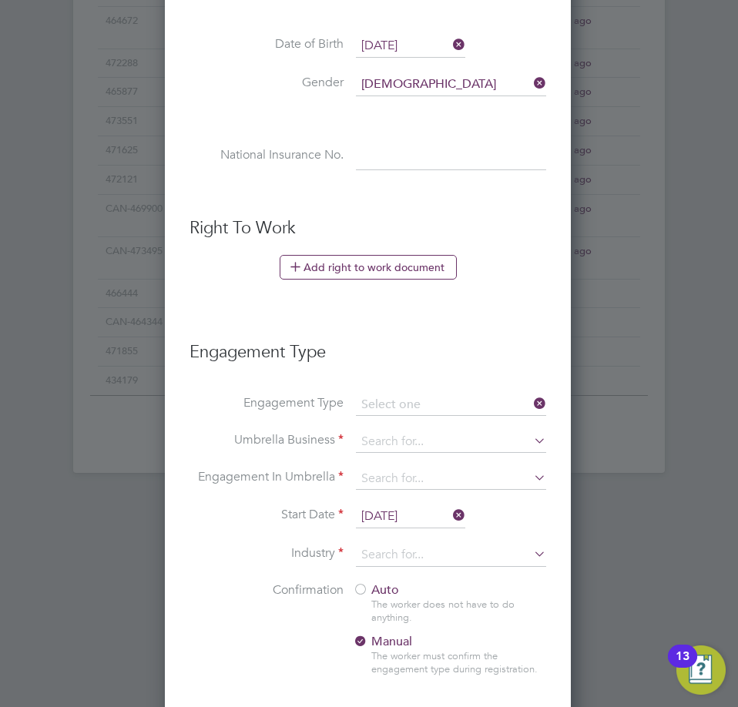
type input "Umbrella"
click at [405, 444] on input at bounding box center [451, 443] width 190 height 22
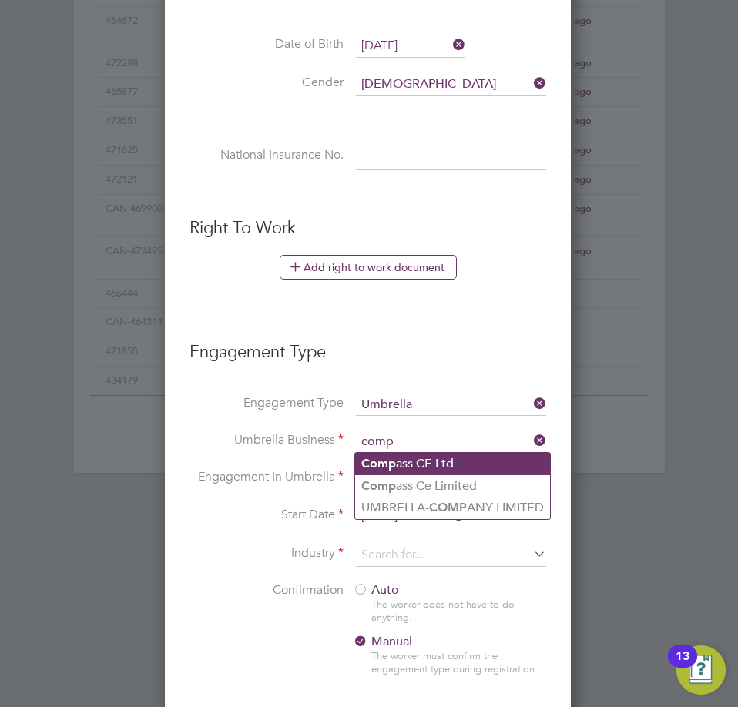
click at [499, 472] on li "Comp ass CE Ltd" at bounding box center [452, 464] width 195 height 22
type input "Compass CE Ltd"
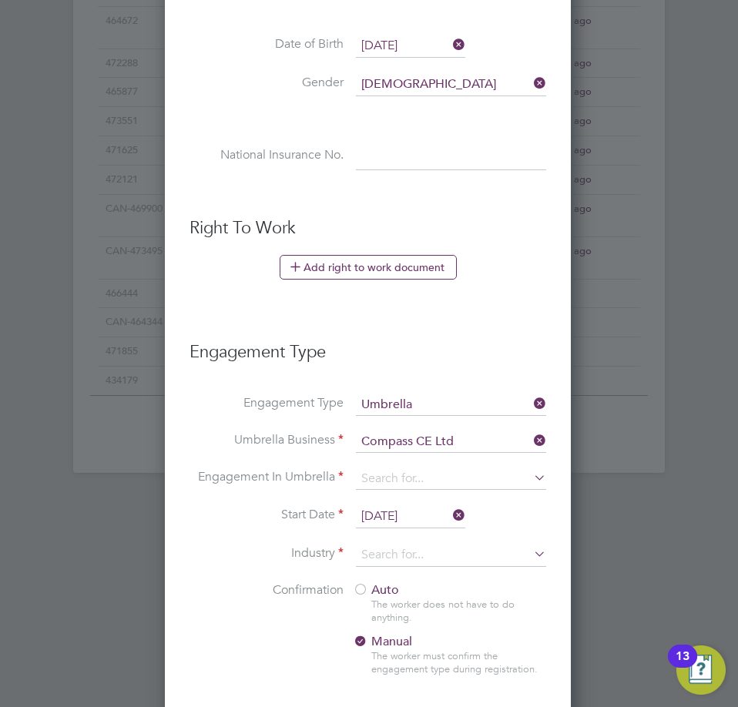
scroll to position [1490, 0]
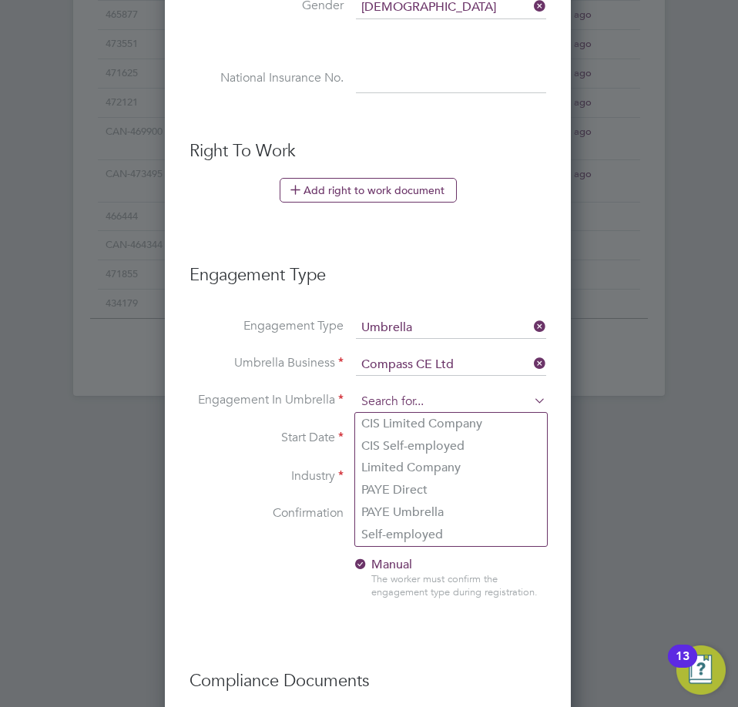
click at [408, 404] on input at bounding box center [451, 402] width 190 height 22
click at [390, 510] on li "PAYE Umbrella" at bounding box center [451, 513] width 192 height 22
type input "PAYE Umbrella"
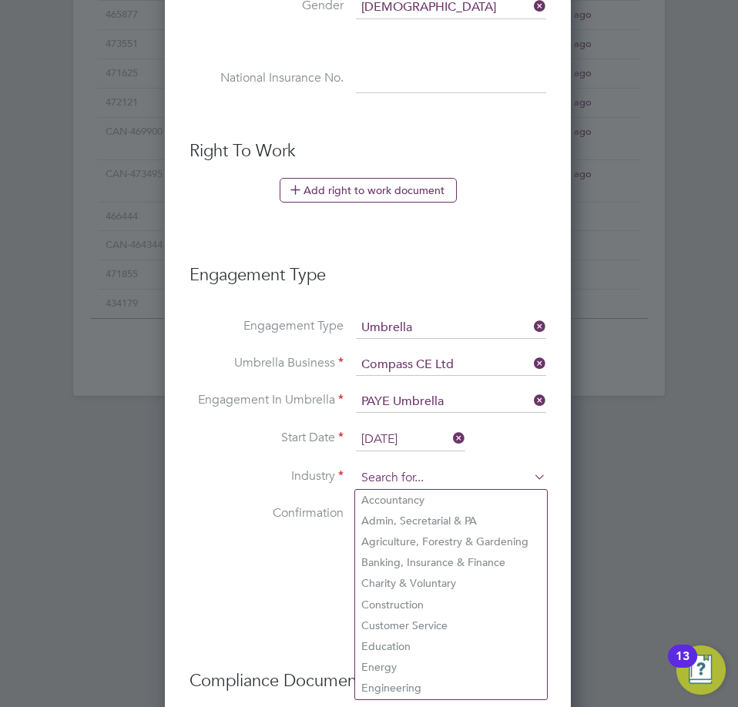
click at [386, 481] on input at bounding box center [451, 478] width 190 height 23
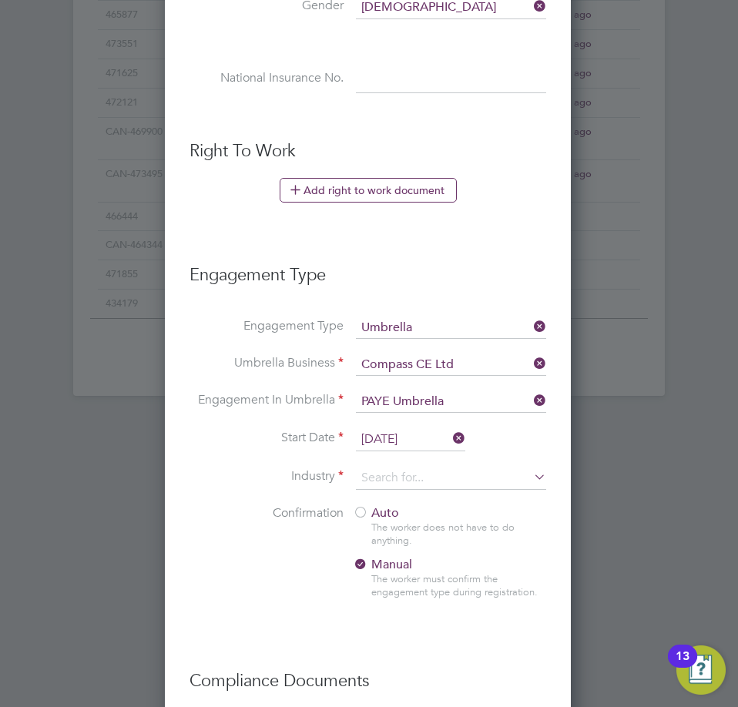
drag, startPoint x: 391, startPoint y: 602, endPoint x: 377, endPoint y: 544, distance: 59.4
click at [389, 602] on li "Construction" at bounding box center [451, 605] width 192 height 21
type input "Construction"
click at [361, 508] on div at bounding box center [360, 513] width 15 height 15
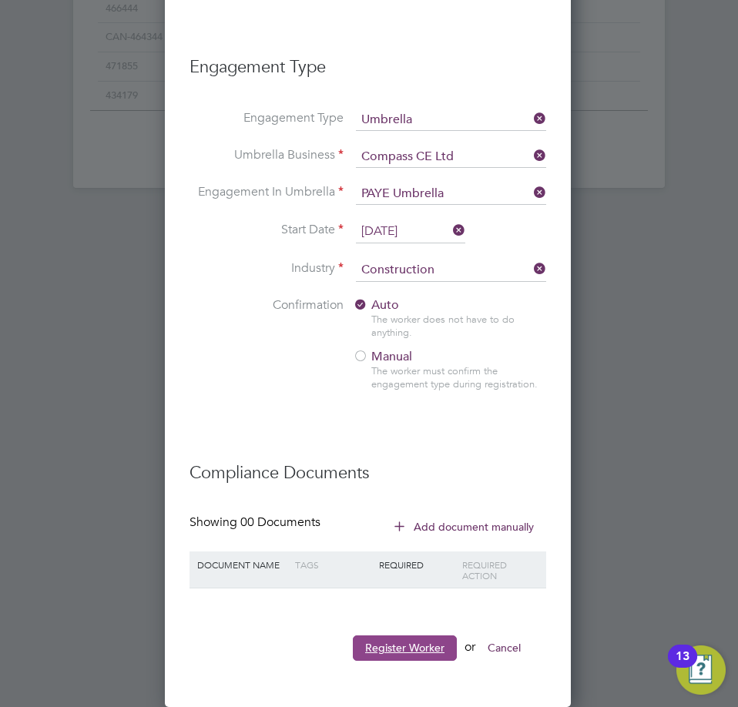
click at [385, 647] on button "Register Worker" at bounding box center [405, 648] width 104 height 25
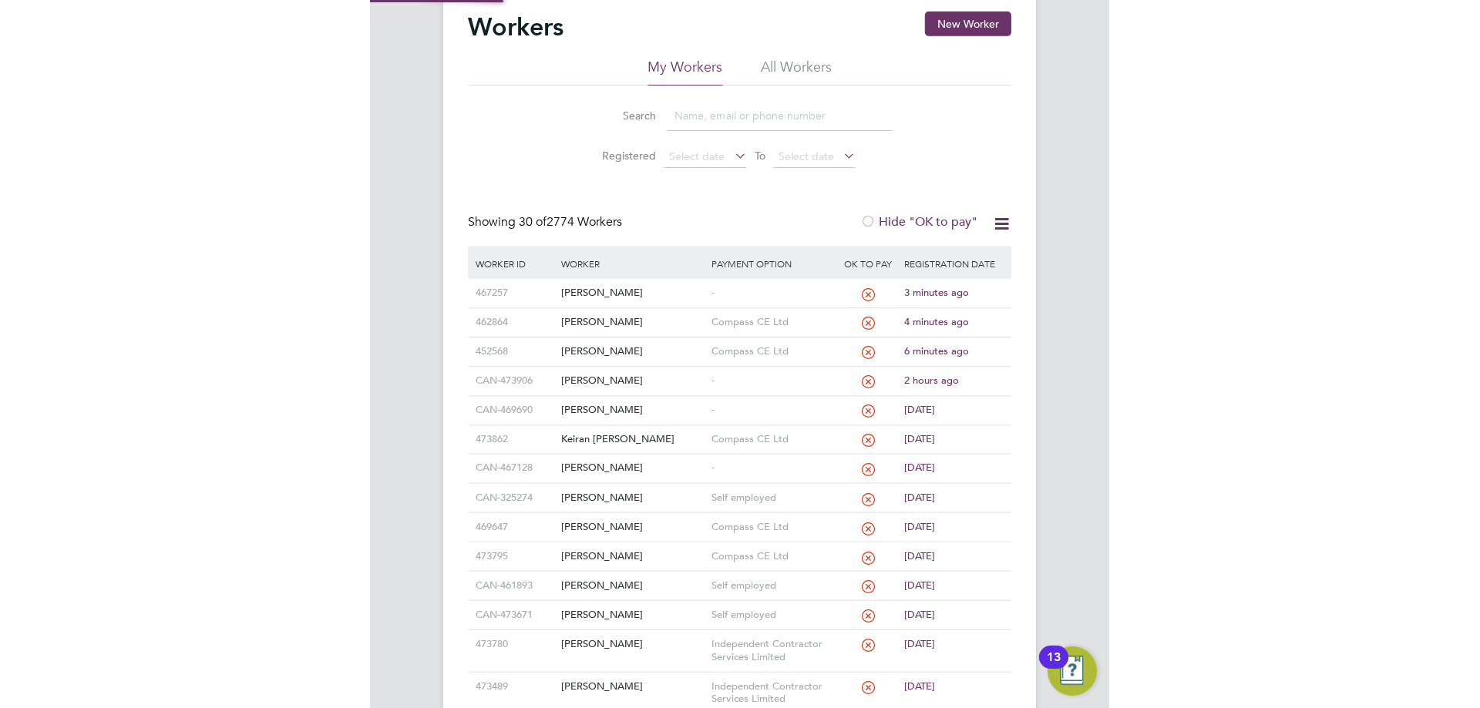
scroll to position [231, 0]
